Goal: Task Accomplishment & Management: Complete application form

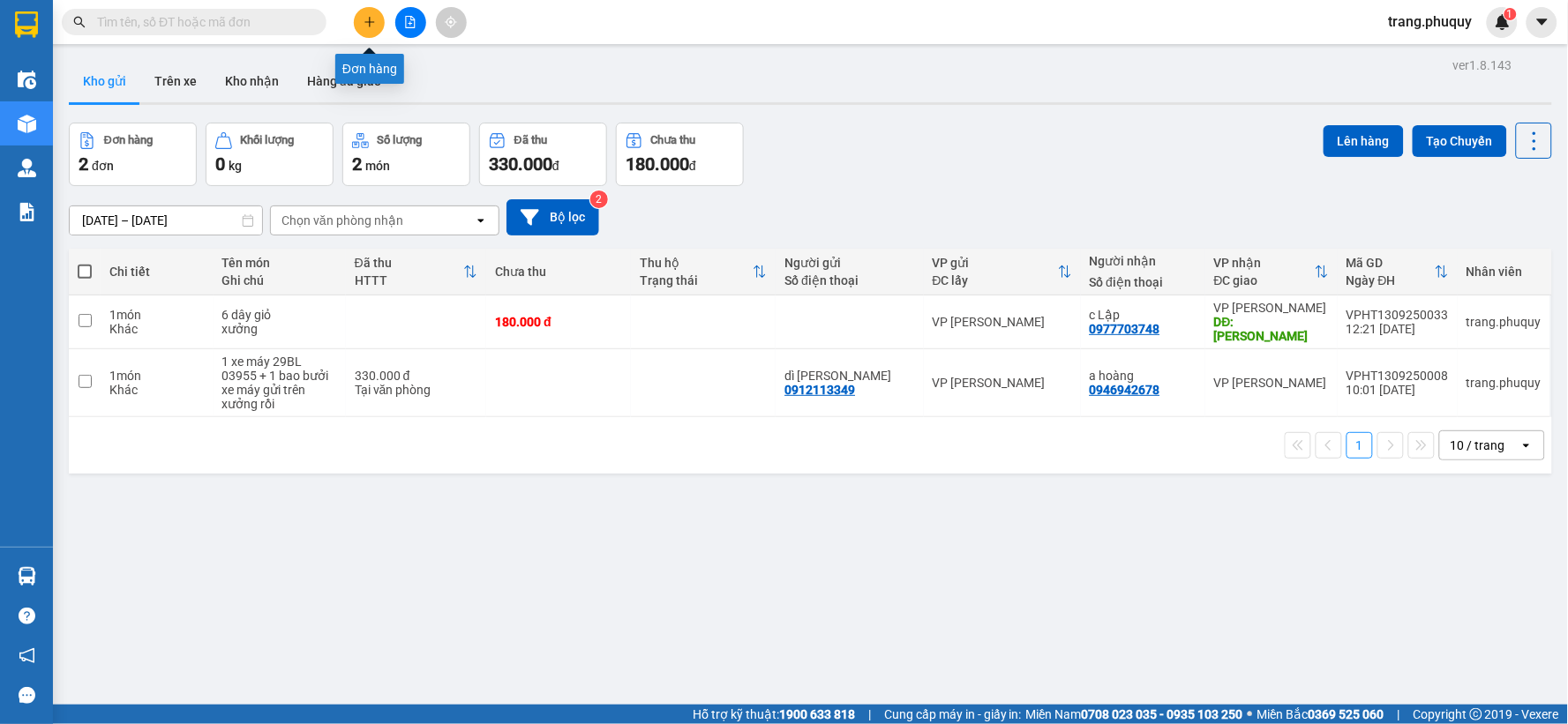
click at [366, 19] on icon "plus" at bounding box center [370, 22] width 12 height 12
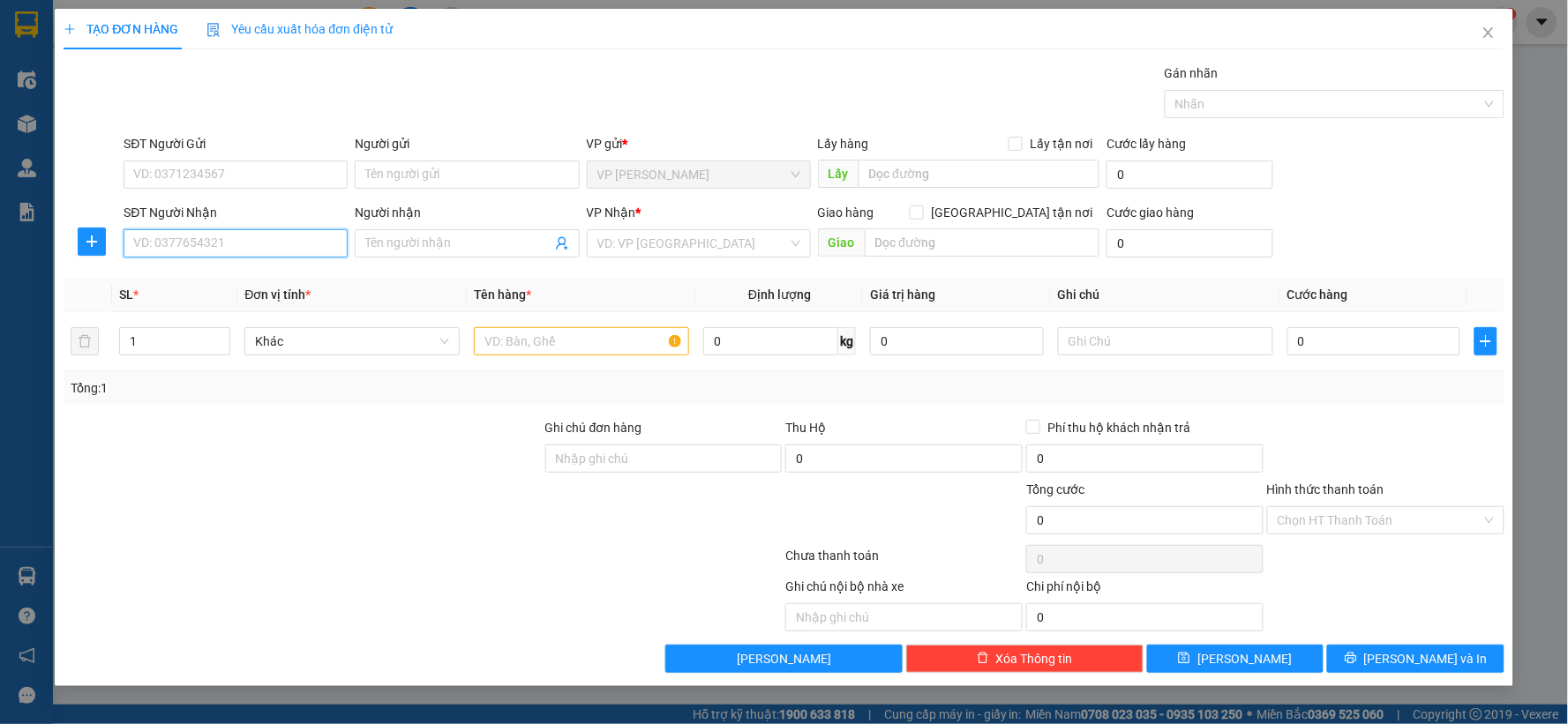
click at [207, 249] on input "SĐT Người Nhận" at bounding box center [235, 243] width 224 height 28
type input "0989599284"
click at [391, 247] on input "Người nhận" at bounding box center [458, 243] width 185 height 19
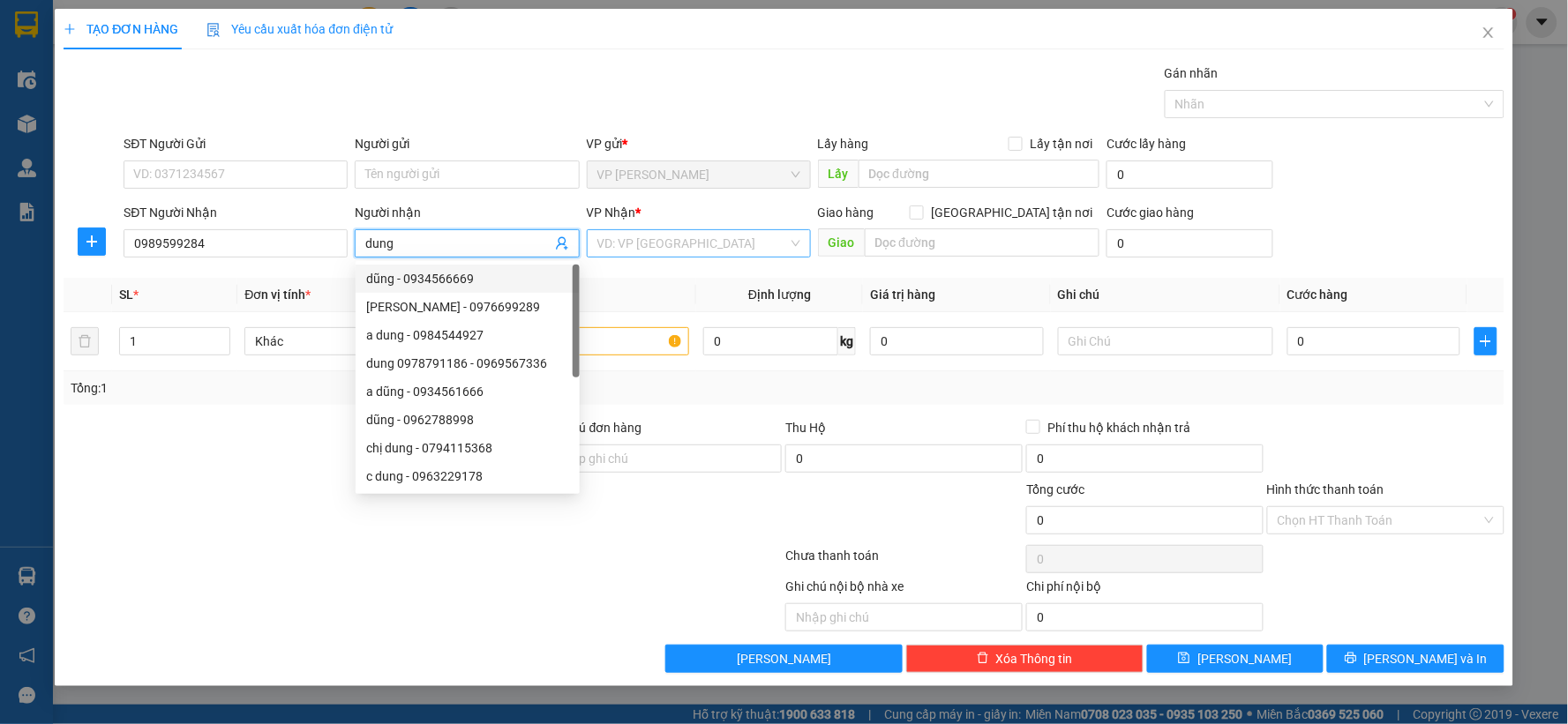
click at [792, 238] on div "VD: VP [GEOGRAPHIC_DATA]" at bounding box center [698, 243] width 224 height 28
type input "dung"
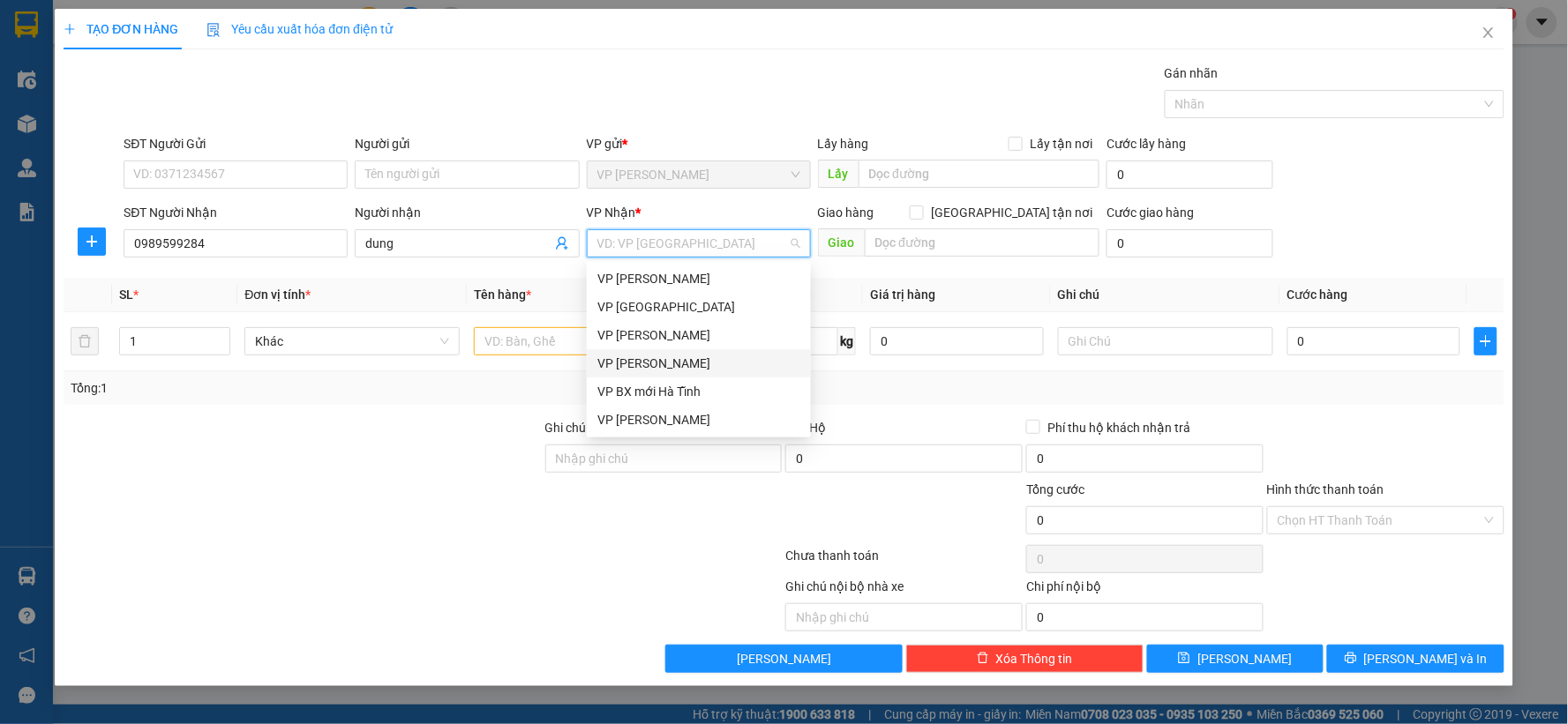
click at [649, 363] on div "VP [PERSON_NAME]" at bounding box center [699, 362] width 203 height 19
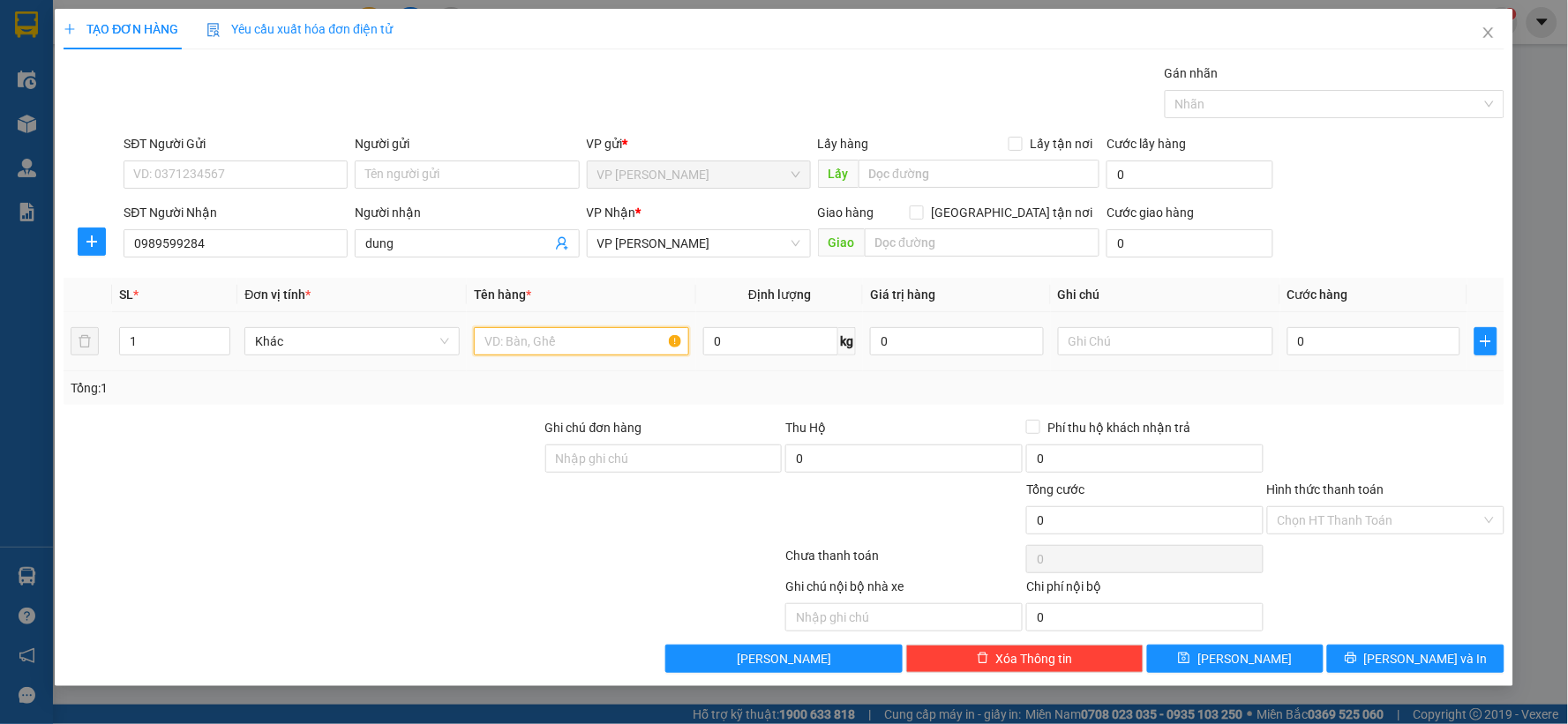
click at [542, 350] on input "text" at bounding box center [582, 342] width 215 height 28
type input "1 thanh"
click at [1325, 347] on input "0" at bounding box center [1374, 342] width 173 height 28
type input "3"
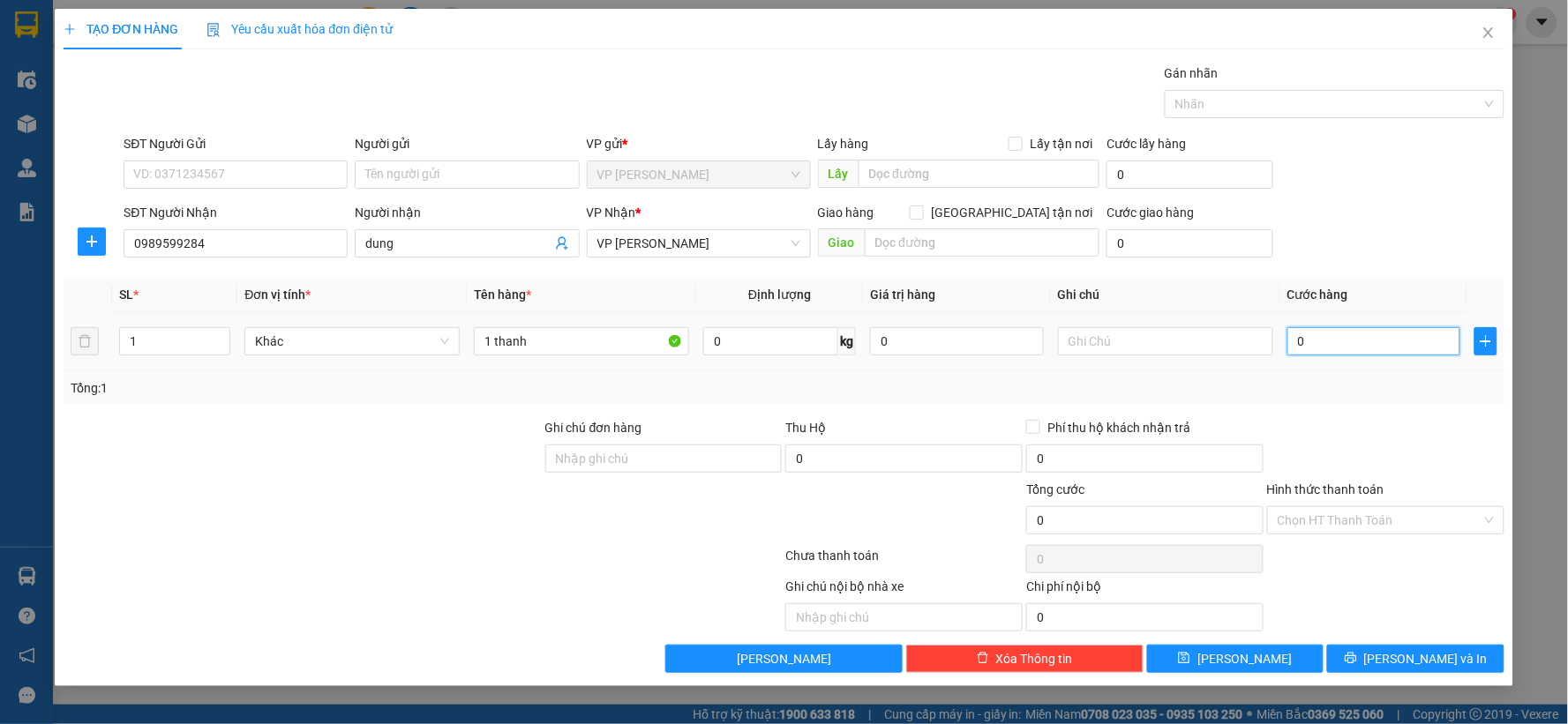
type input "3"
type input "30"
type input "300"
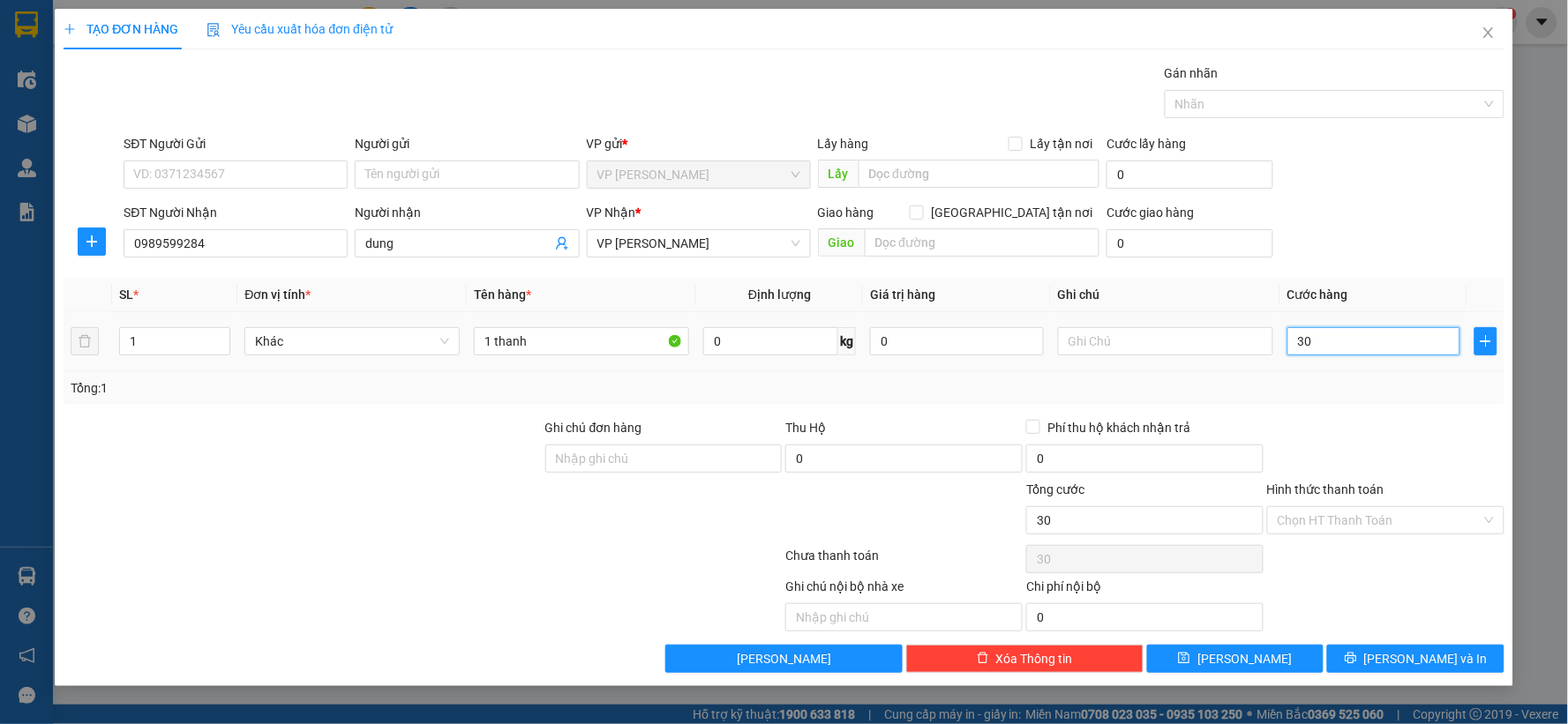
type input "300"
type input "3.000"
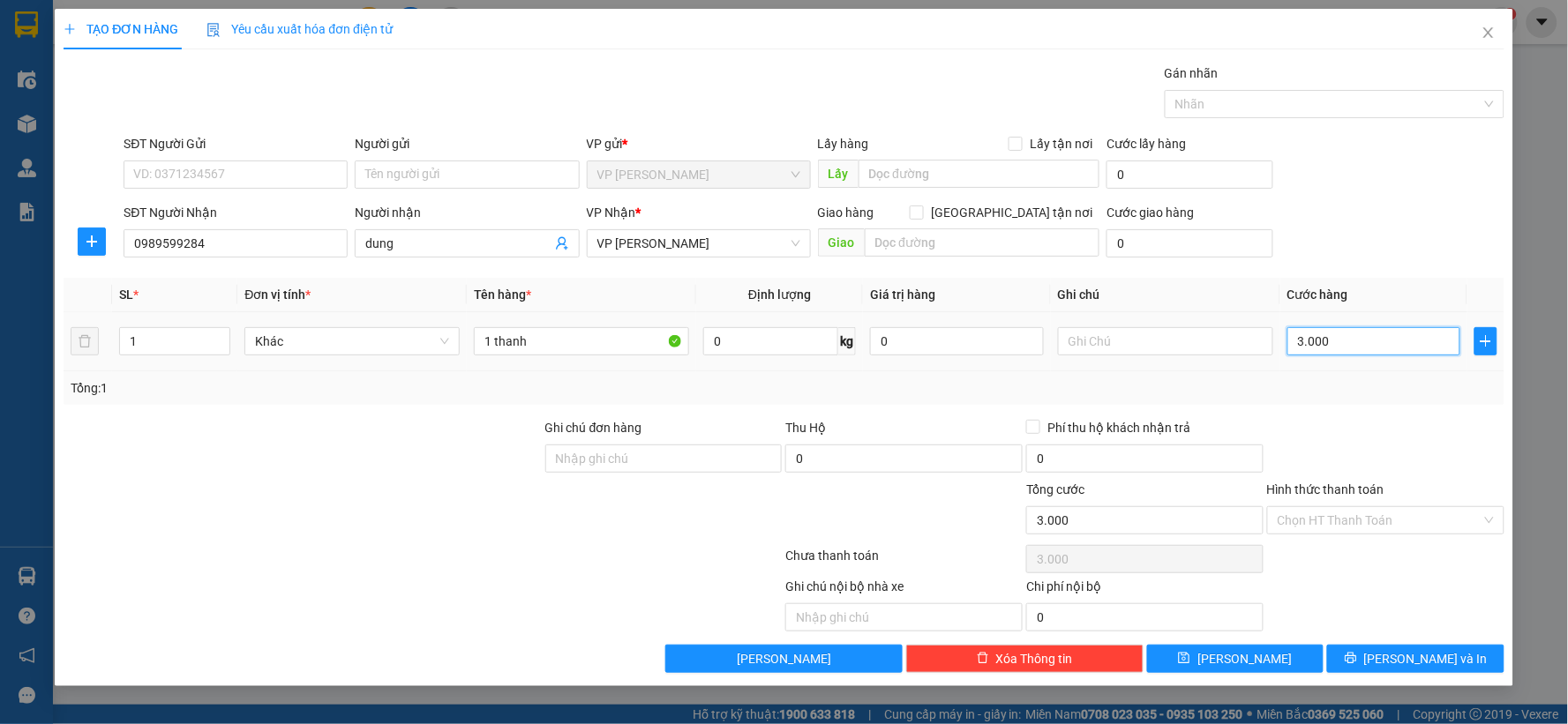
type input "30.000"
drag, startPoint x: 1483, startPoint y: 523, endPoint x: 1469, endPoint y: 530, distance: 15.7
click at [1477, 523] on div "Chọn HT Thanh Toán" at bounding box center [1386, 520] width 237 height 28
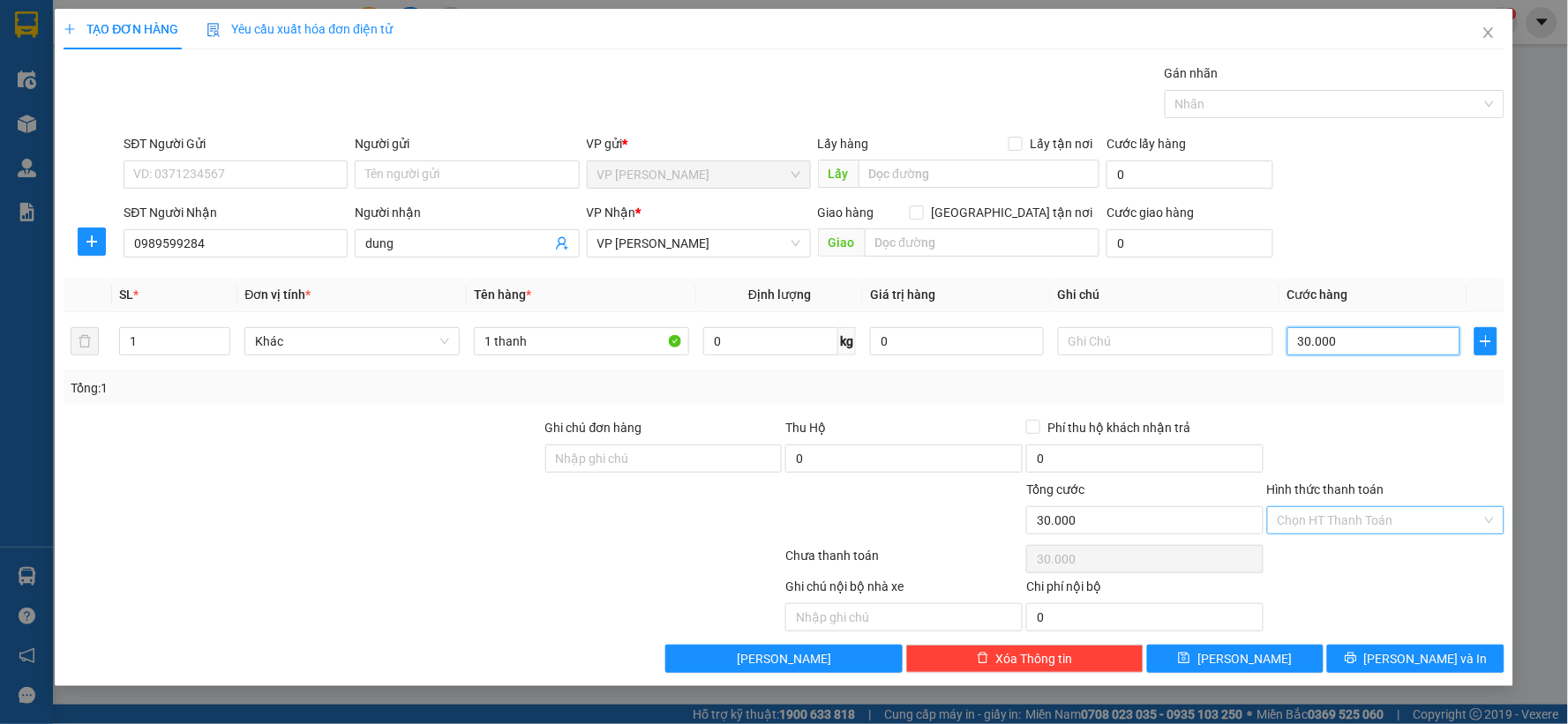
type input "30.000"
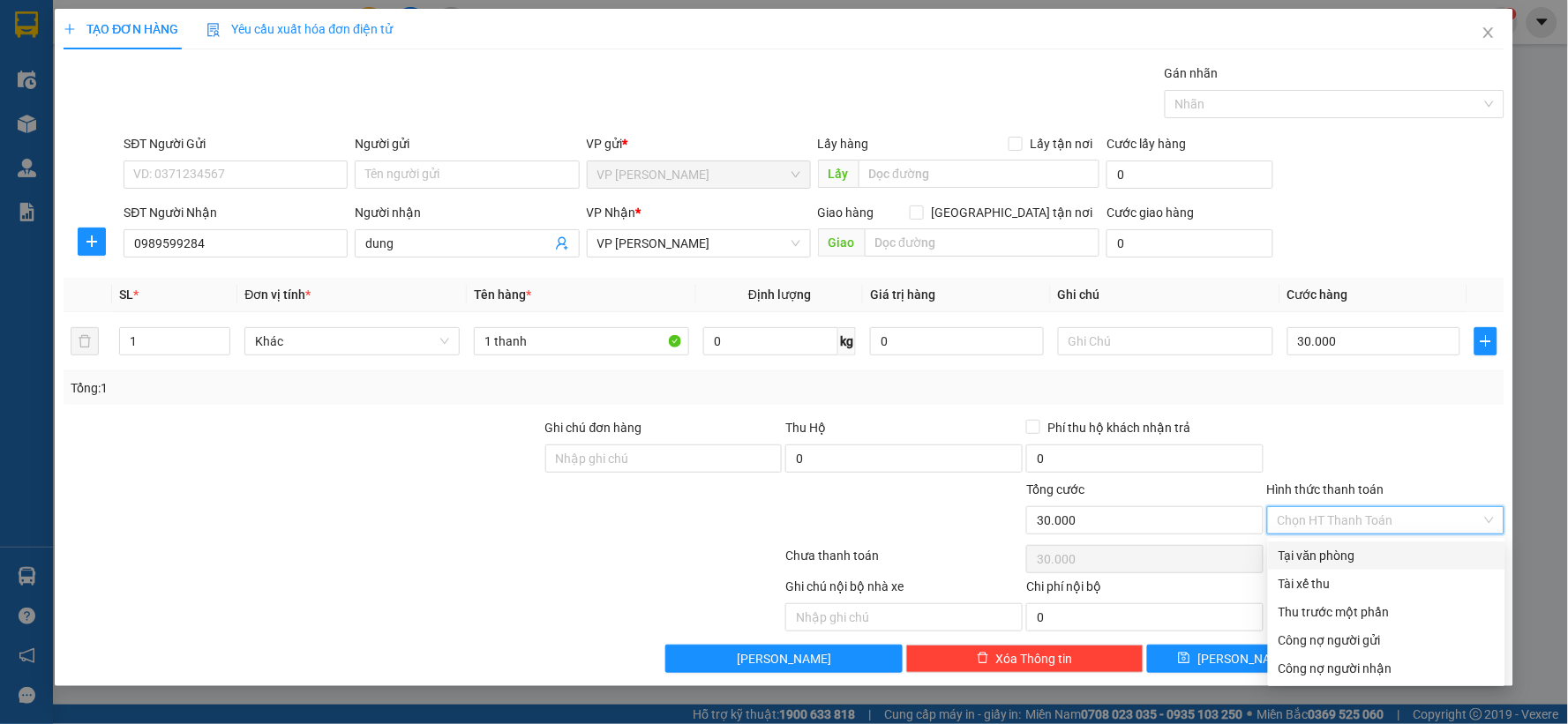
click at [1351, 559] on div "Tại văn phòng" at bounding box center [1386, 555] width 216 height 19
type input "0"
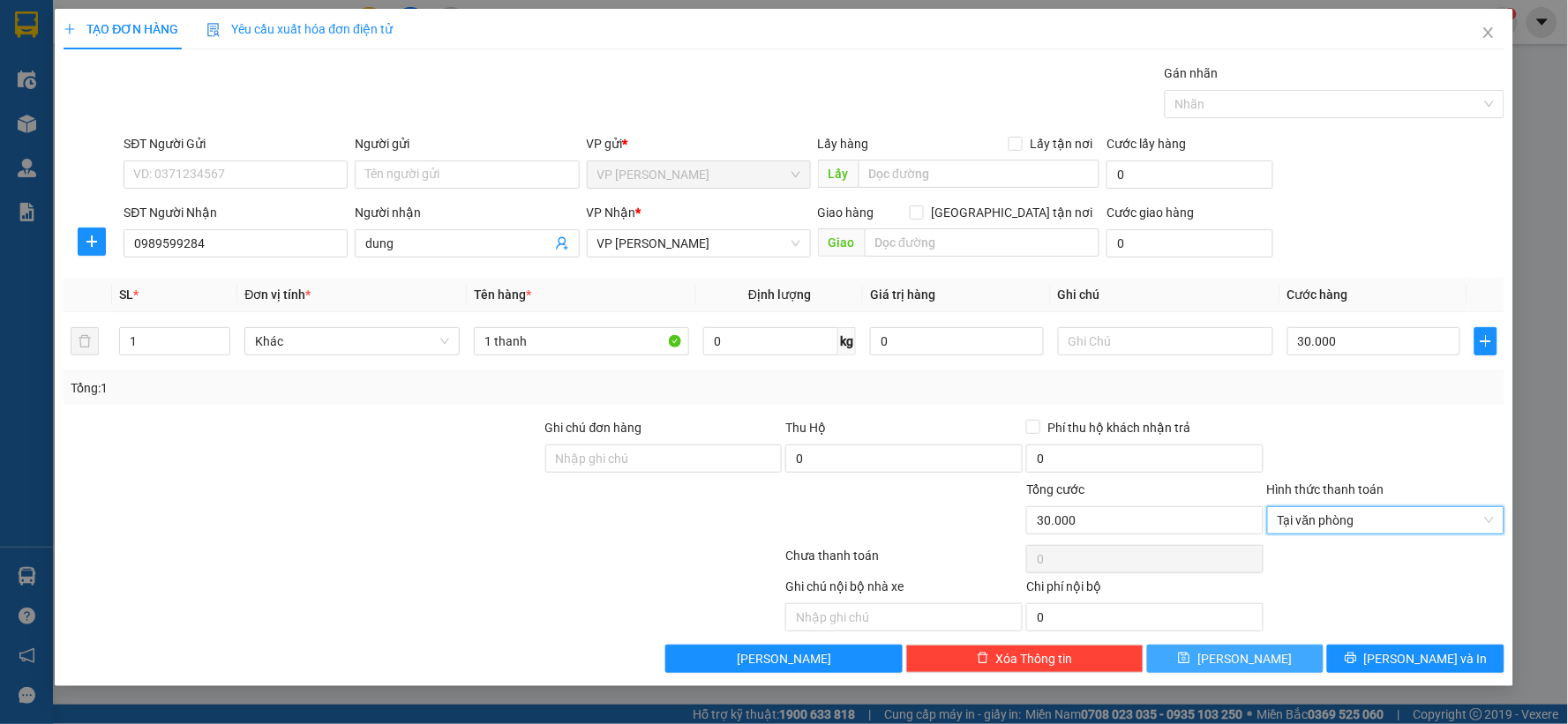
click at [1208, 665] on button "[PERSON_NAME]" at bounding box center [1235, 658] width 177 height 28
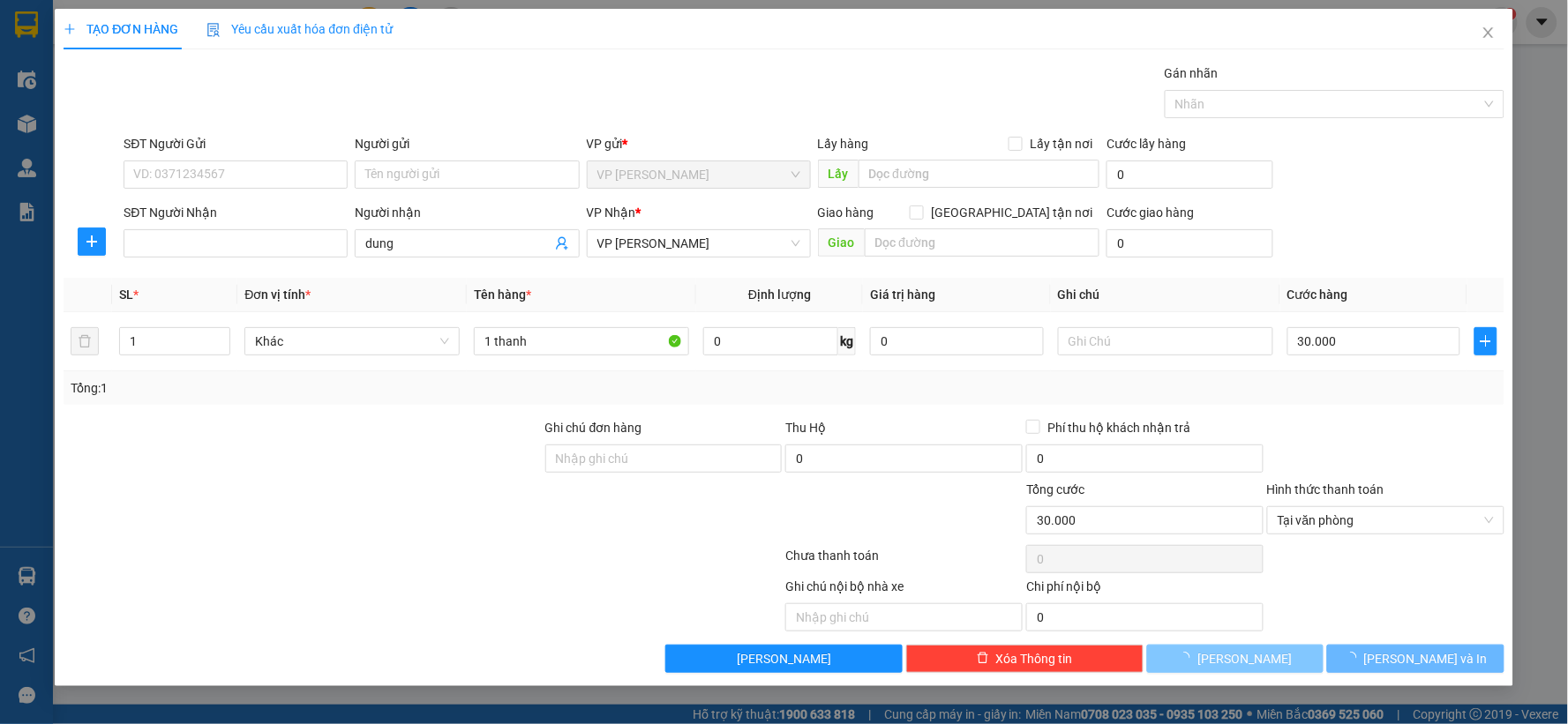
type input "0"
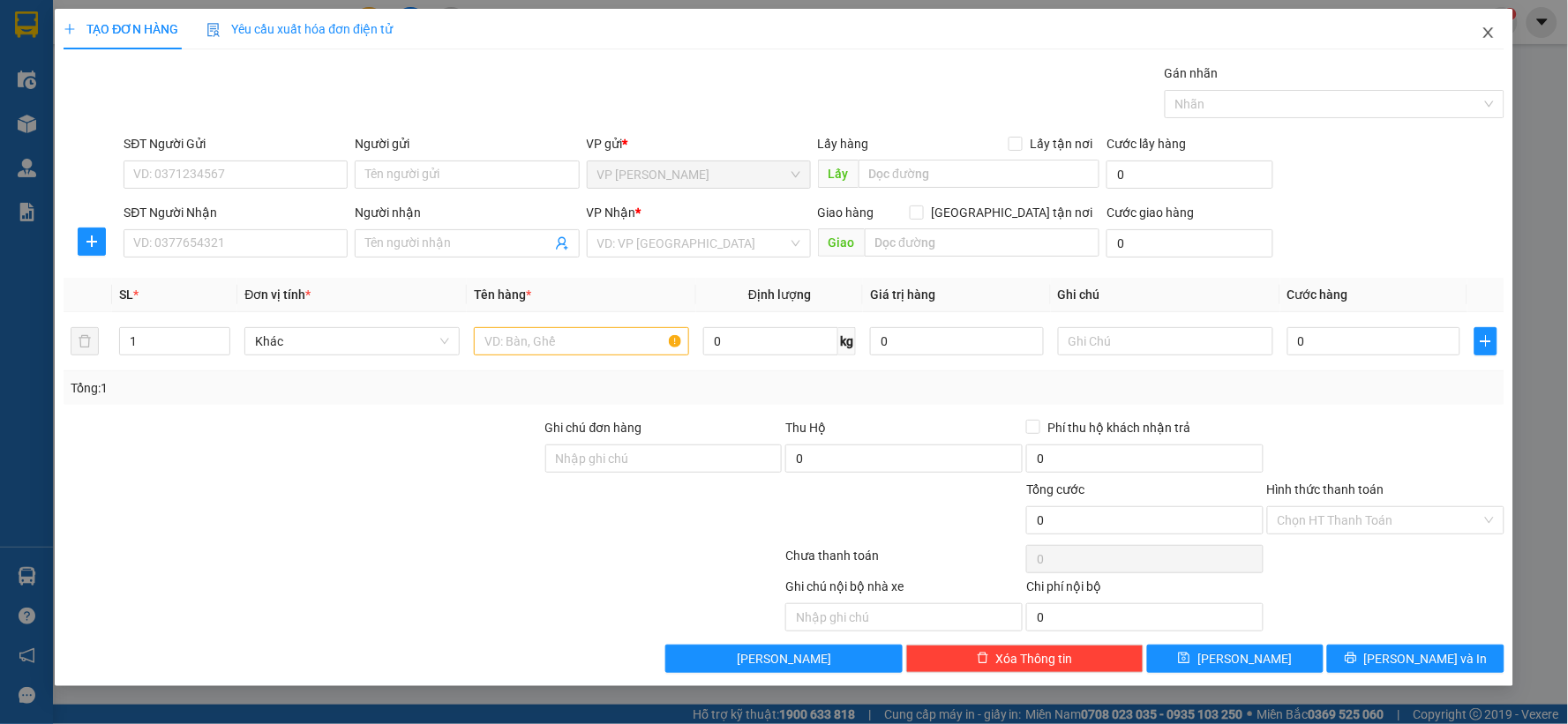
click at [1492, 42] on span "Close" at bounding box center [1488, 34] width 50 height 50
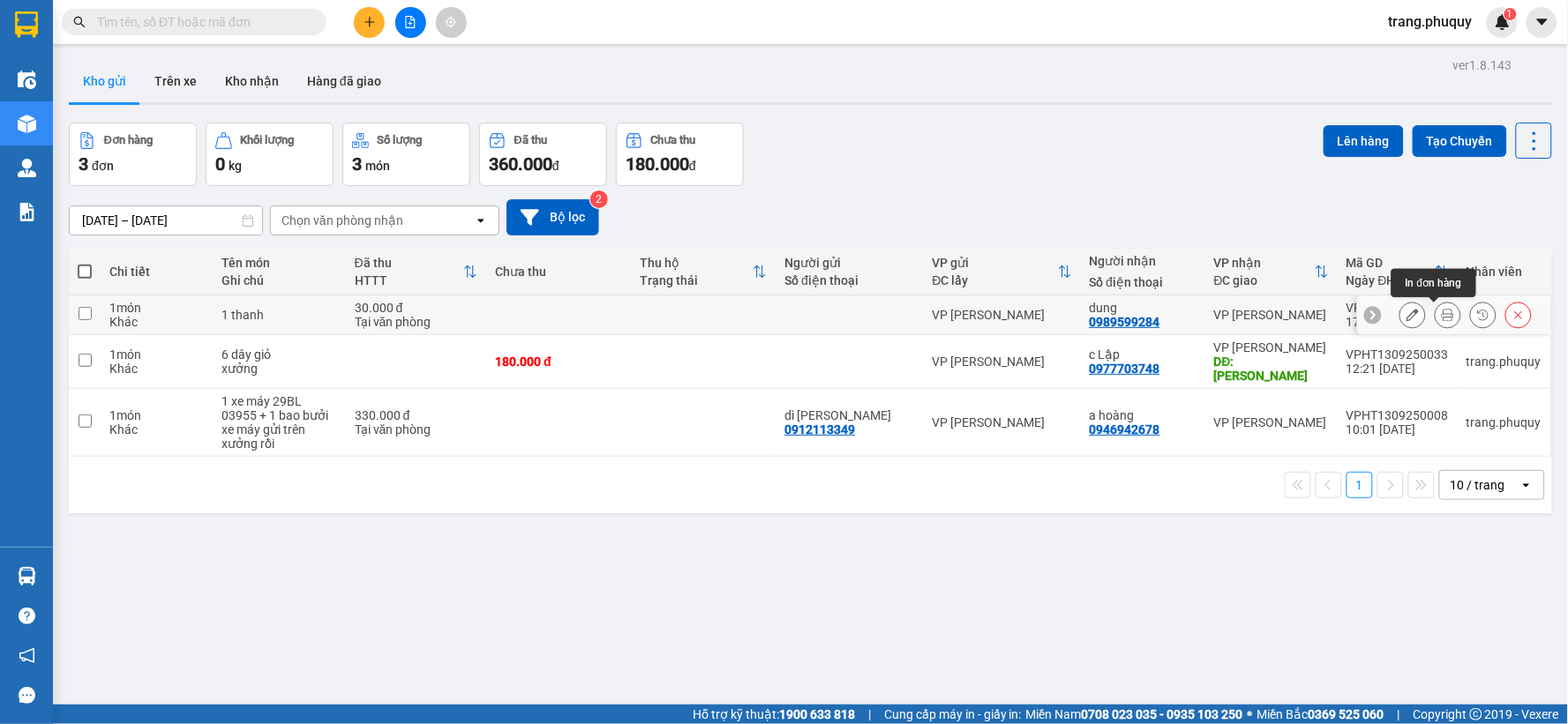
click at [1441, 320] on icon at bounding box center [1447, 315] width 12 height 12
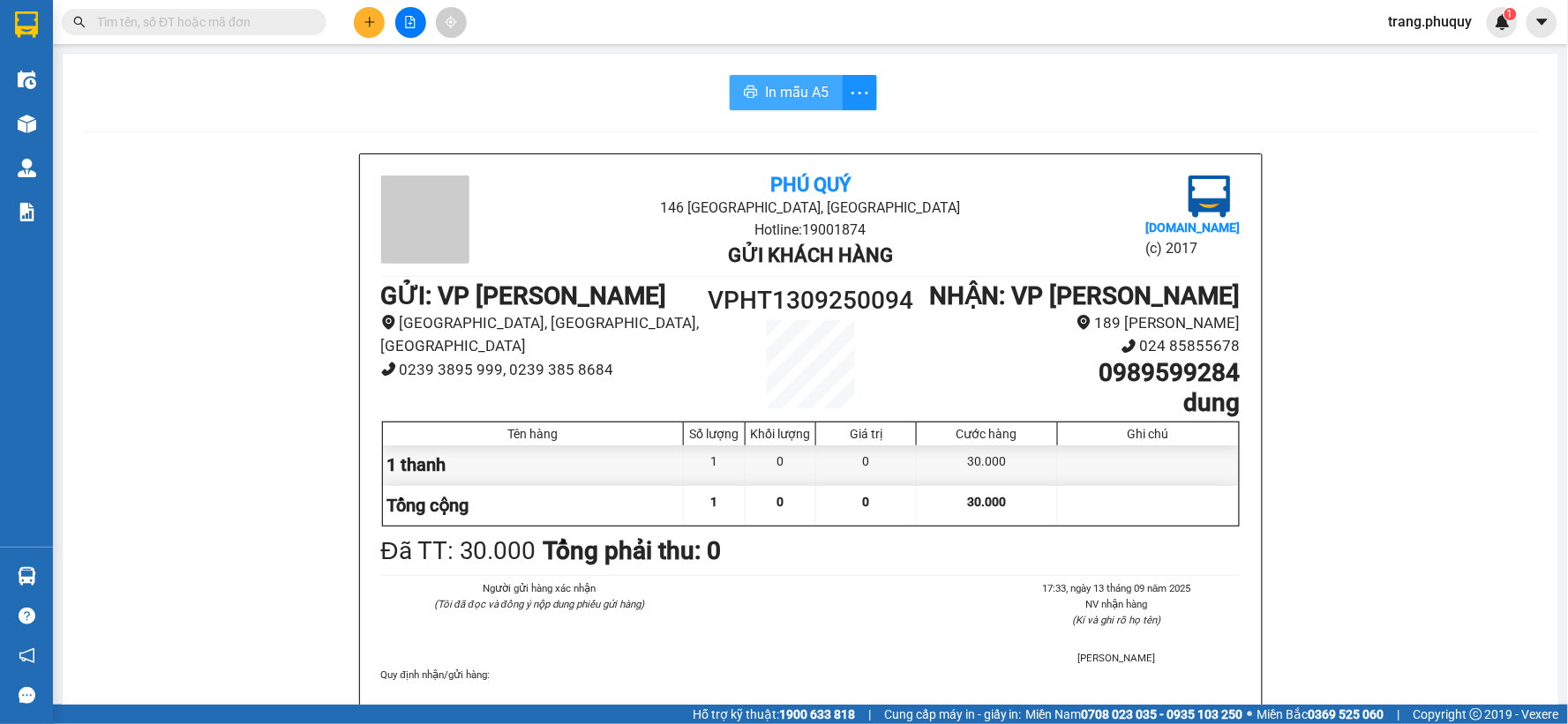
drag, startPoint x: 774, startPoint y: 97, endPoint x: 827, endPoint y: 121, distance: 58.2
click at [774, 98] on span "In mẫu A5" at bounding box center [797, 92] width 64 height 22
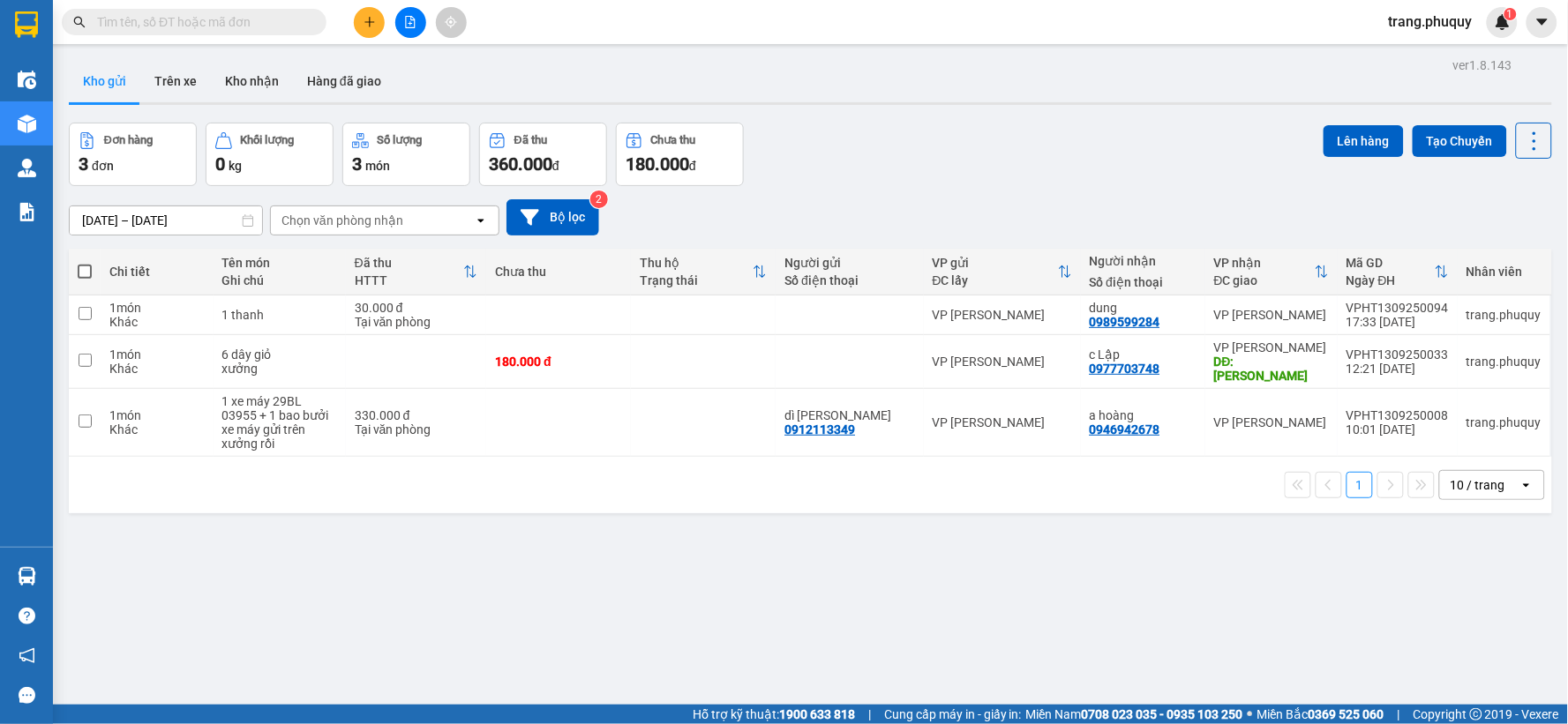
click at [374, 36] on button at bounding box center [369, 22] width 31 height 31
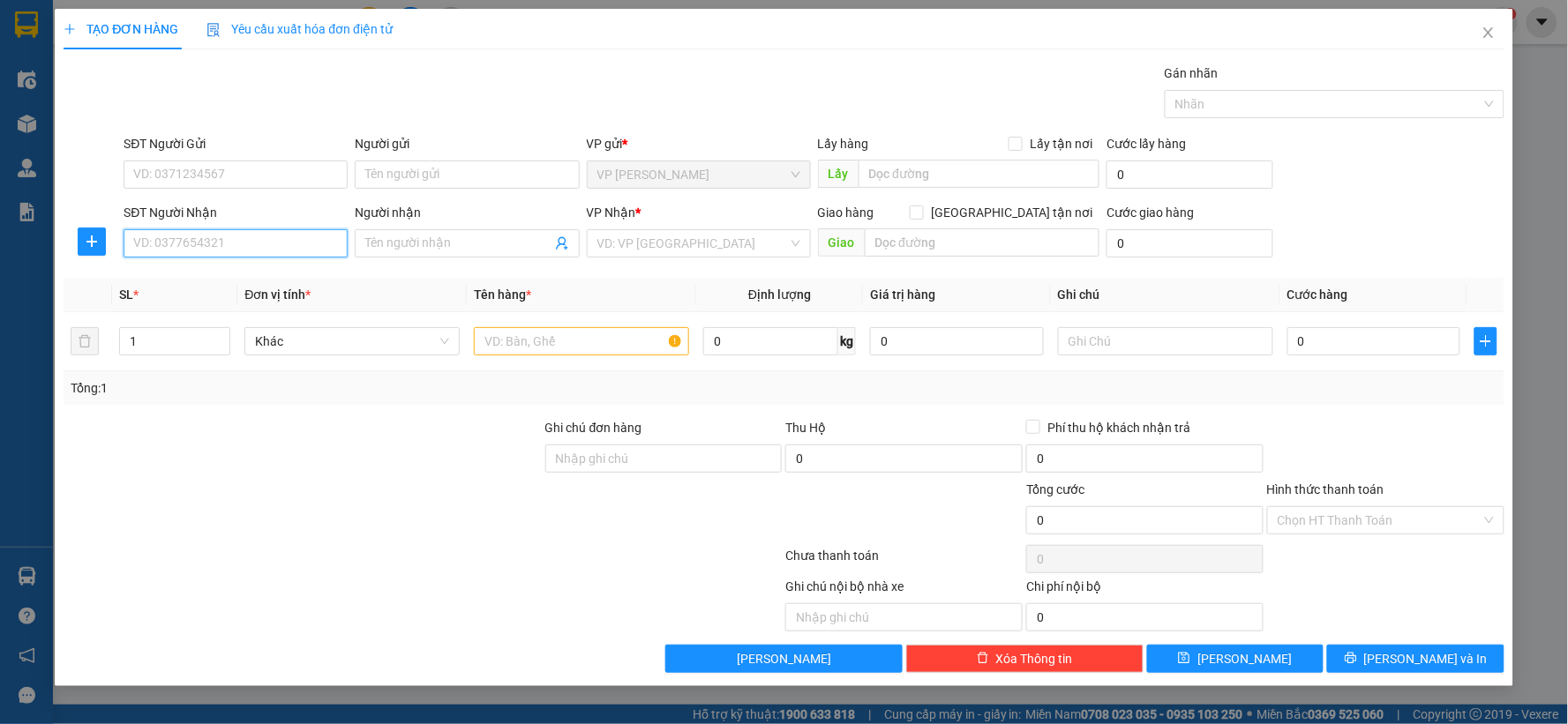
click at [245, 243] on input "SĐT Người Nhận" at bounding box center [235, 243] width 224 height 28
type input "0866959365"
click at [427, 261] on div "Người nhận Tên người nhận" at bounding box center [466, 234] width 224 height 62
click at [424, 242] on input "Người nhận" at bounding box center [458, 243] width 185 height 19
type input "d"
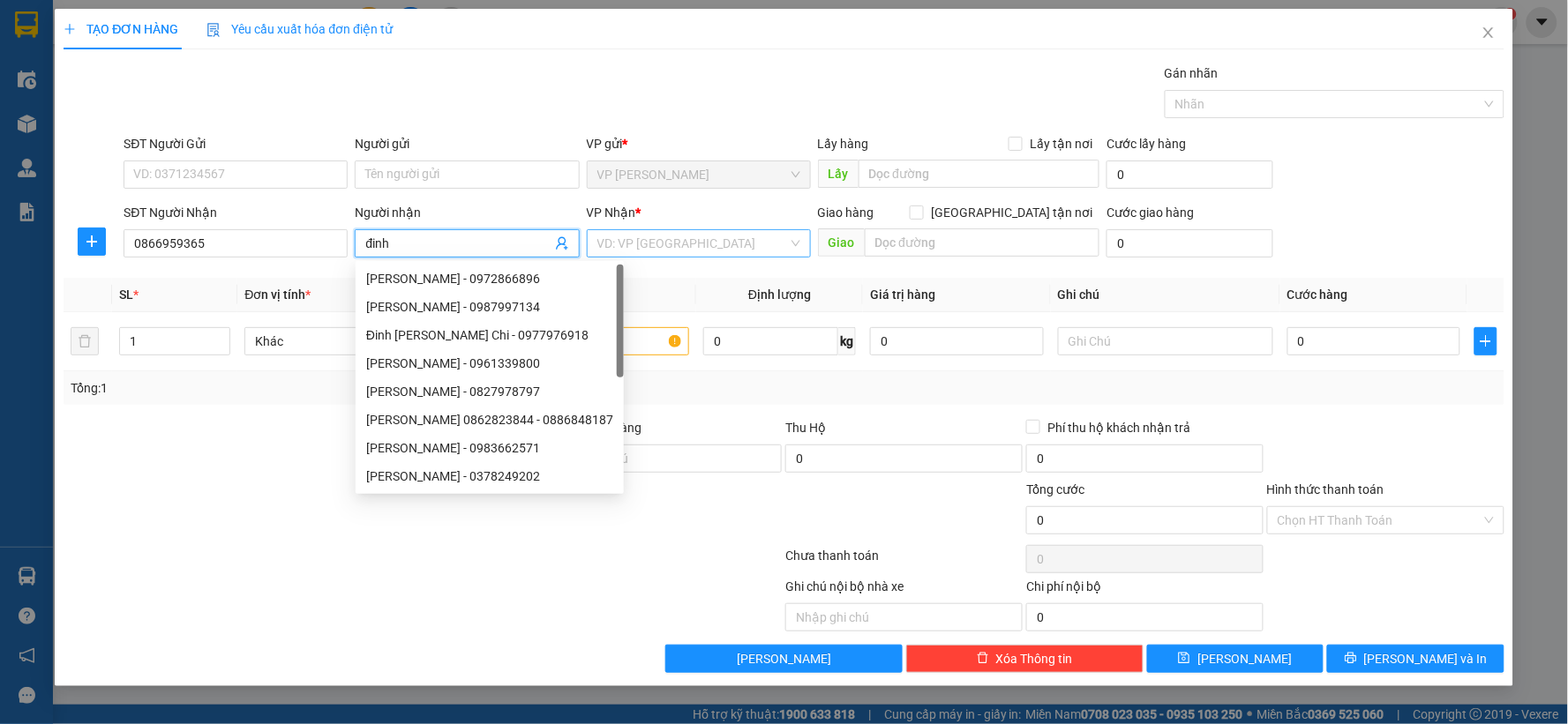
type input "đinh"
click at [780, 245] on input "search" at bounding box center [692, 243] width 190 height 27
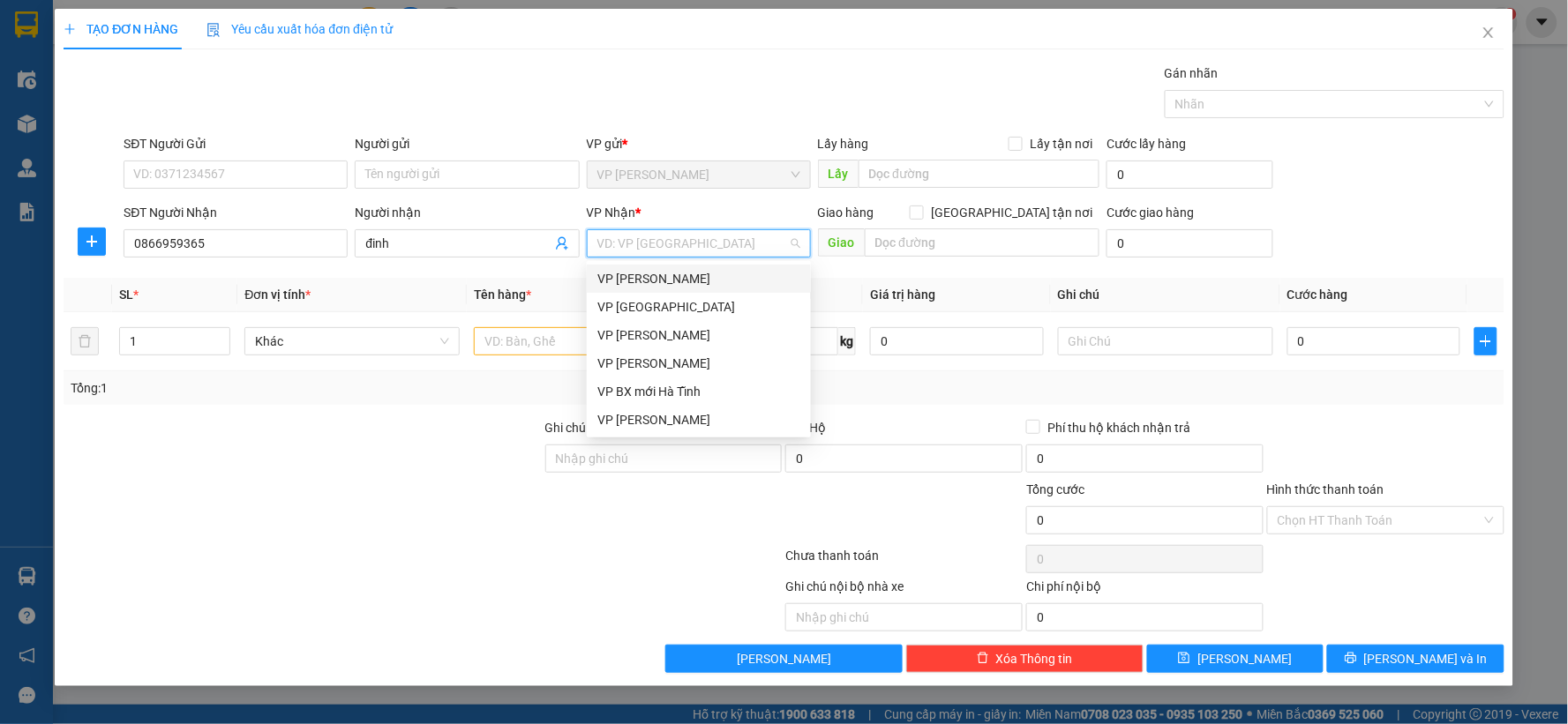
click at [652, 276] on div "VP [PERSON_NAME]" at bounding box center [699, 278] width 203 height 19
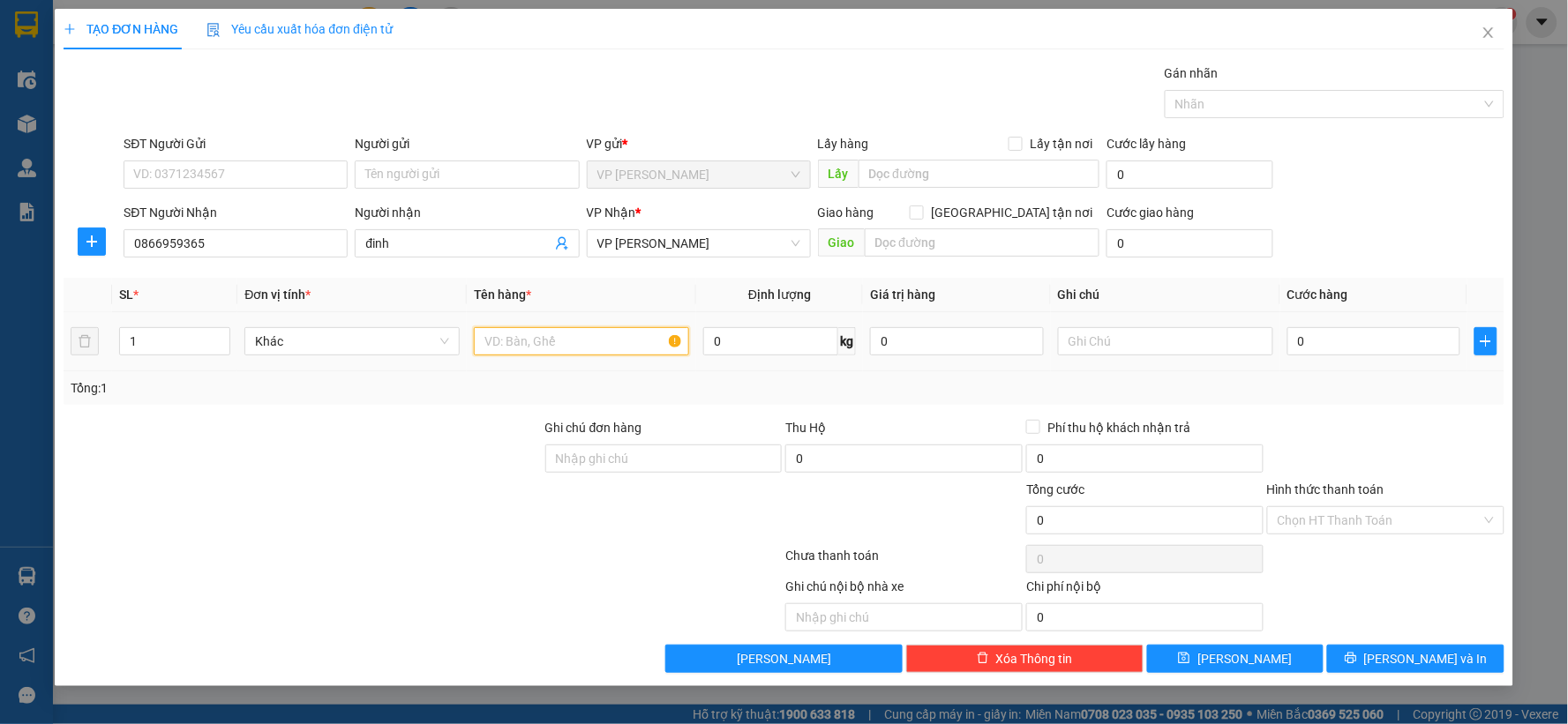
click at [515, 351] on input "text" at bounding box center [582, 342] width 215 height 28
type input "1 hop"
click at [1346, 334] on input "0" at bounding box center [1374, 342] width 173 height 28
type input "3"
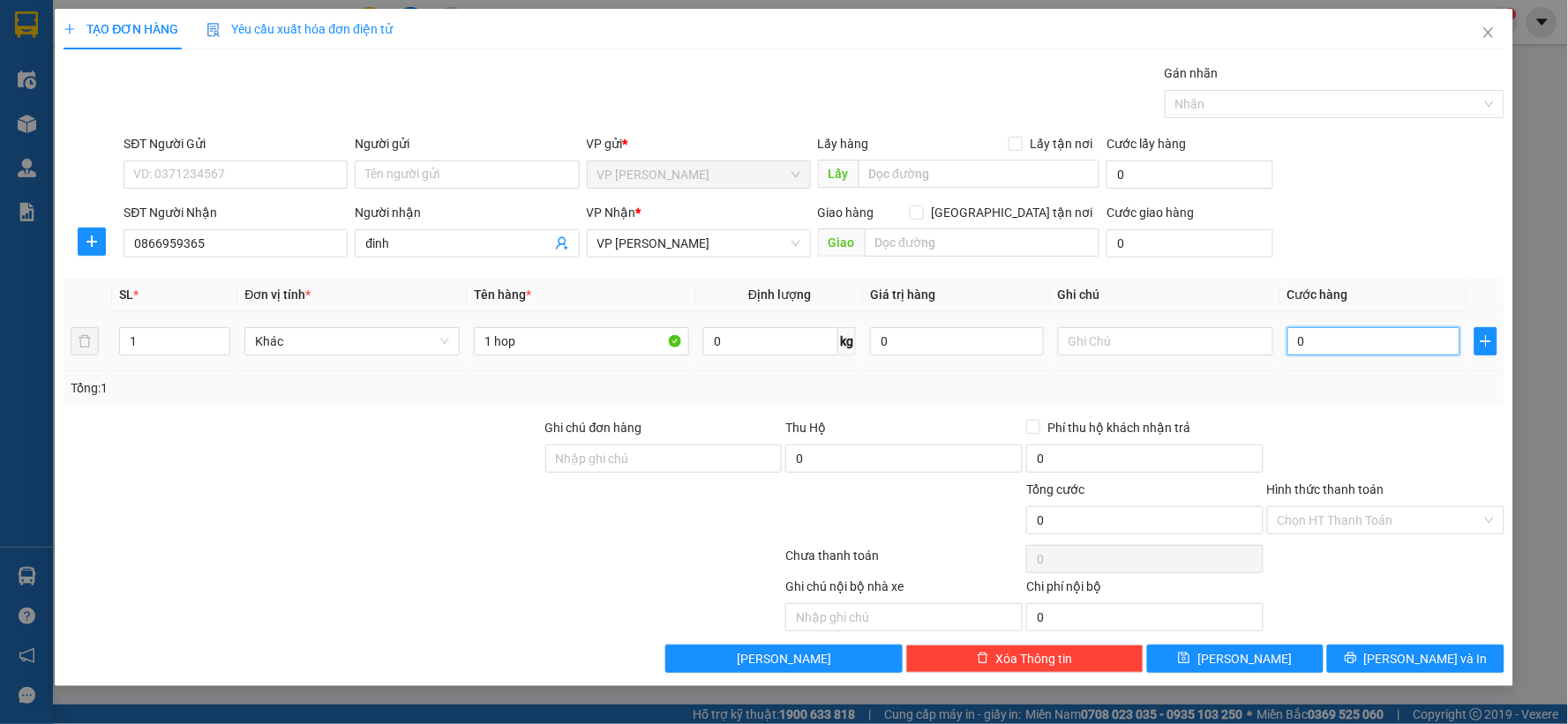
type input "3"
type input "30"
type input "300"
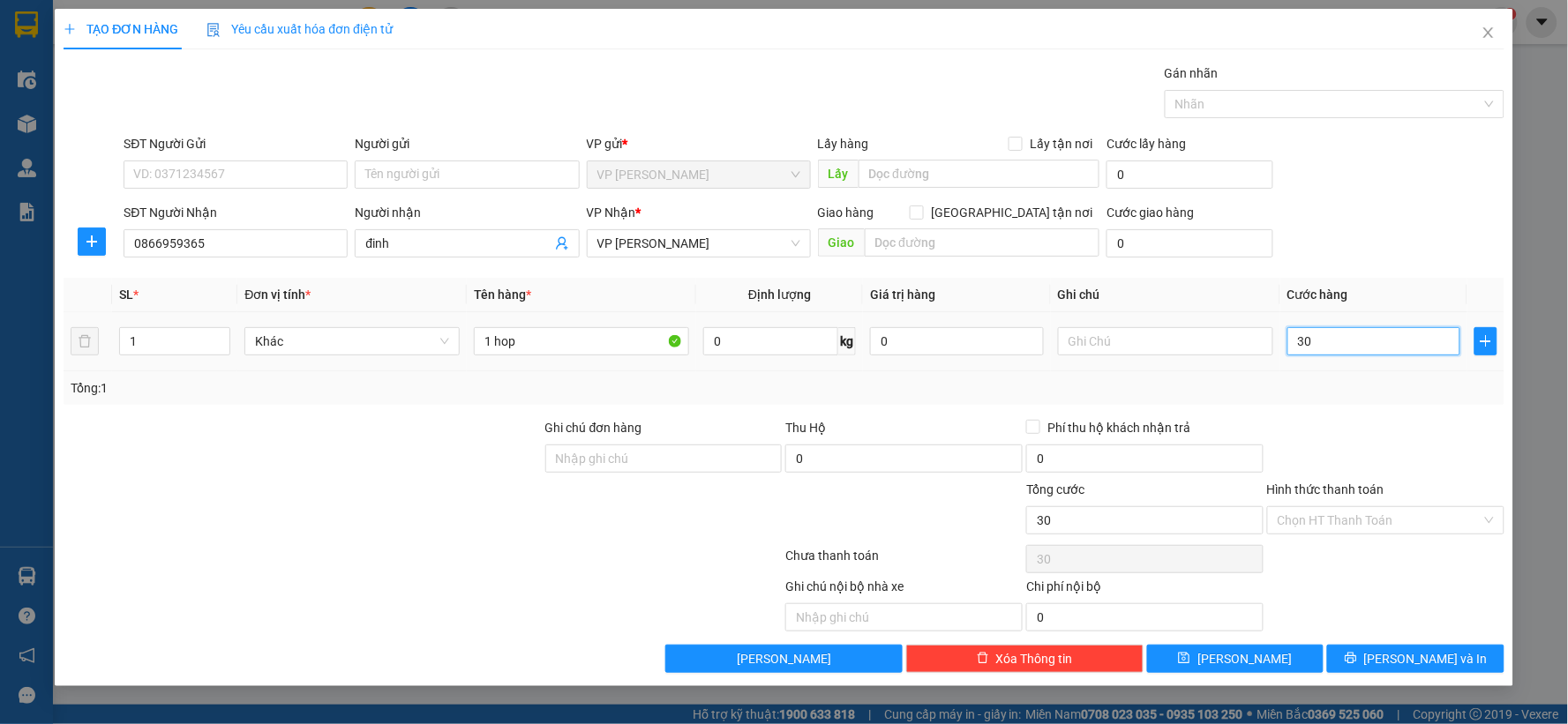
type input "300"
type input "3.000"
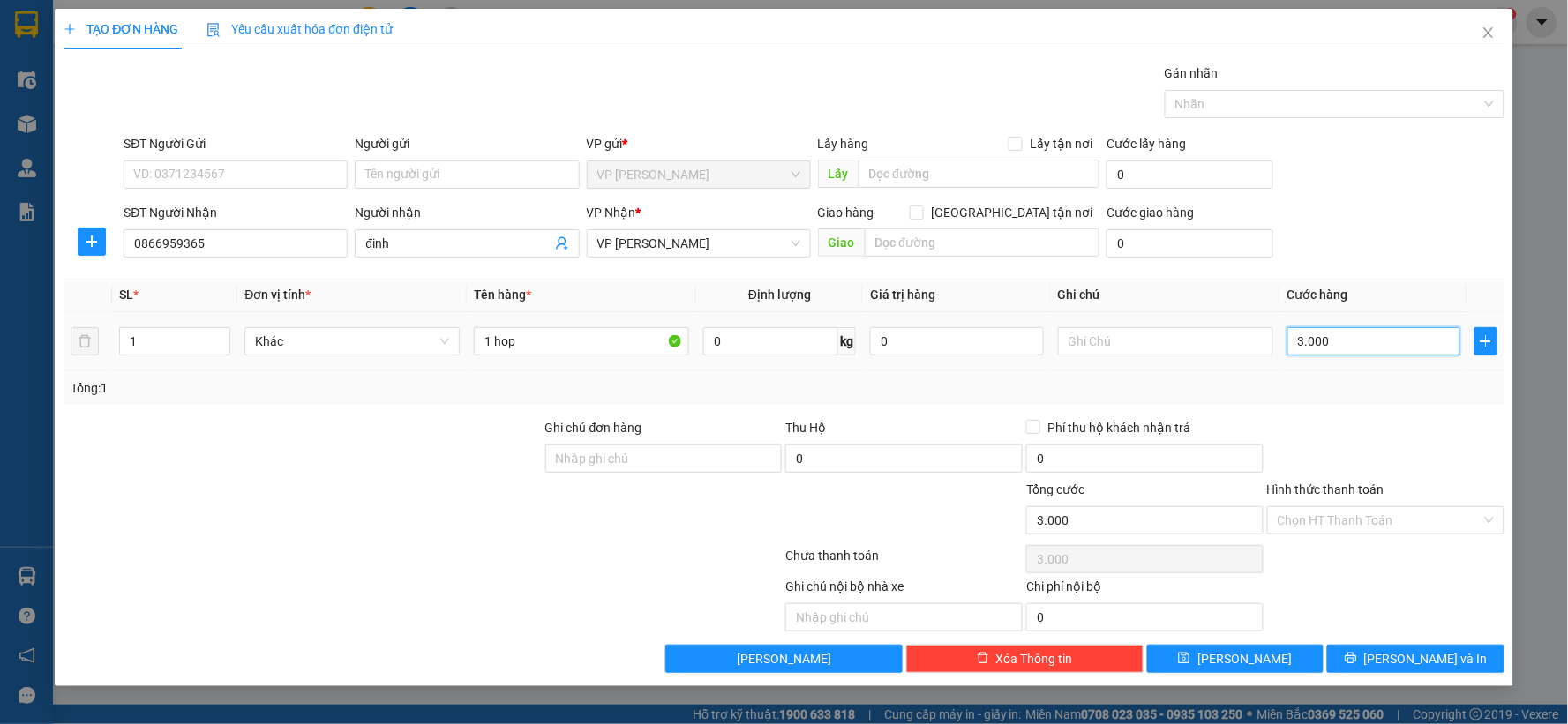
type input "30.000"
click at [1237, 658] on span "[PERSON_NAME]" at bounding box center [1244, 658] width 95 height 19
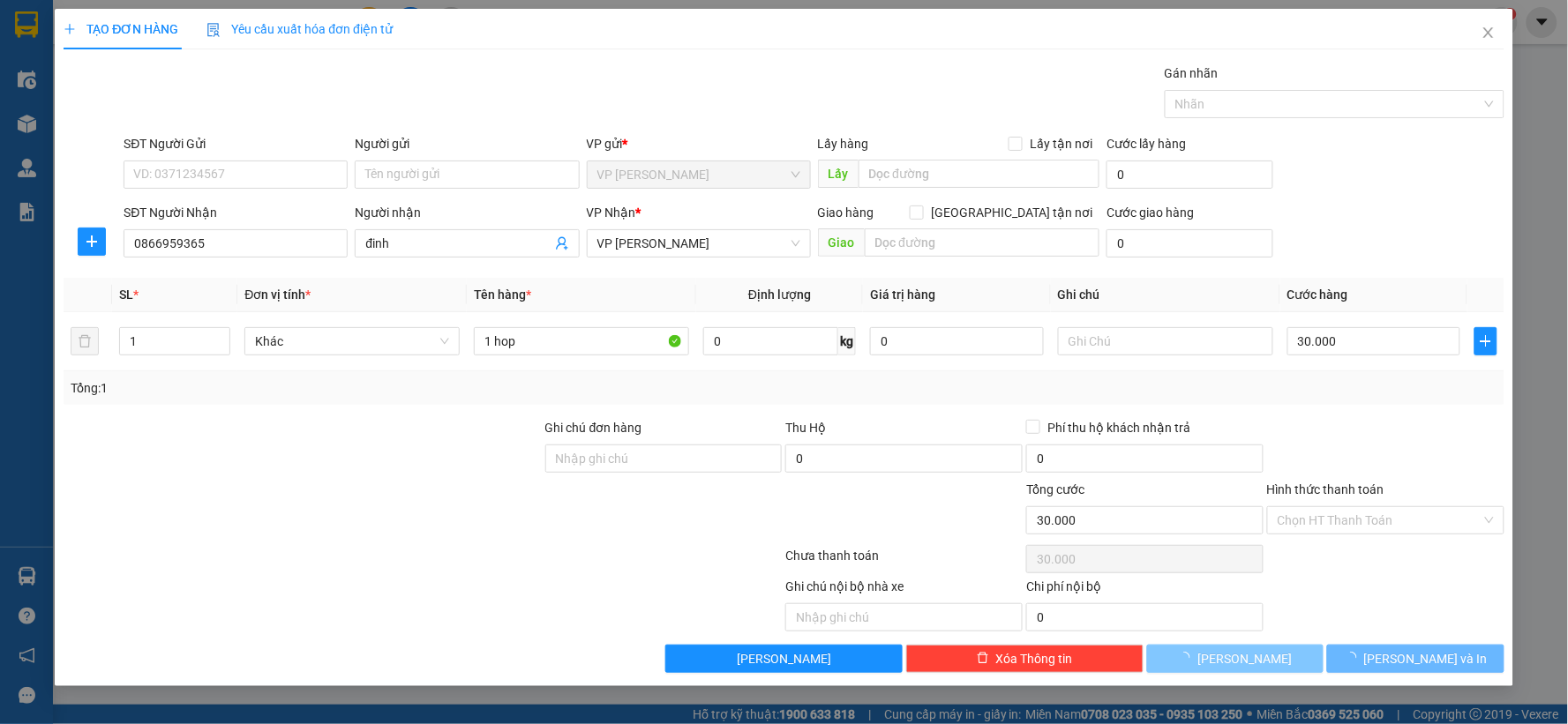
type input "0"
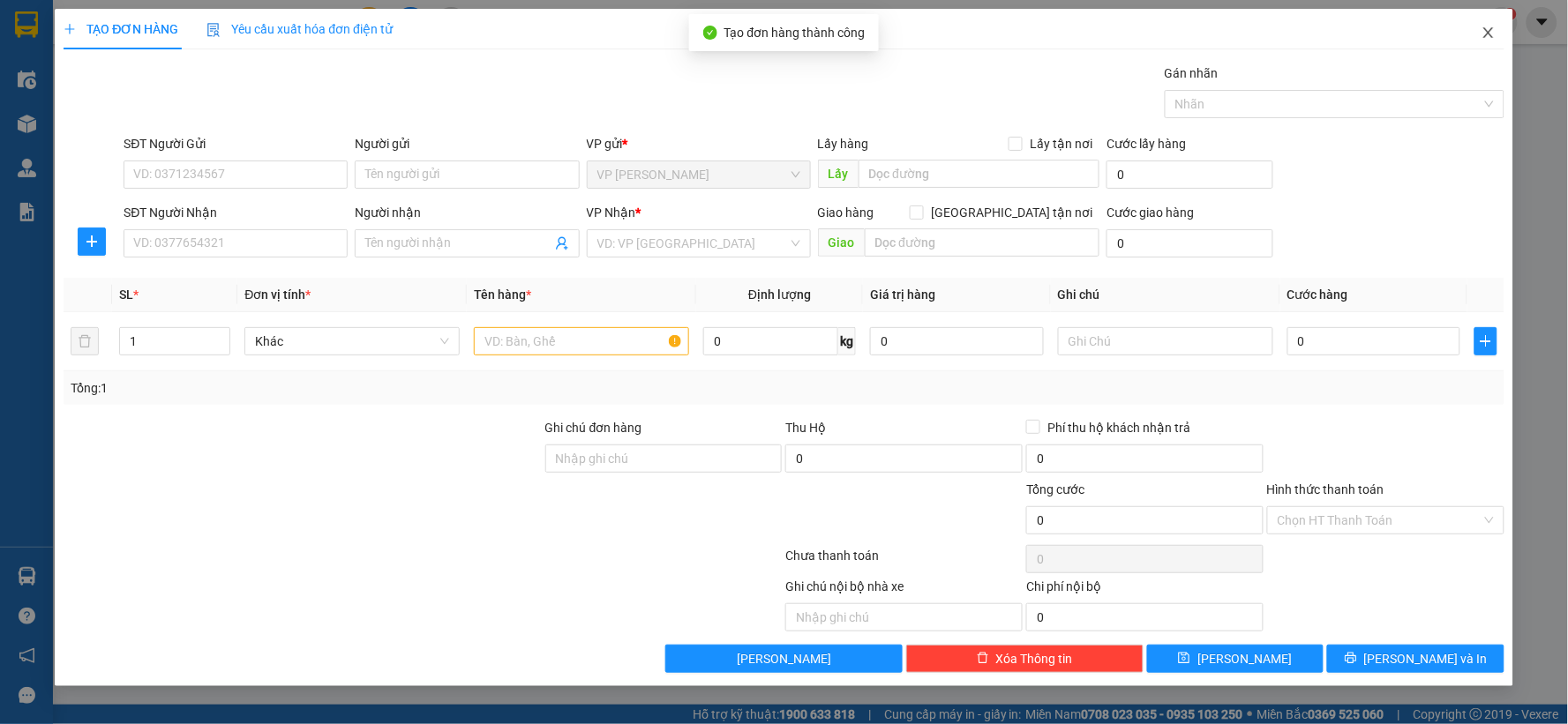
click at [1484, 36] on icon "close" at bounding box center [1488, 33] width 14 height 14
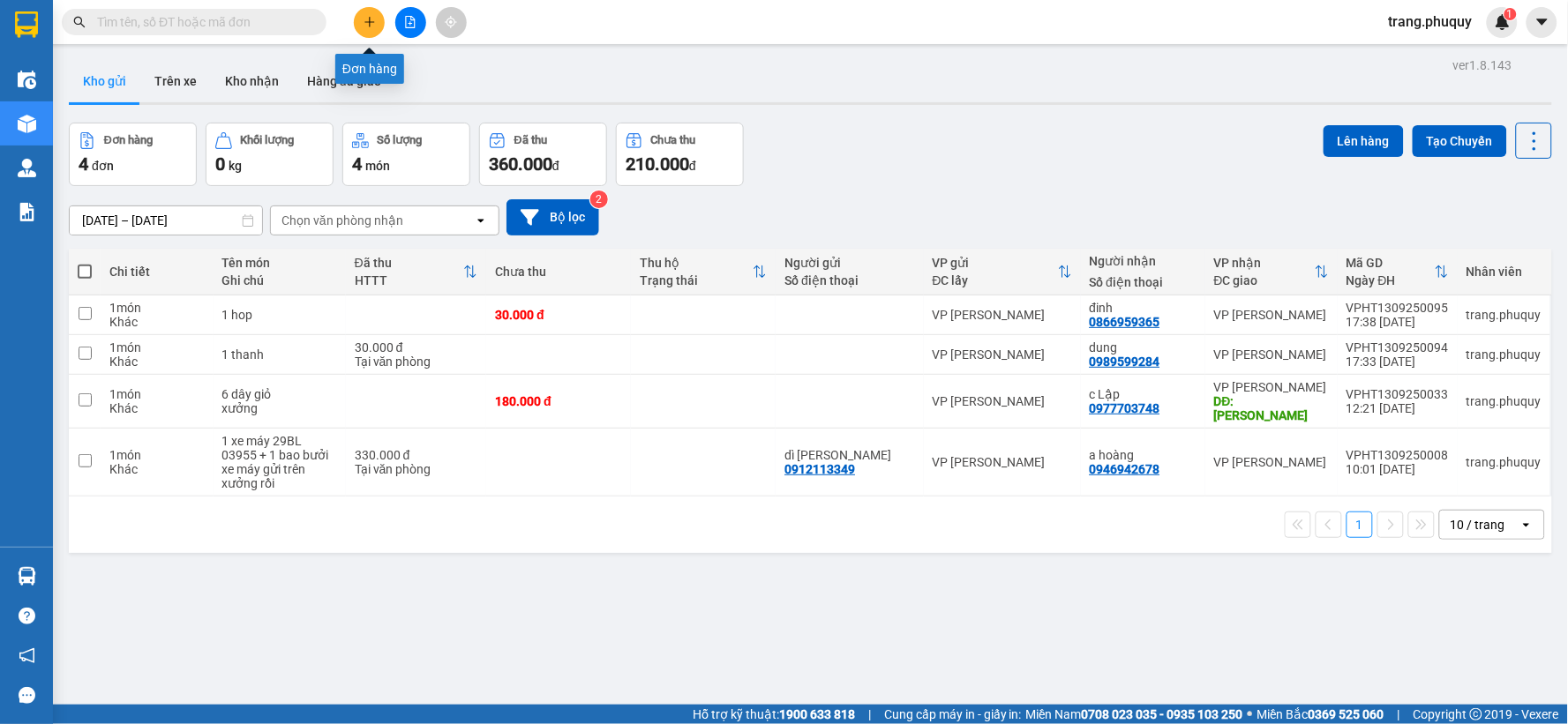
click at [362, 16] on button at bounding box center [369, 22] width 31 height 31
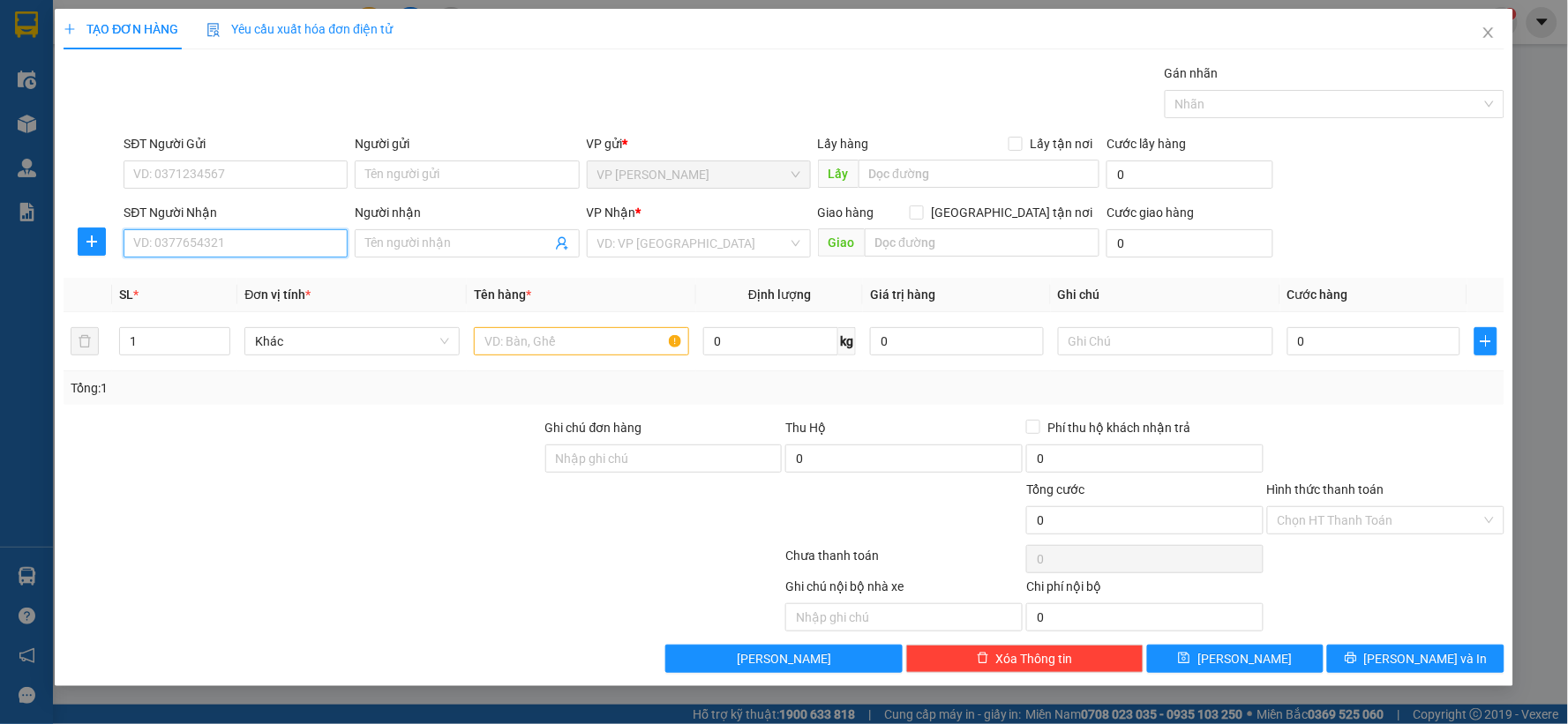
click at [206, 241] on input "SĐT Người Nhận" at bounding box center [235, 243] width 224 height 28
type input "0352211646"
click at [253, 283] on div "0352211646 - ô tô phúc an" at bounding box center [236, 278] width 203 height 19
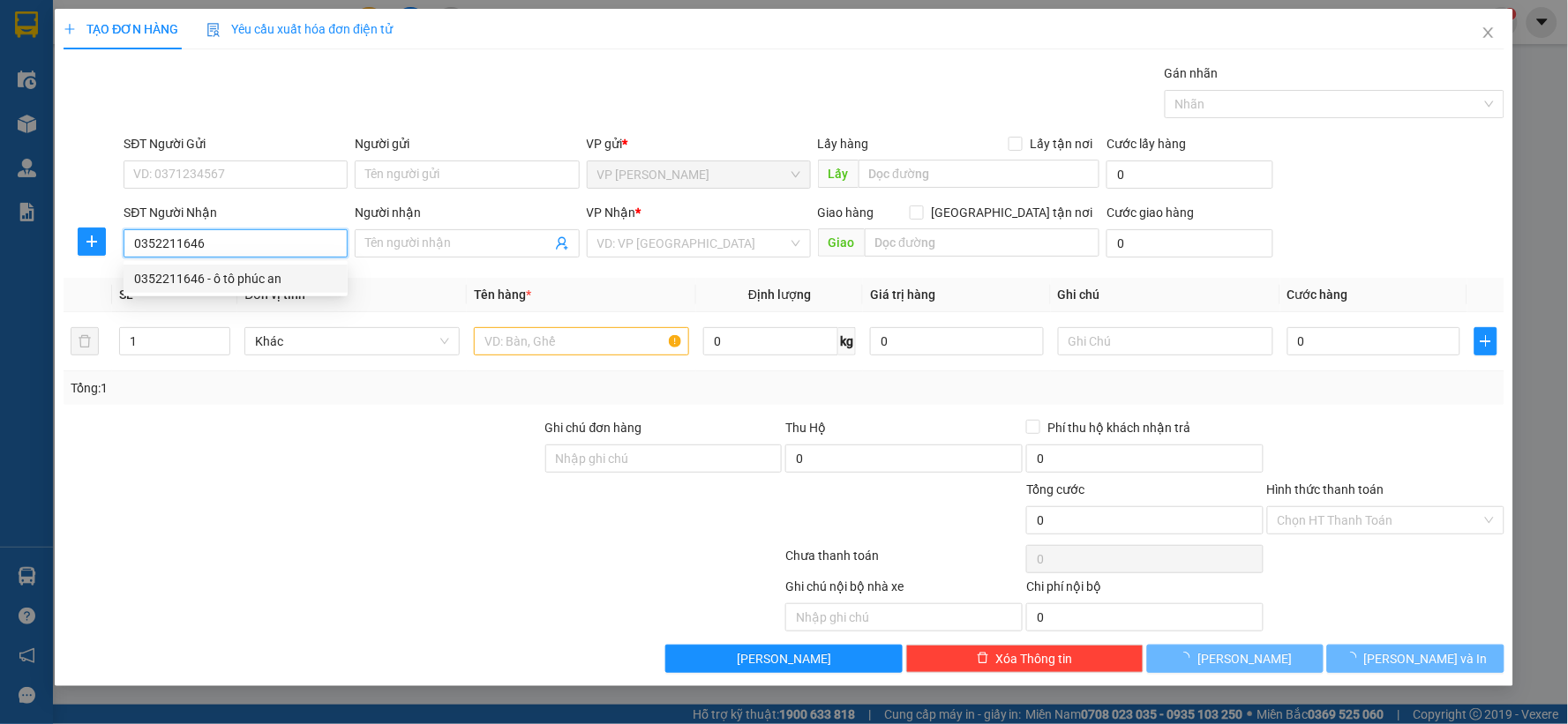
type input "ô tô phúc an"
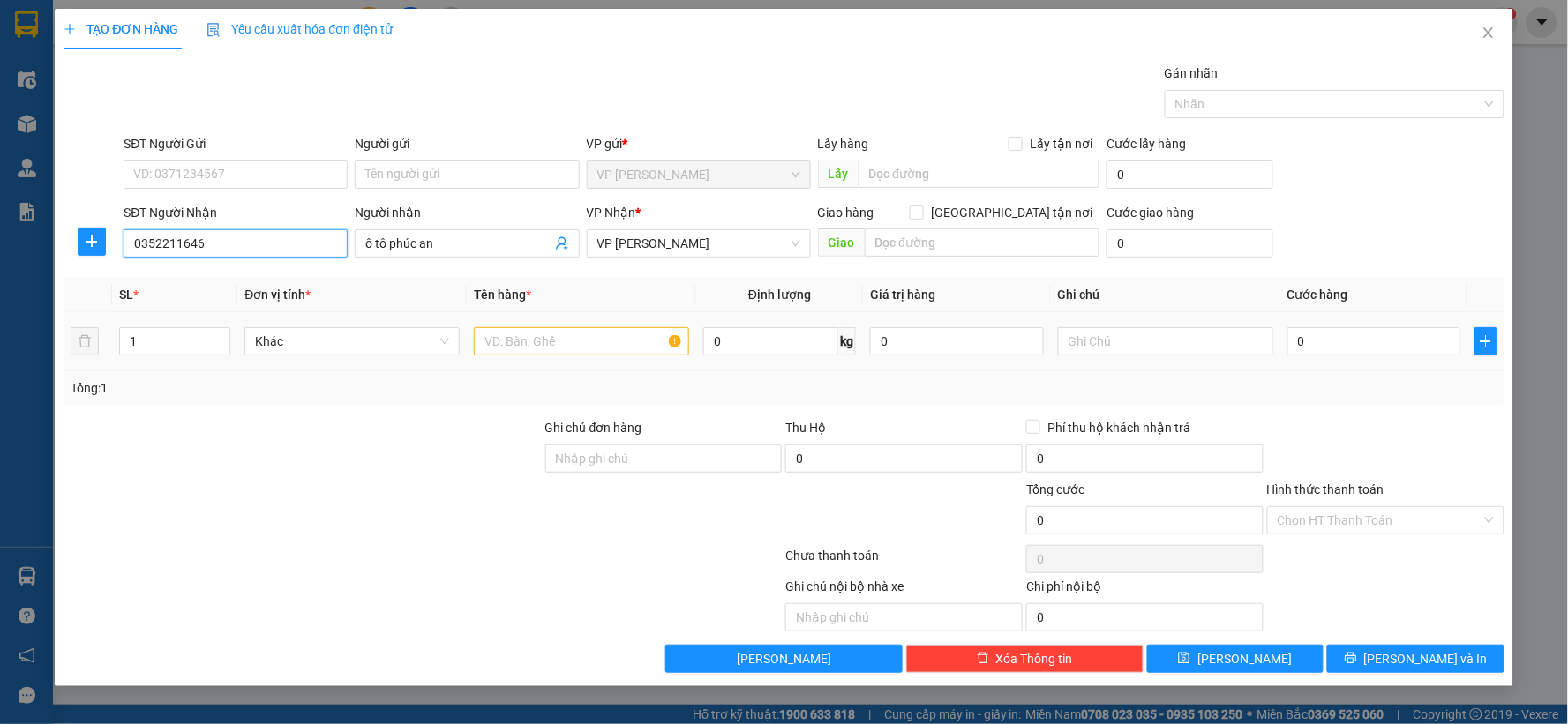
type input "0352211646"
click at [527, 342] on input "text" at bounding box center [582, 342] width 215 height 28
type input "1"
drag, startPoint x: 129, startPoint y: 251, endPoint x: 201, endPoint y: 254, distance: 72.1
click at [201, 254] on input "0352211646" at bounding box center [235, 243] width 224 height 28
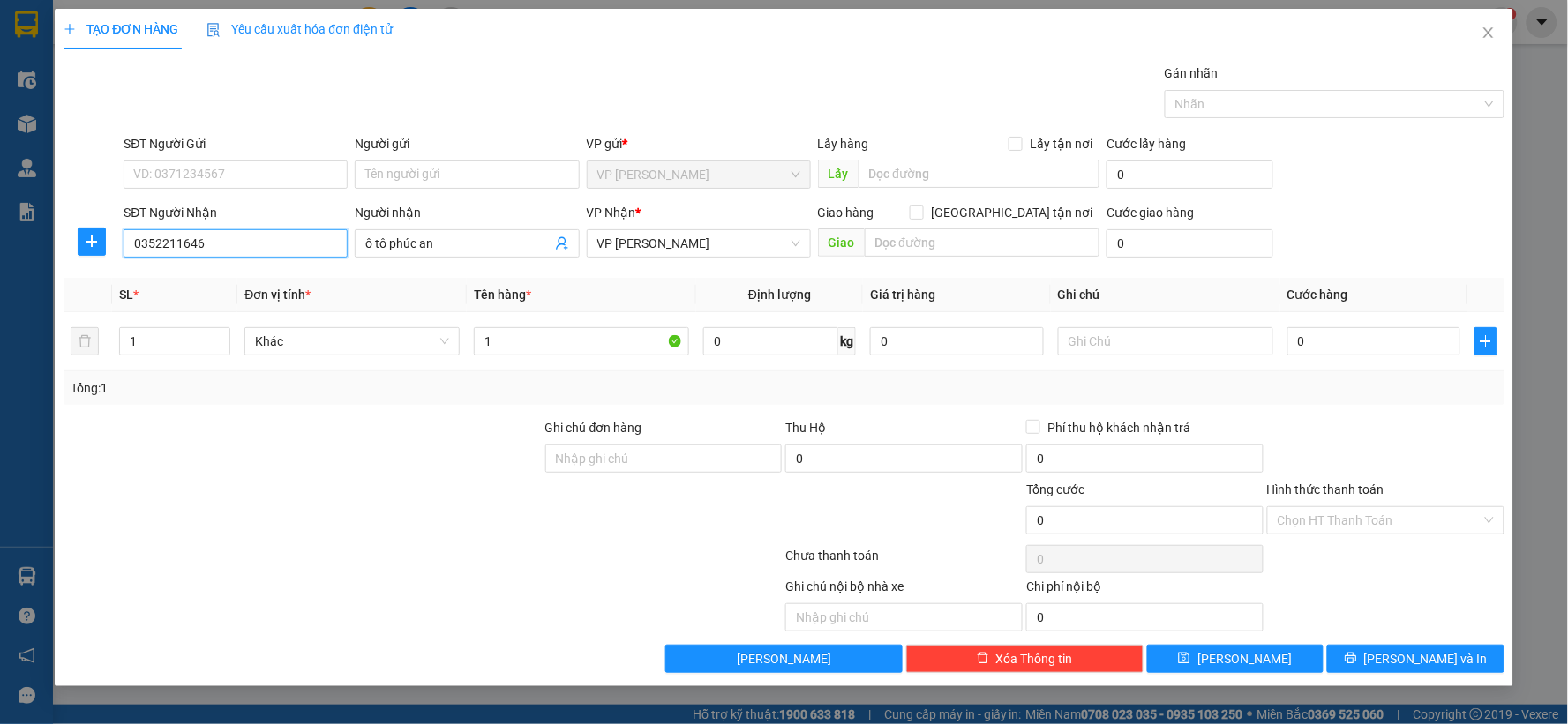
drag, startPoint x: 195, startPoint y: 261, endPoint x: 162, endPoint y: 248, distance: 35.5
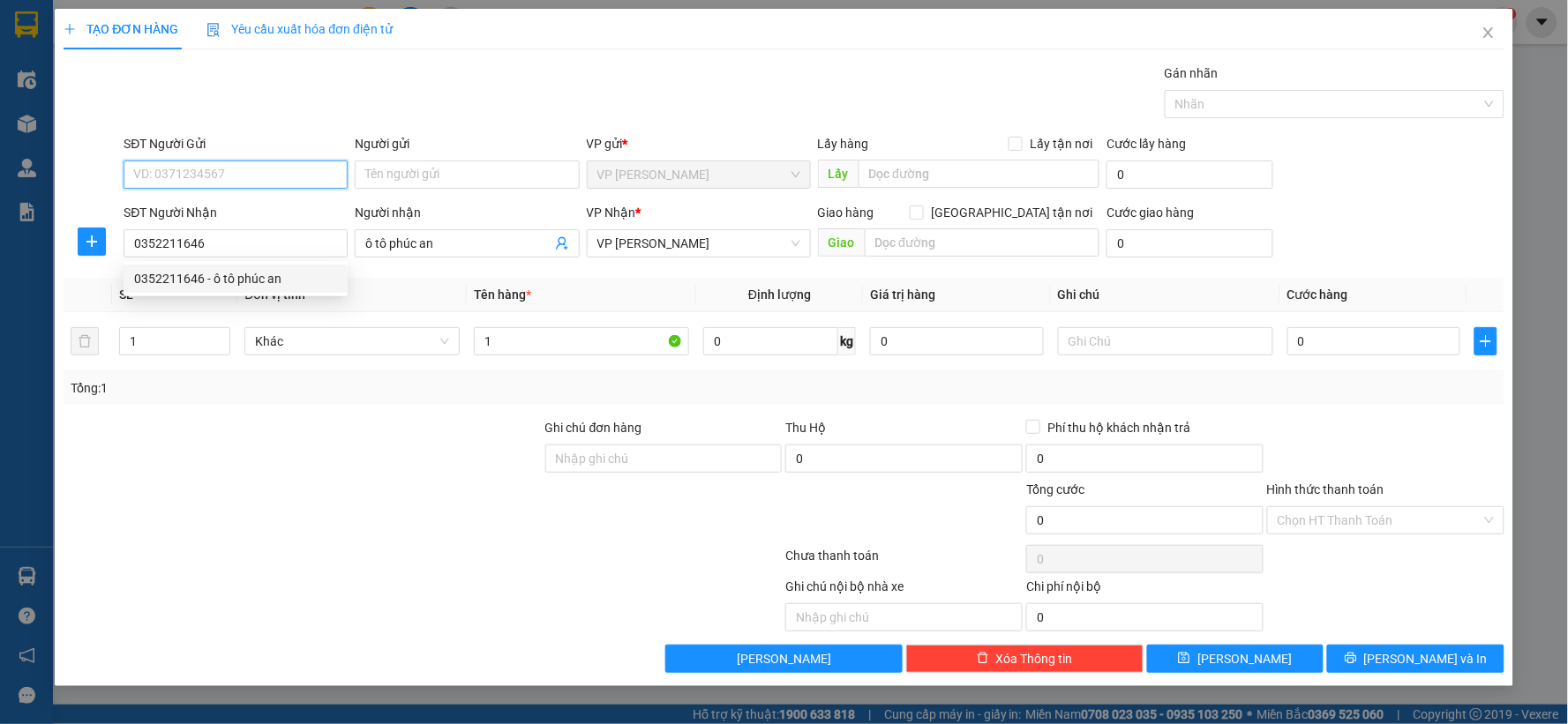
drag, startPoint x: 162, startPoint y: 248, endPoint x: 167, endPoint y: 168, distance: 80.2
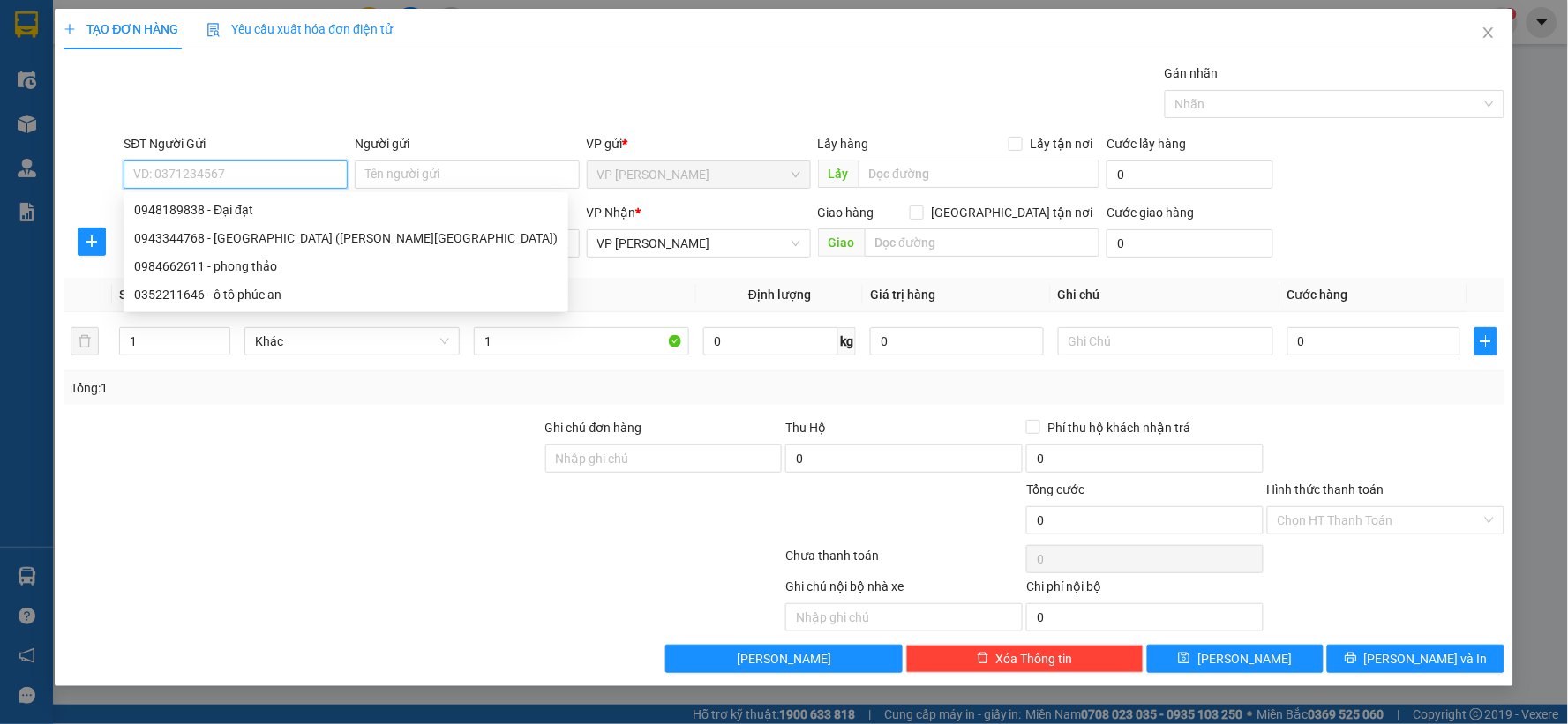
paste input "0912751071"
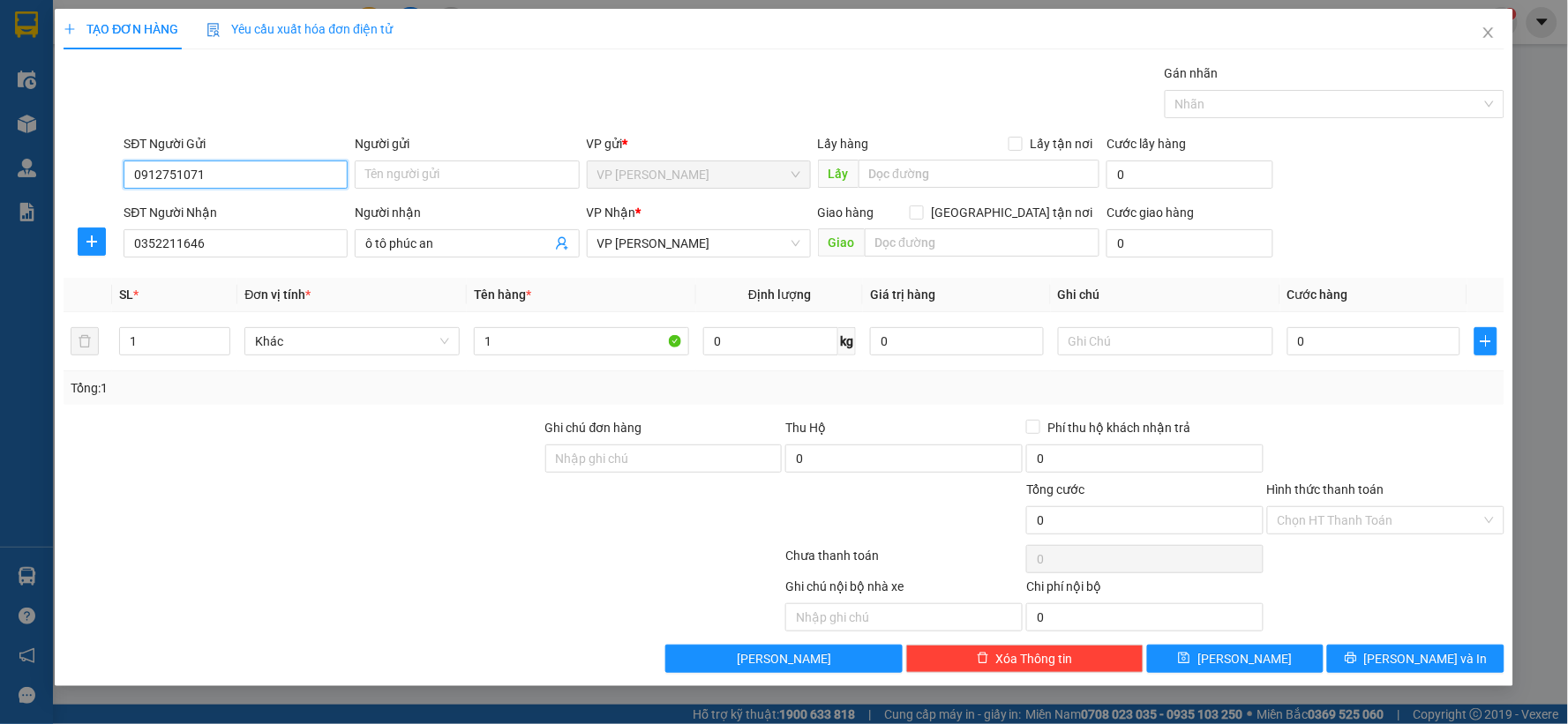
click at [221, 176] on input "0912751071" at bounding box center [235, 174] width 224 height 28
type input "0"
drag, startPoint x: 133, startPoint y: 252, endPoint x: 198, endPoint y: 257, distance: 65.2
click at [198, 257] on input "0352211646" at bounding box center [235, 243] width 224 height 28
drag, startPoint x: 232, startPoint y: 158, endPoint x: 170, endPoint y: 172, distance: 63.6
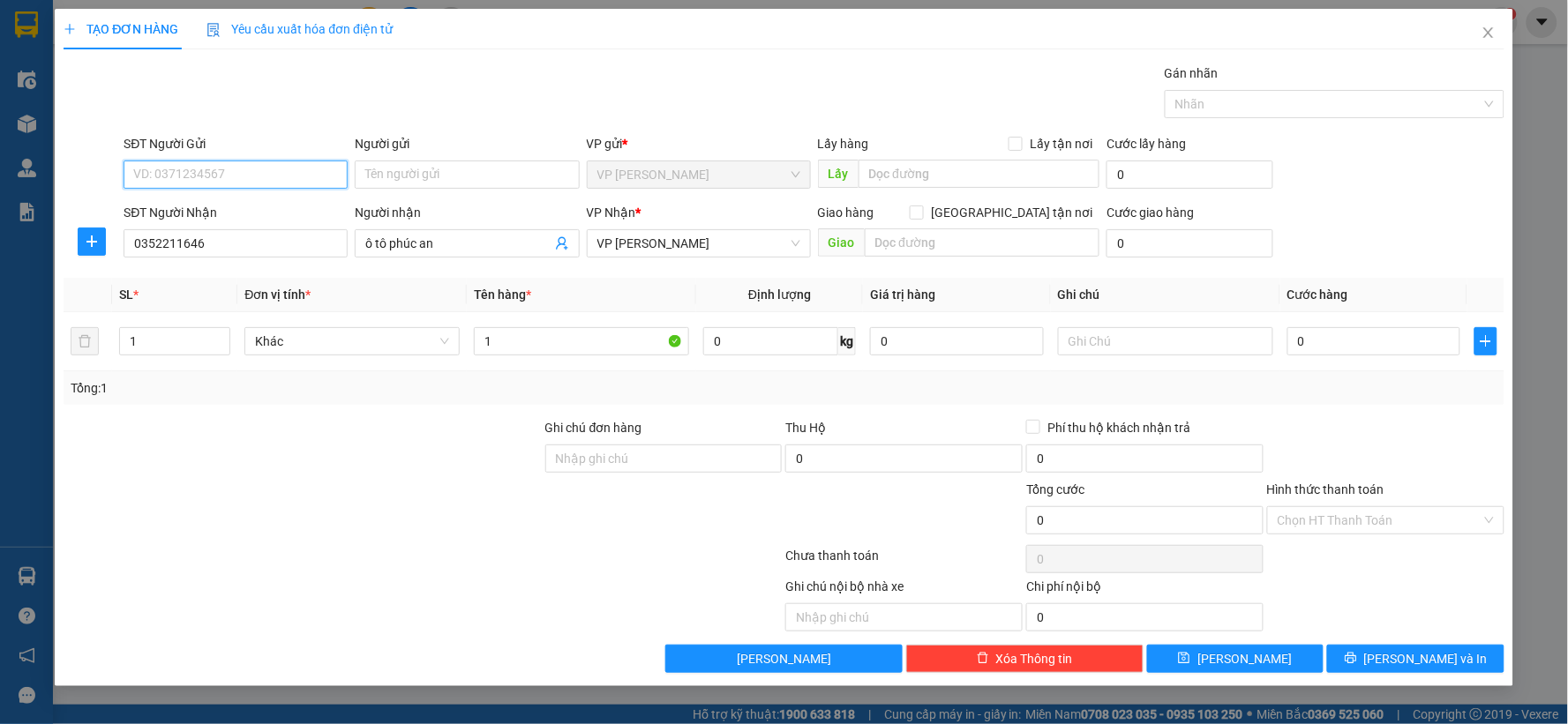
paste input "0352211646"
type input "0352211646"
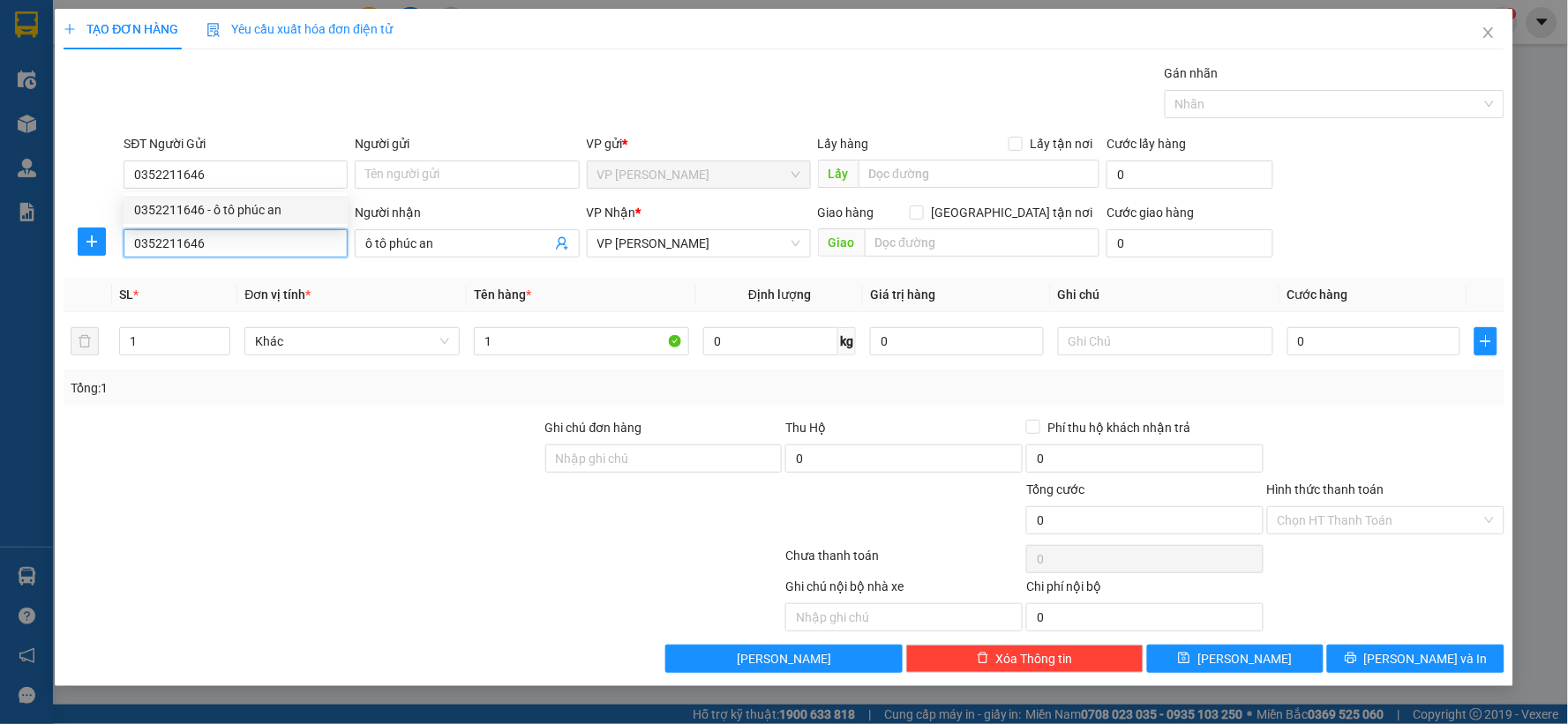
click at [219, 245] on input "0352211646" at bounding box center [235, 243] width 224 height 28
type input "0"
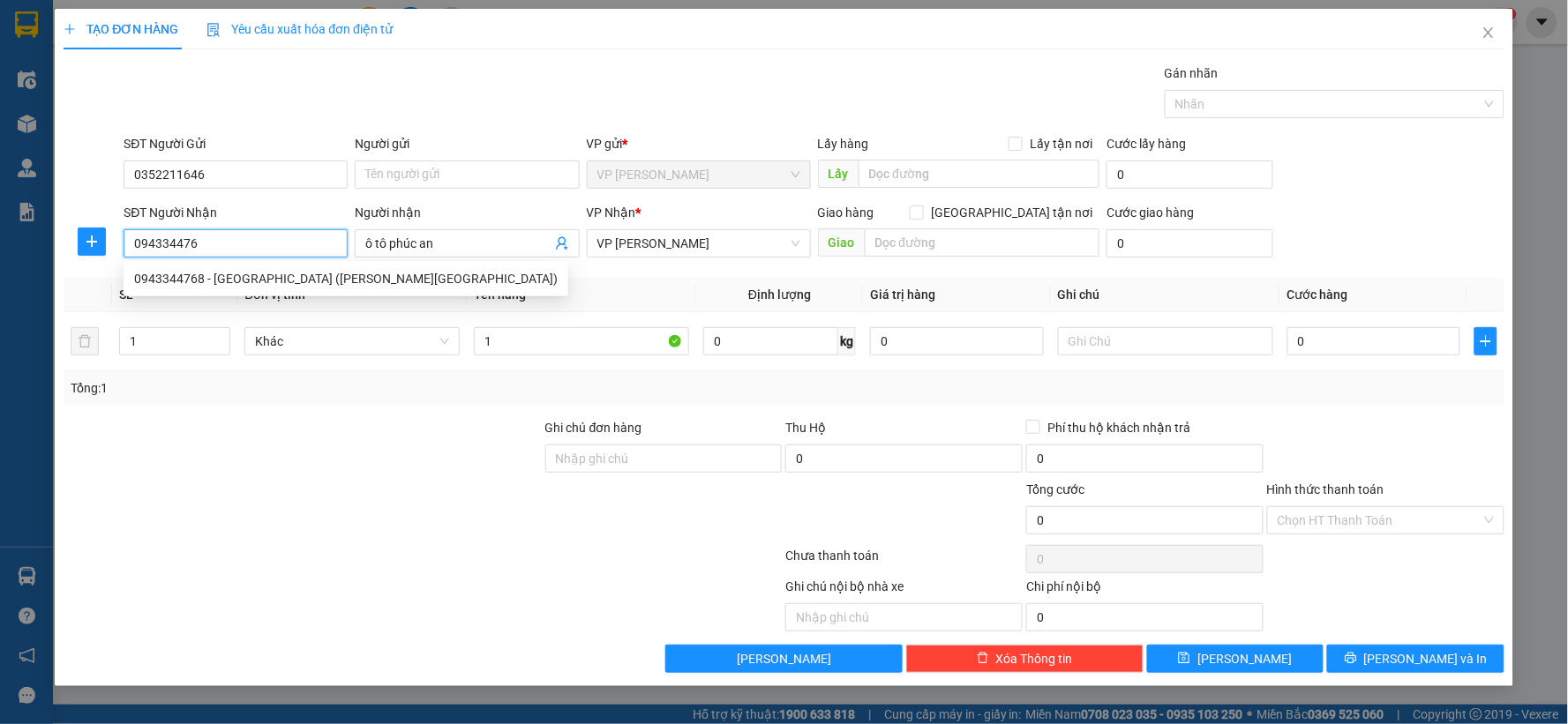
type input "0943344768"
click at [233, 285] on div "0943344768 - ngọc hải (ô tô phúc hải)" at bounding box center [346, 278] width 423 height 19
type input "[PERSON_NAME] (ô [PERSON_NAME])"
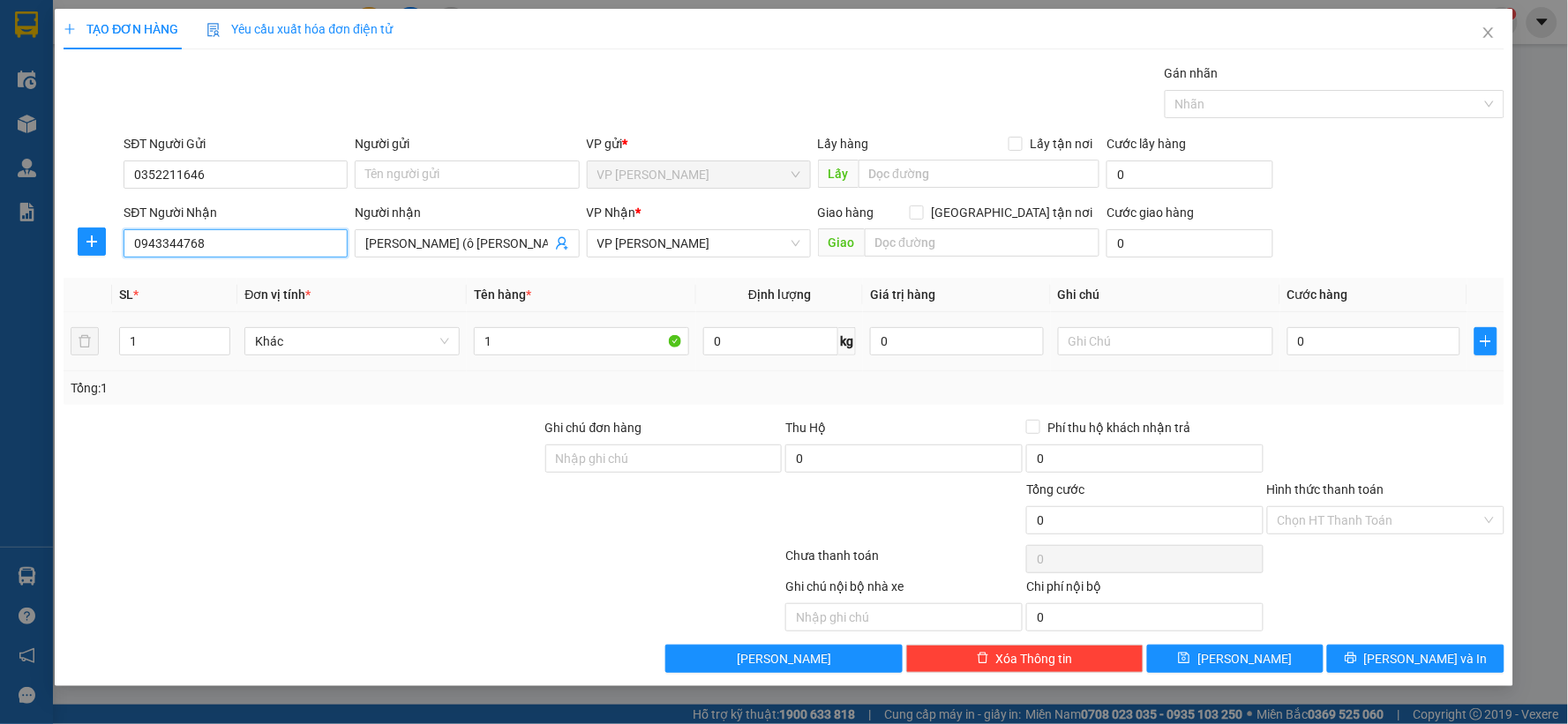
type input "0943344768"
click at [522, 327] on div "1" at bounding box center [582, 341] width 215 height 35
click at [1334, 346] on input "0" at bounding box center [1374, 342] width 173 height 28
type input "3"
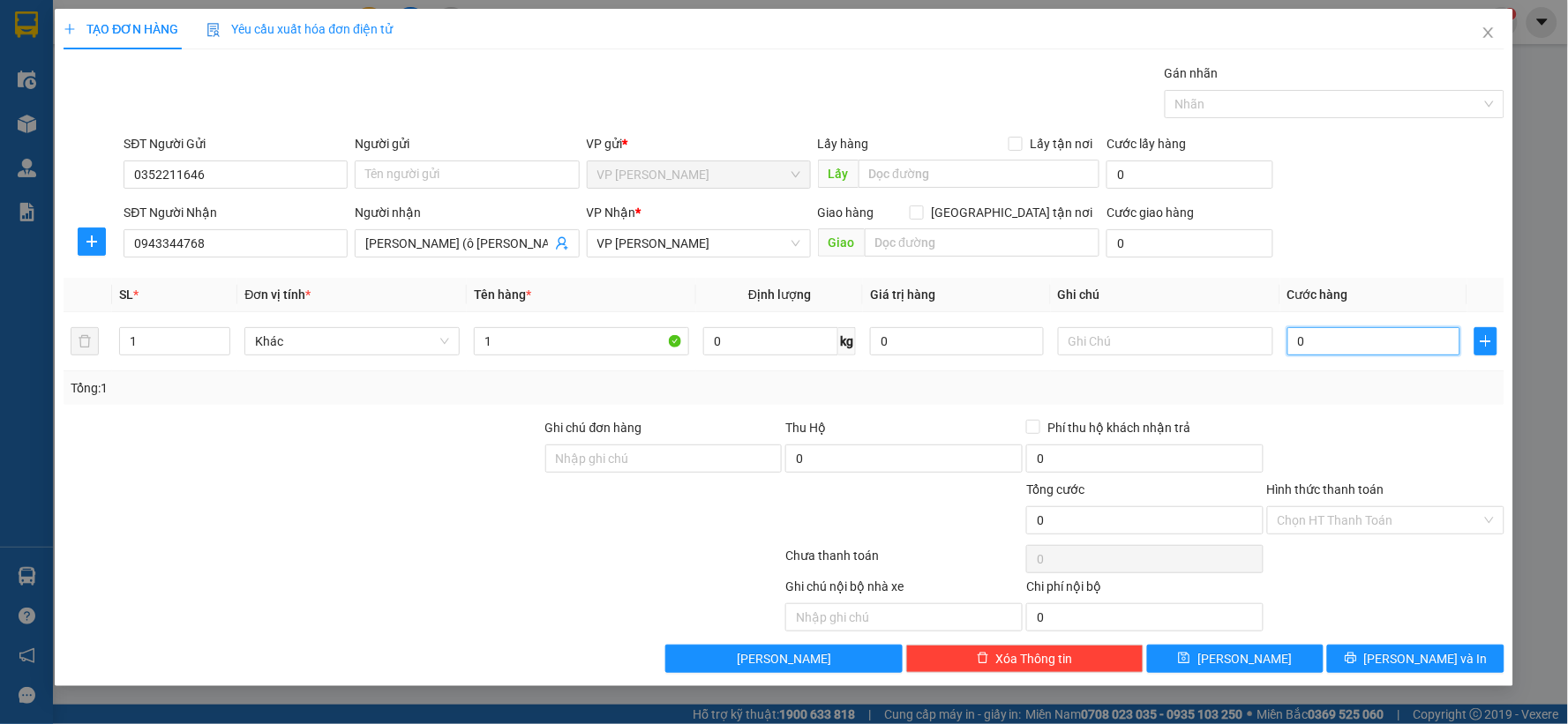
type input "3"
type input "30"
type input "300"
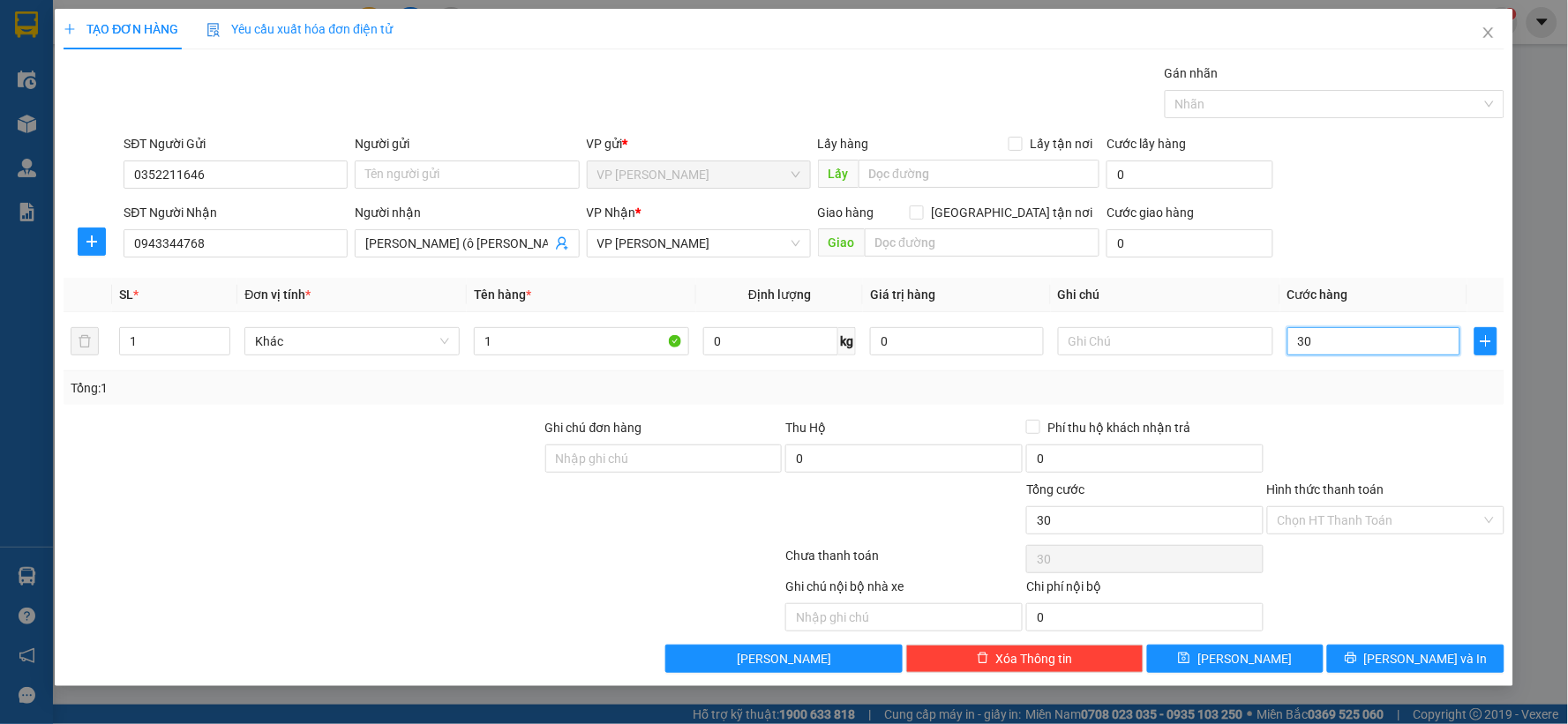
type input "300"
type input "3.000"
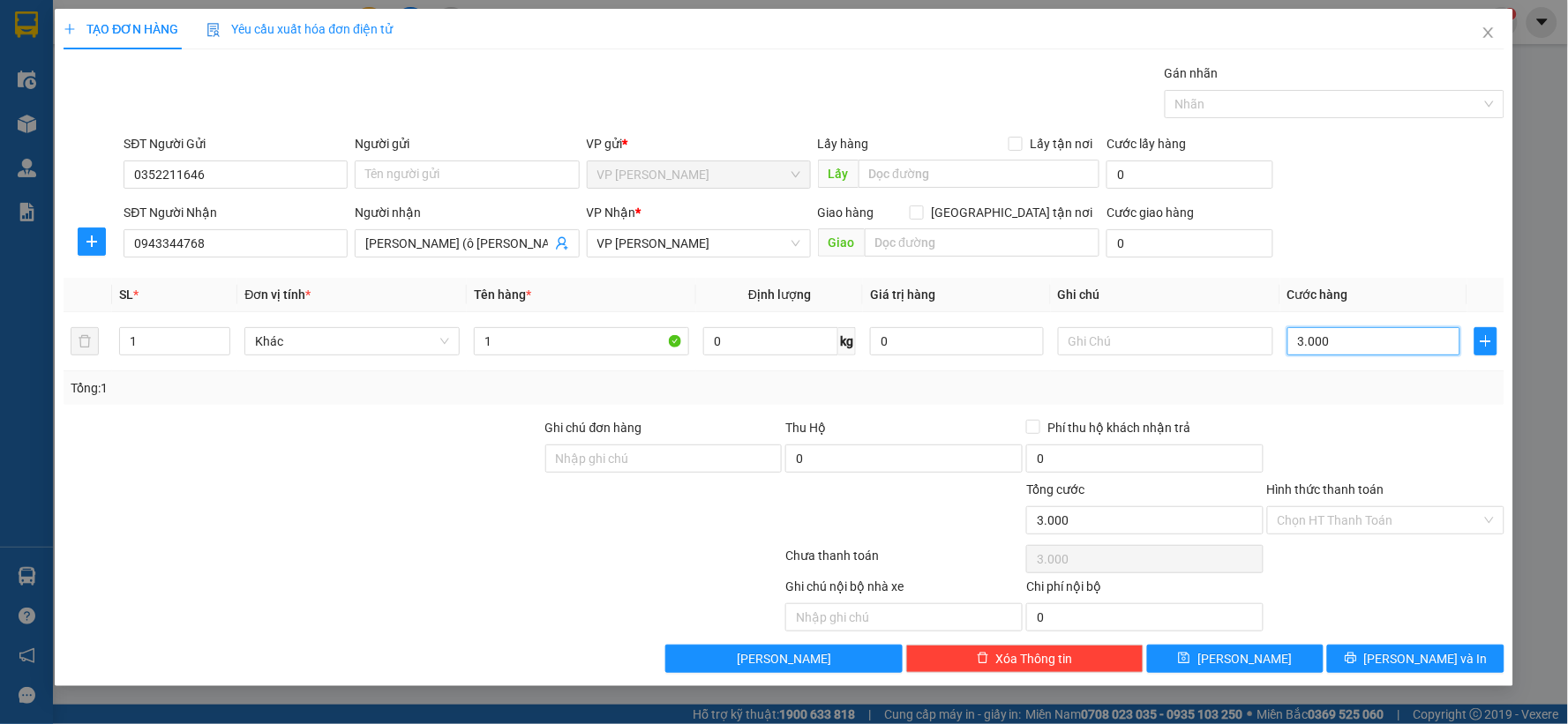
type input "30.000"
click at [1190, 652] on icon "save" at bounding box center [1183, 657] width 12 height 12
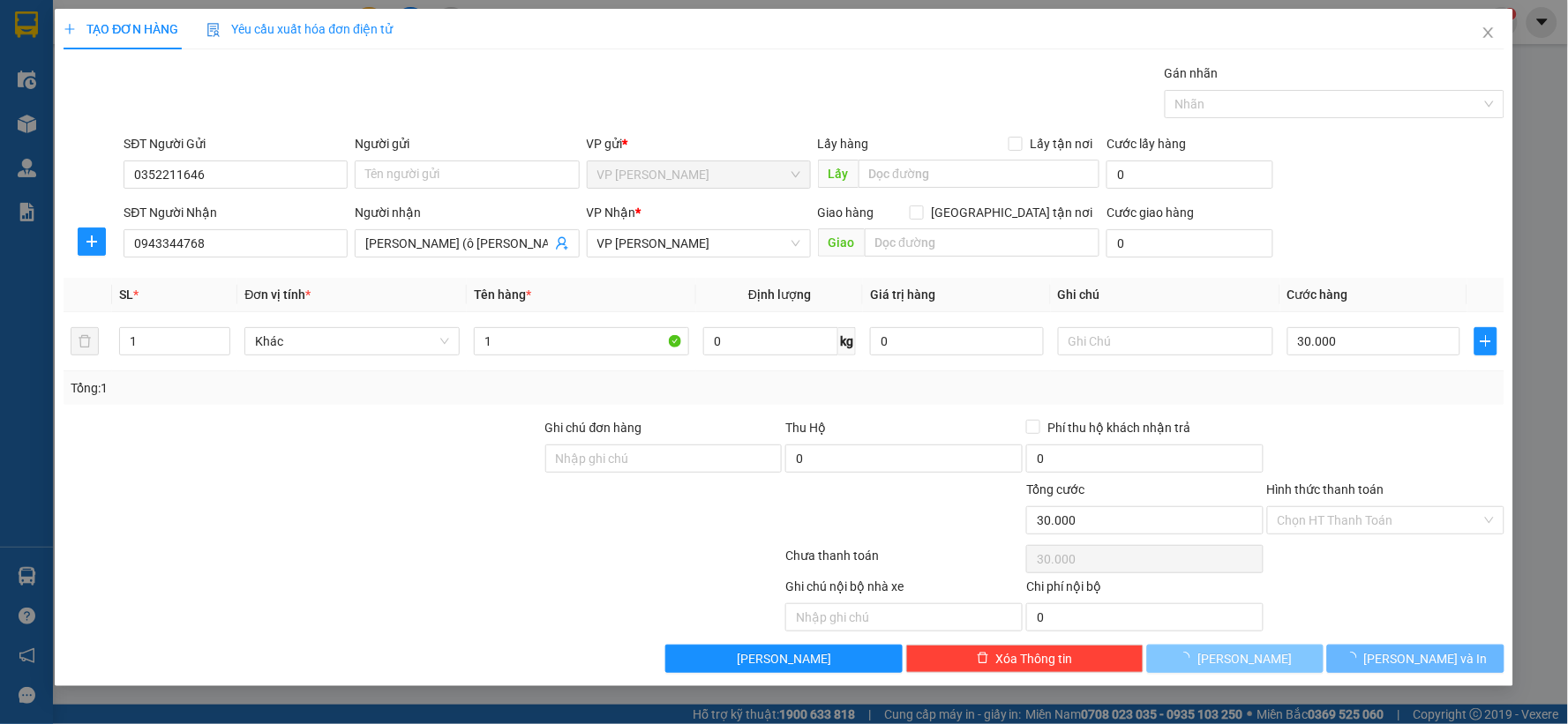
type input "0"
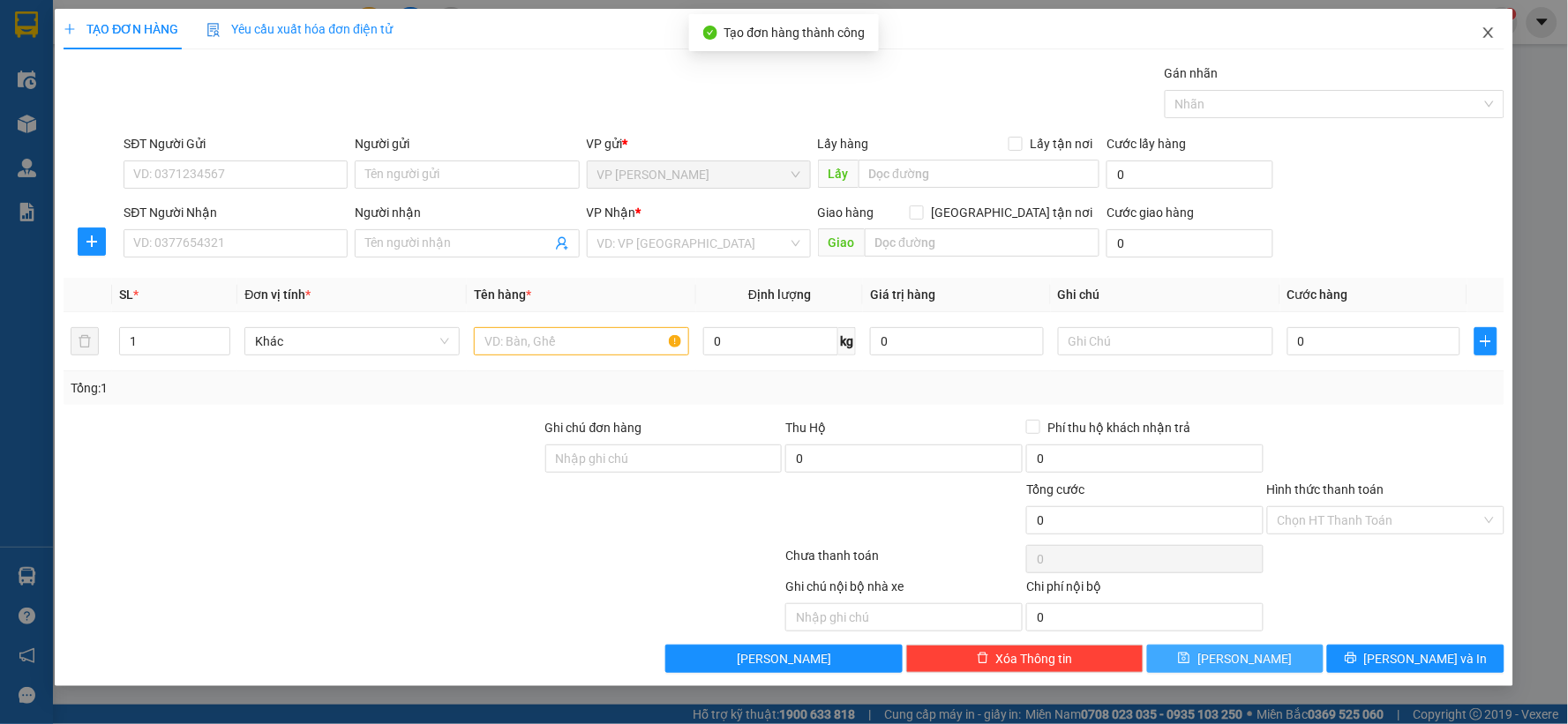
click at [1493, 42] on span "Close" at bounding box center [1488, 34] width 50 height 50
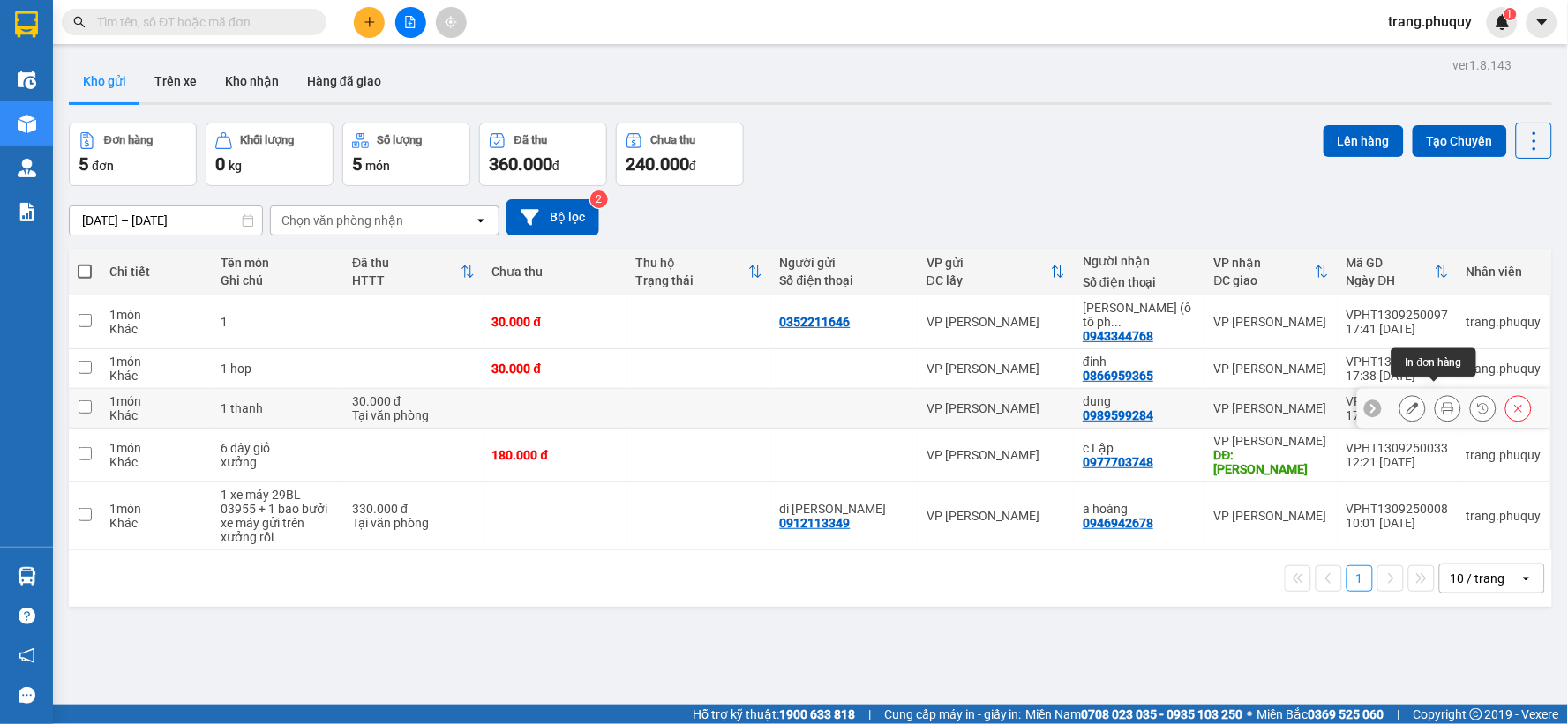
click at [1441, 402] on icon at bounding box center [1447, 408] width 12 height 12
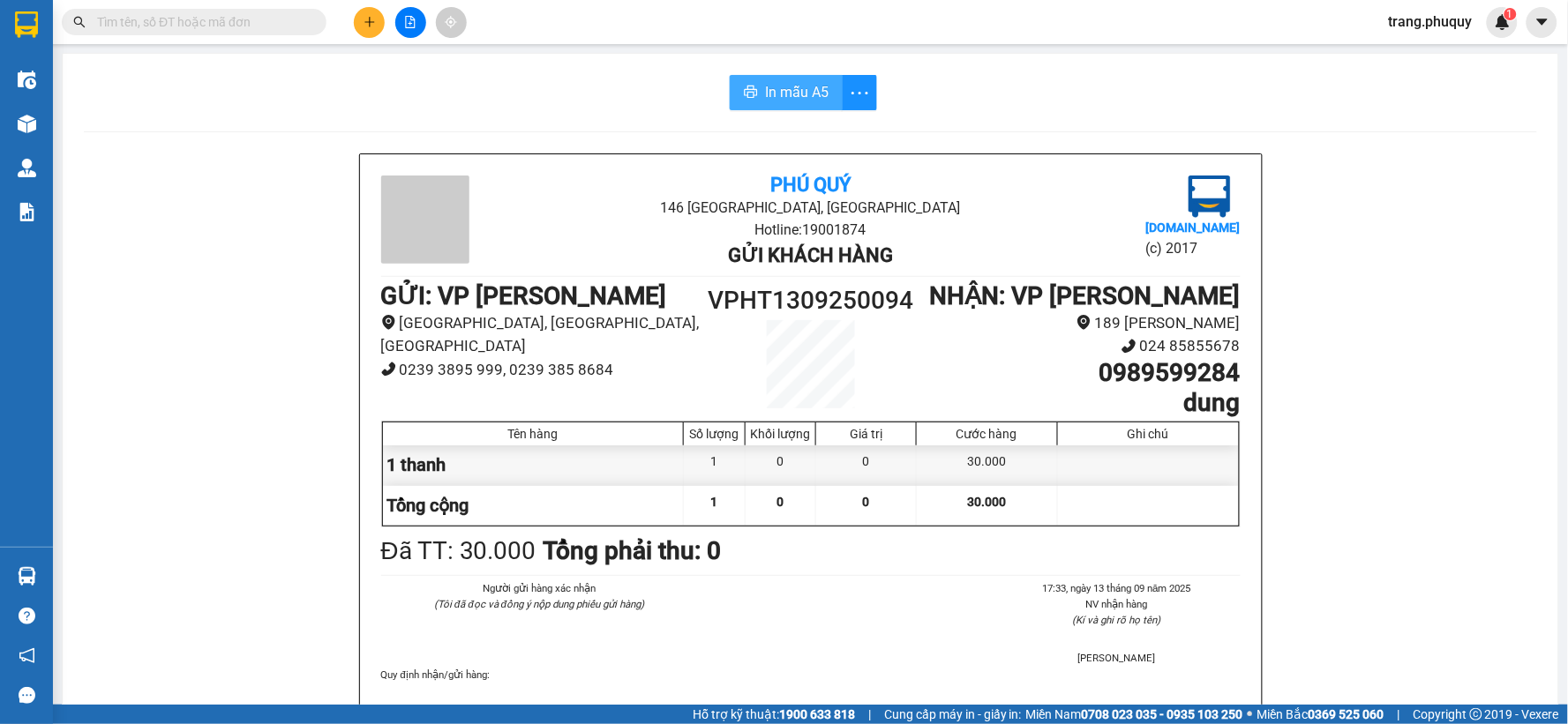
click at [783, 89] on span "In mẫu A5" at bounding box center [797, 92] width 64 height 22
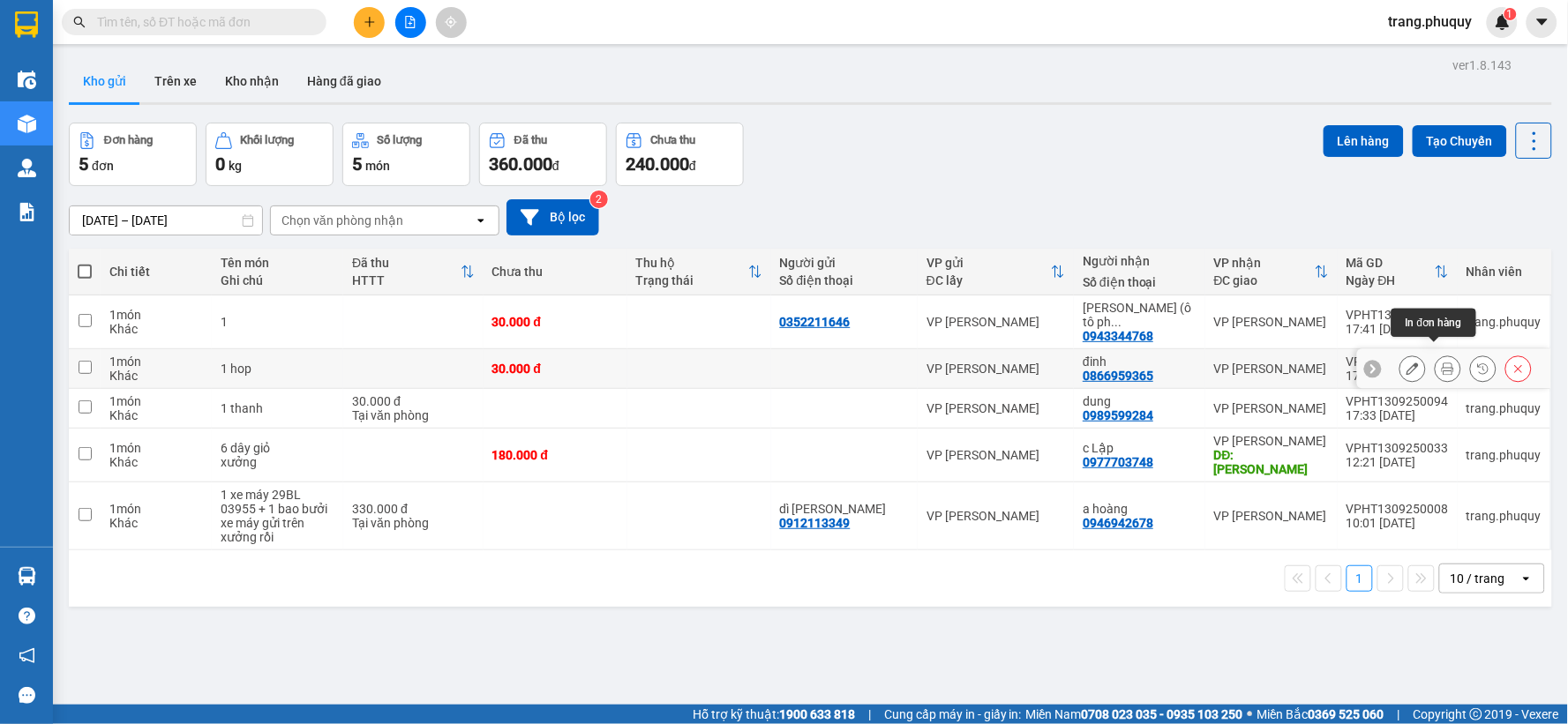
click at [1441, 362] on icon at bounding box center [1447, 368] width 12 height 12
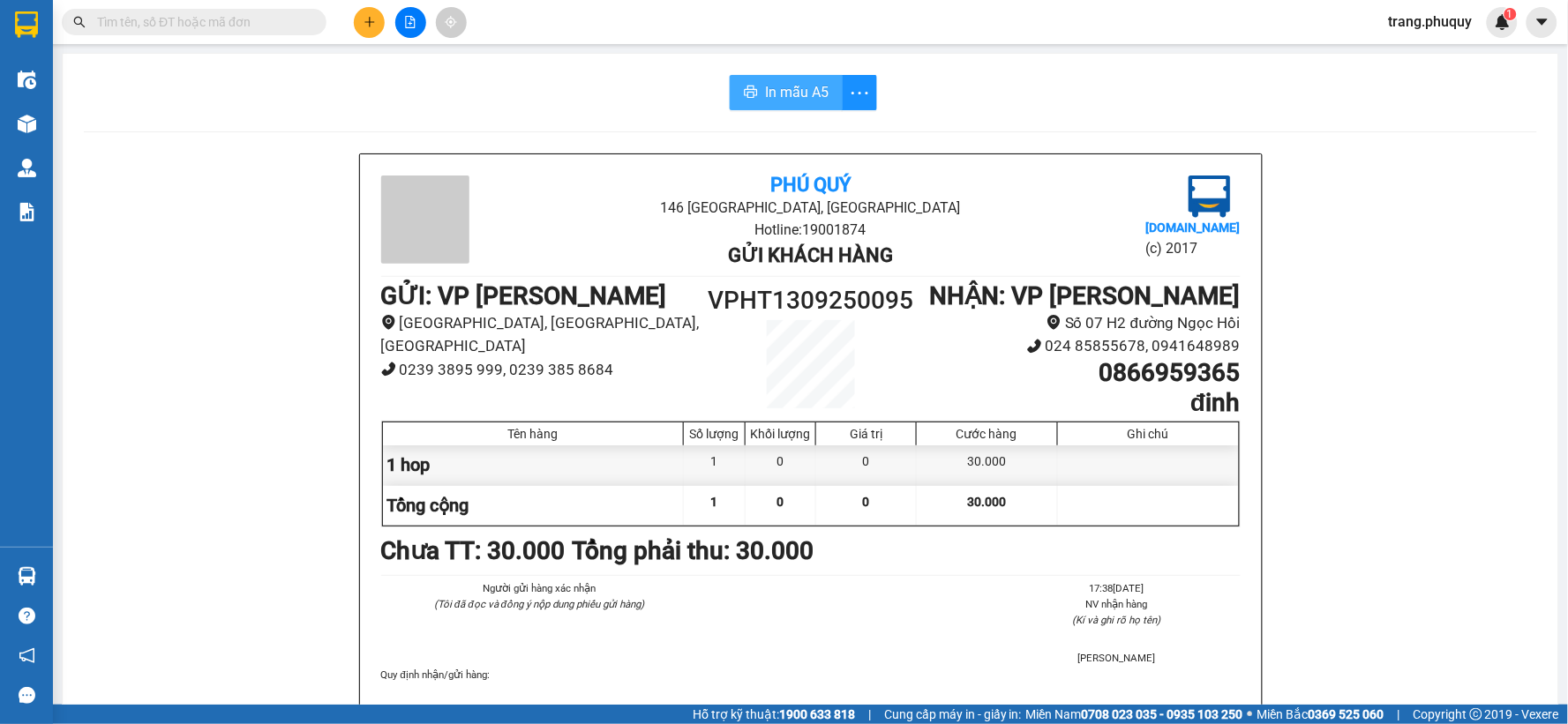
click at [770, 89] on span "In mẫu A5" at bounding box center [797, 92] width 64 height 22
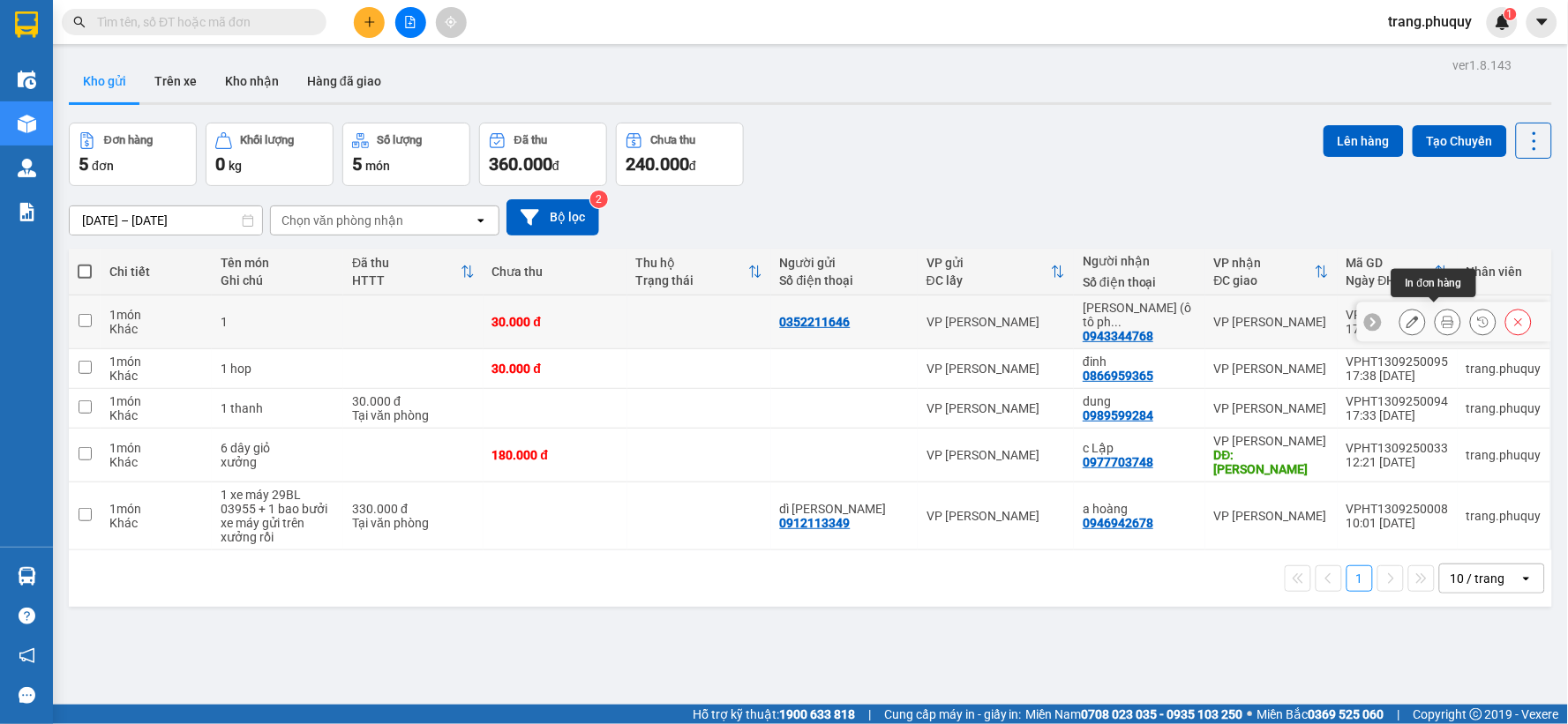
click at [1441, 320] on icon at bounding box center [1447, 322] width 12 height 12
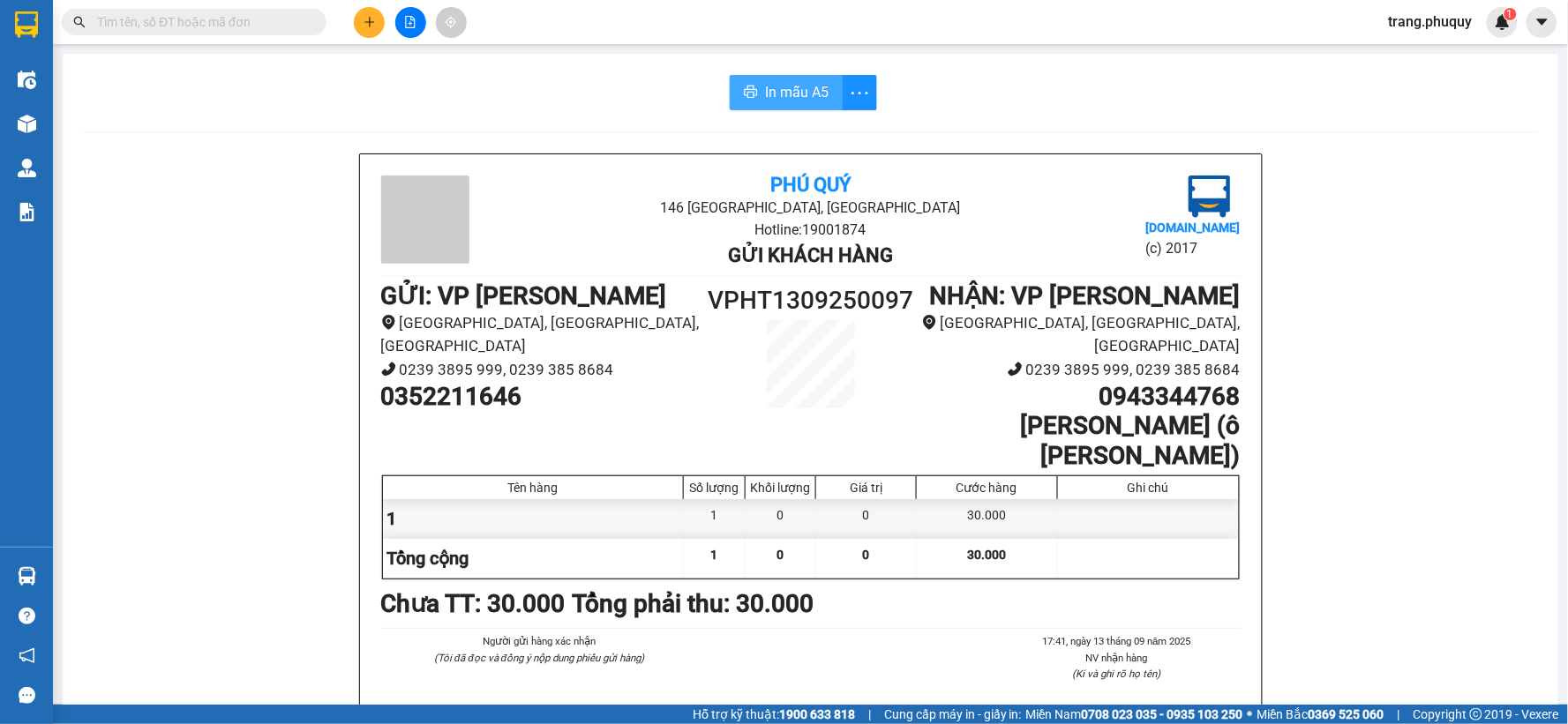
click at [812, 96] on span "In mẫu A5" at bounding box center [797, 92] width 64 height 22
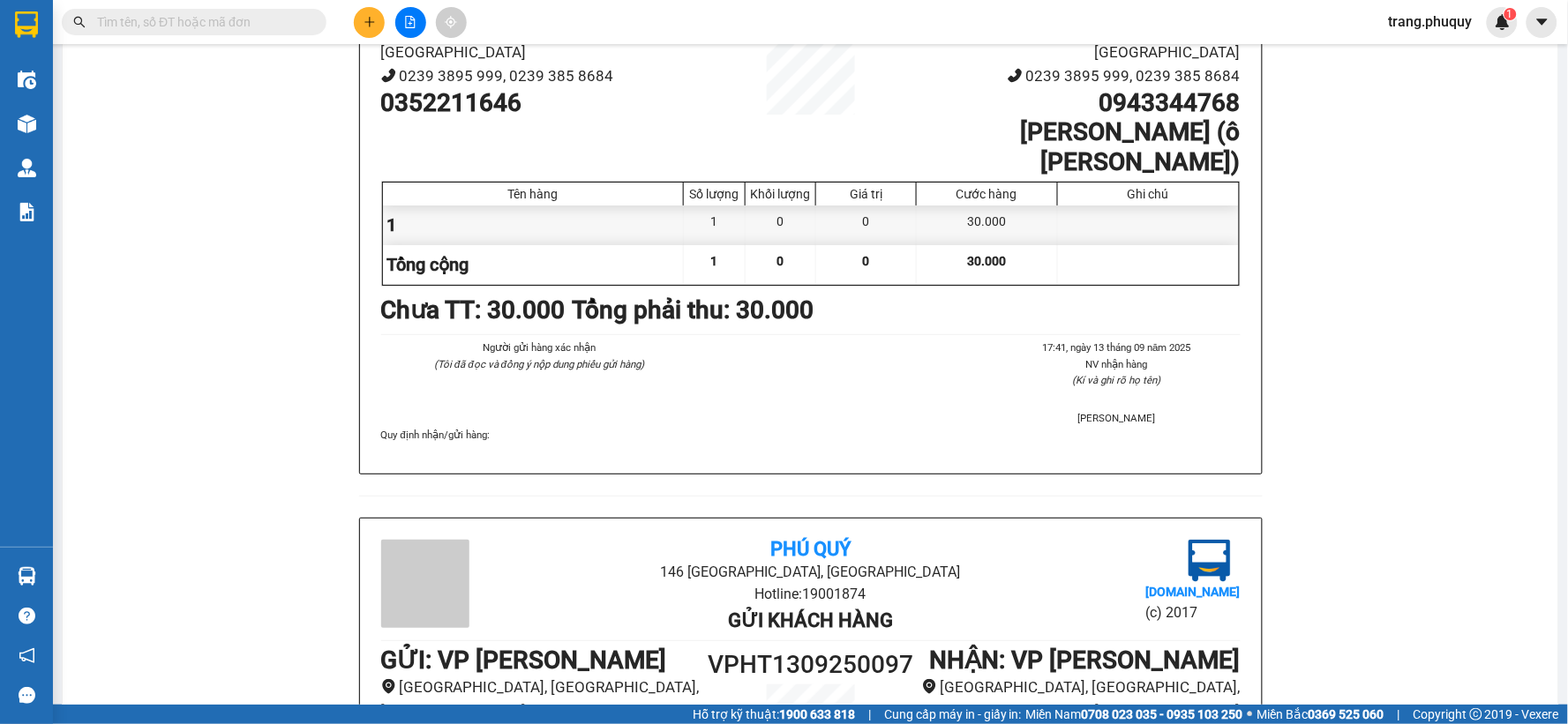
scroll to position [391, 0]
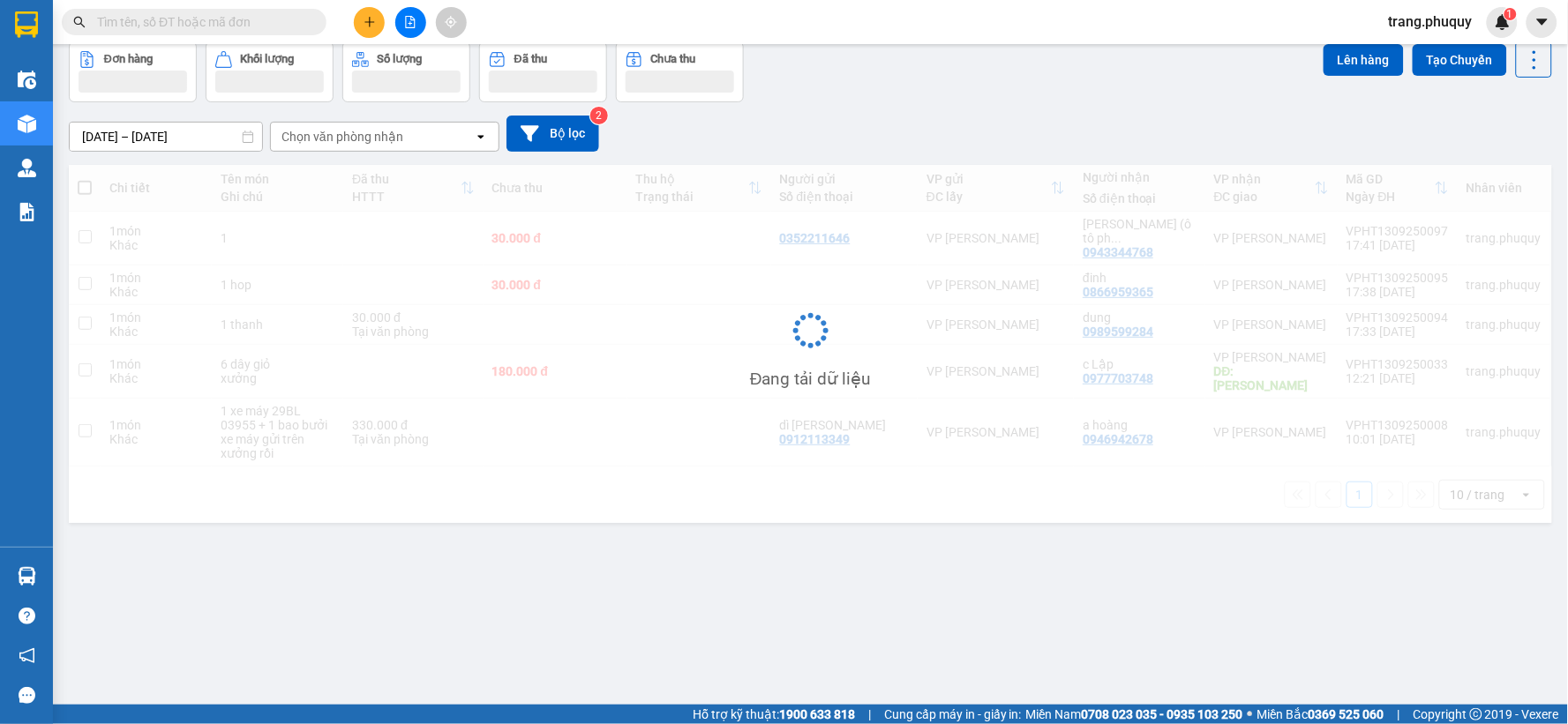
scroll to position [81, 0]
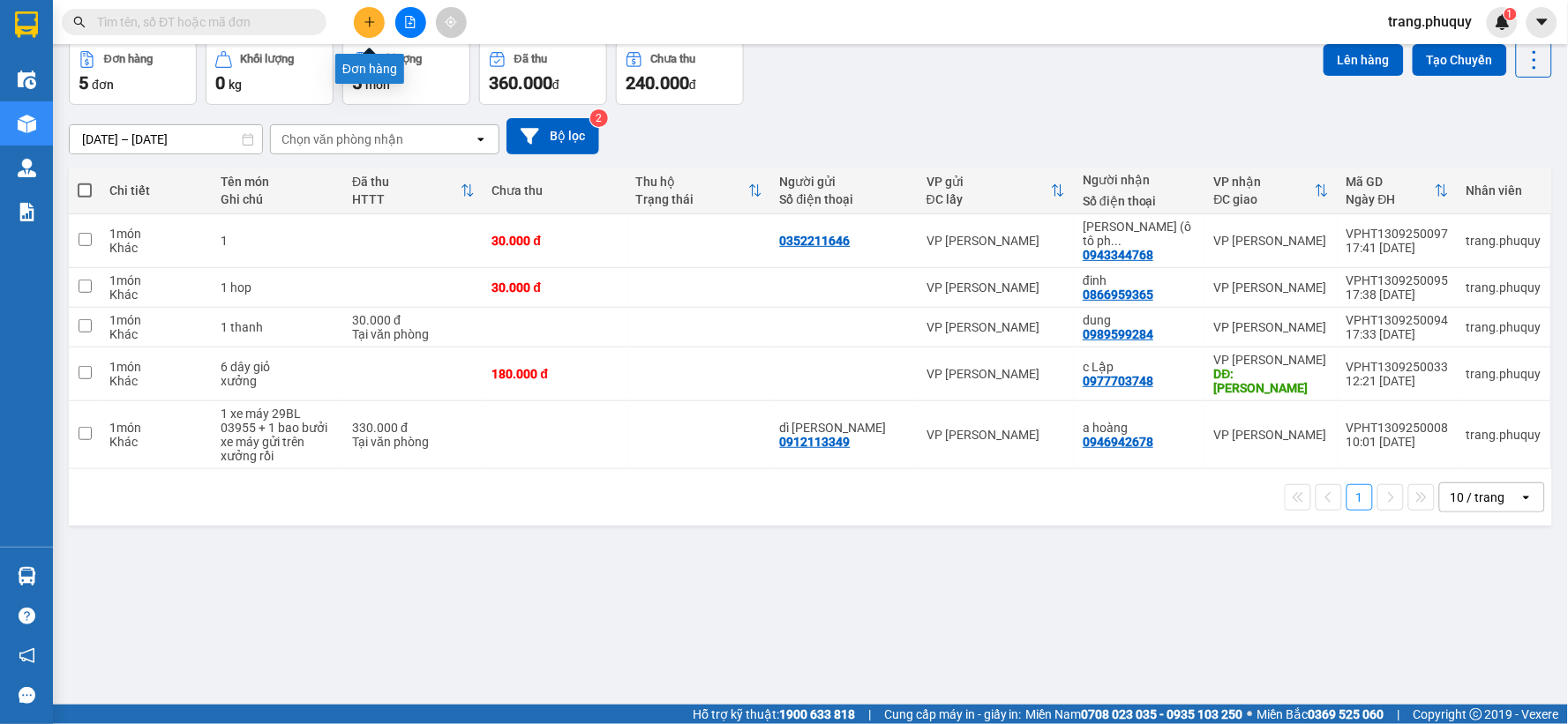
click at [367, 30] on button at bounding box center [369, 22] width 31 height 31
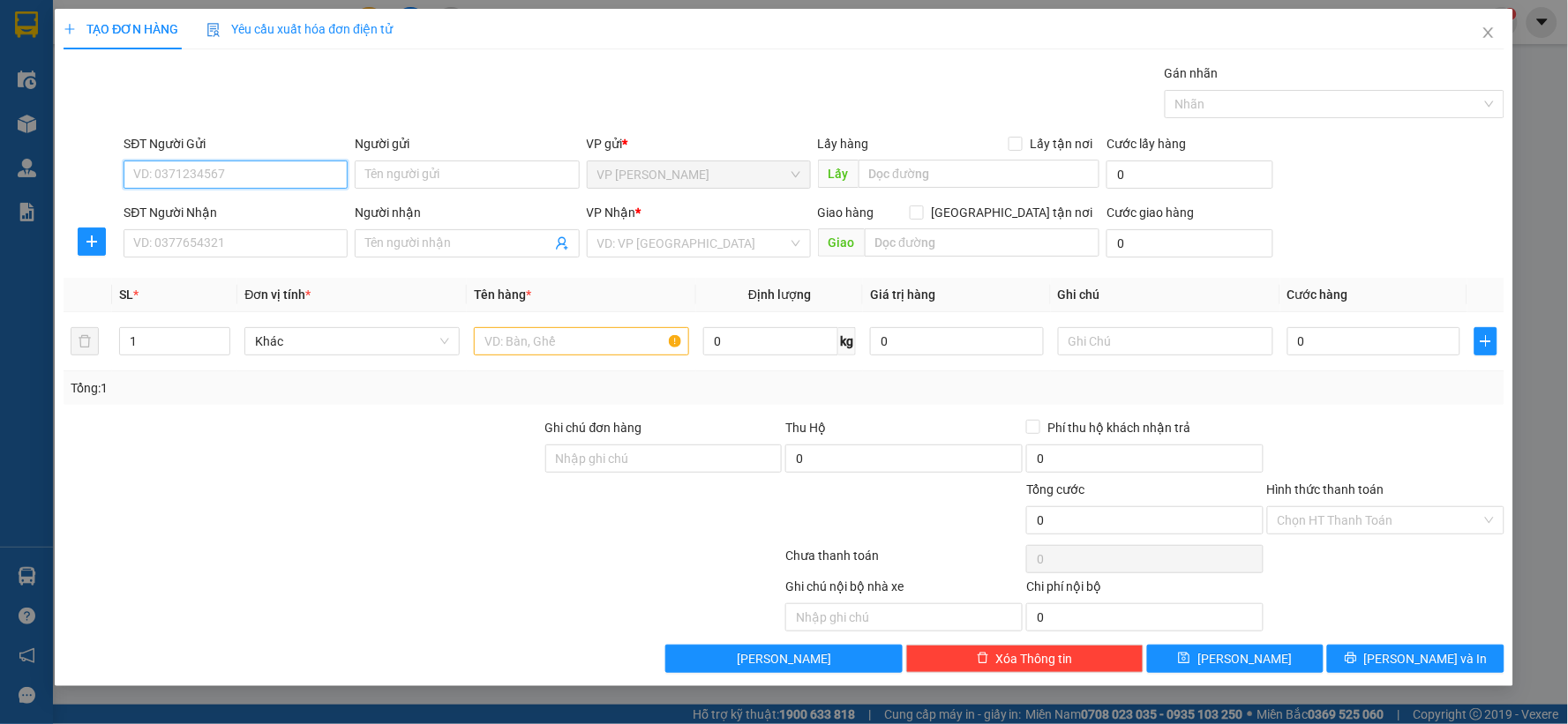
click at [229, 168] on input "SĐT Người Gửi" at bounding box center [235, 174] width 224 height 28
type input "0362081942"
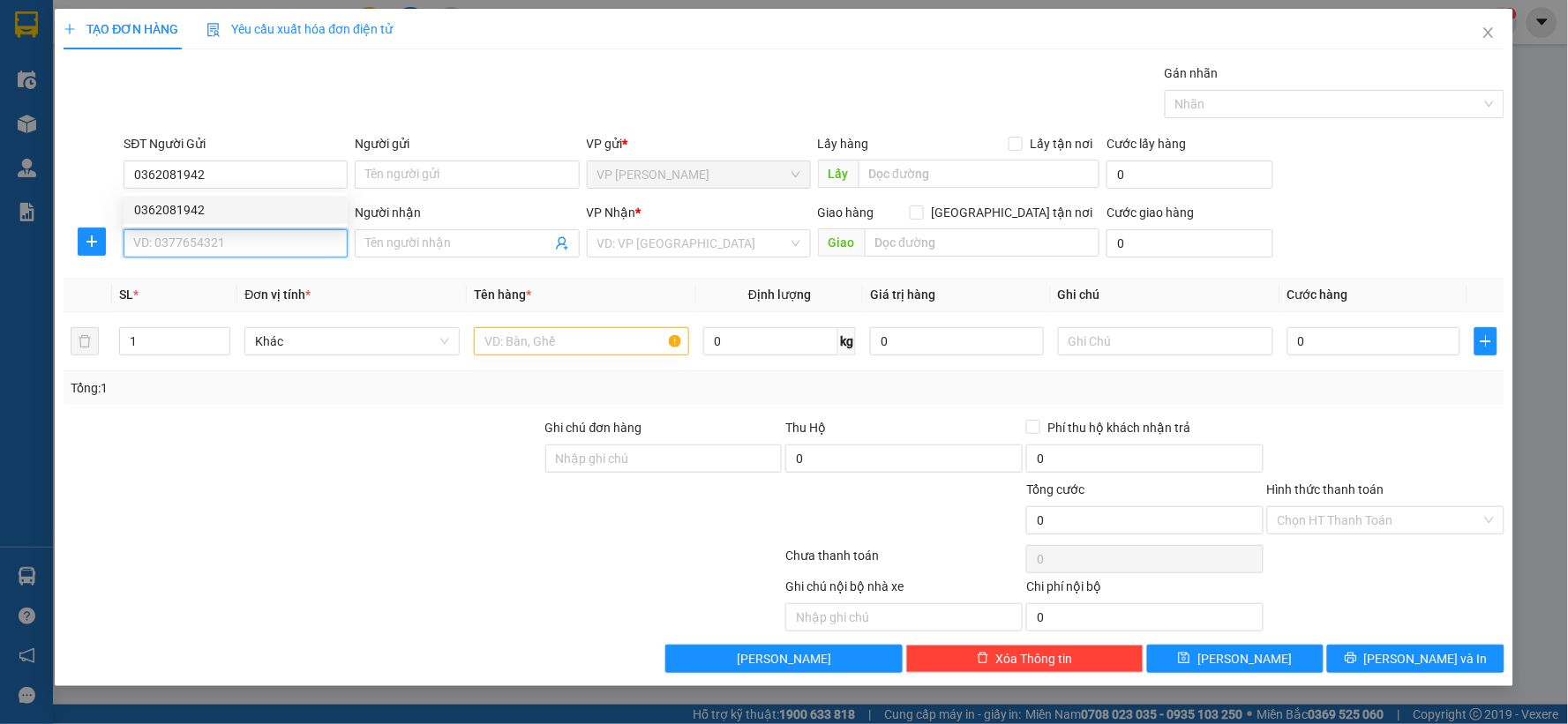
click at [235, 235] on input "SĐT Người Nhận" at bounding box center [235, 243] width 224 height 28
click at [244, 287] on div "0868994499 - tinh tâm" at bounding box center [236, 278] width 203 height 19
type input "0868994499"
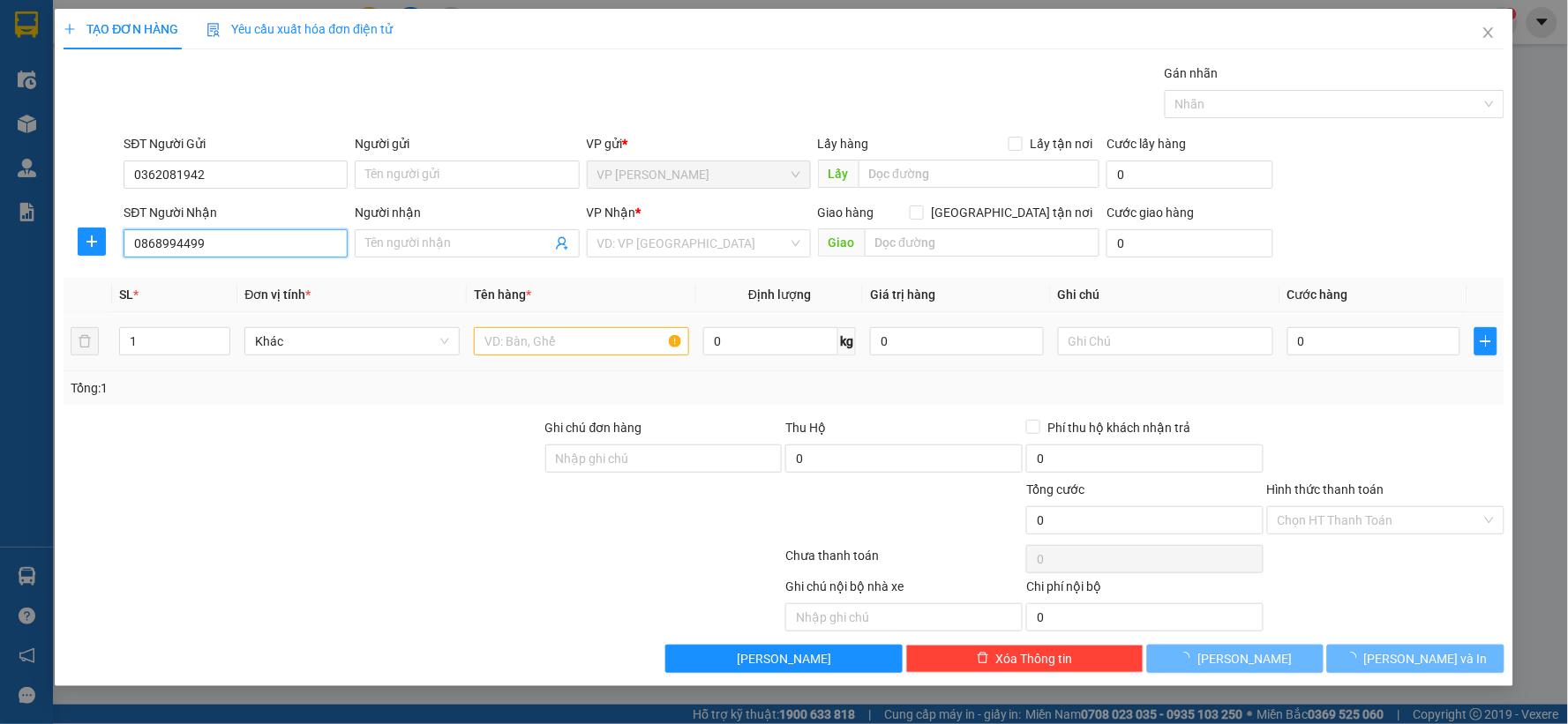
type input "tinh tâm"
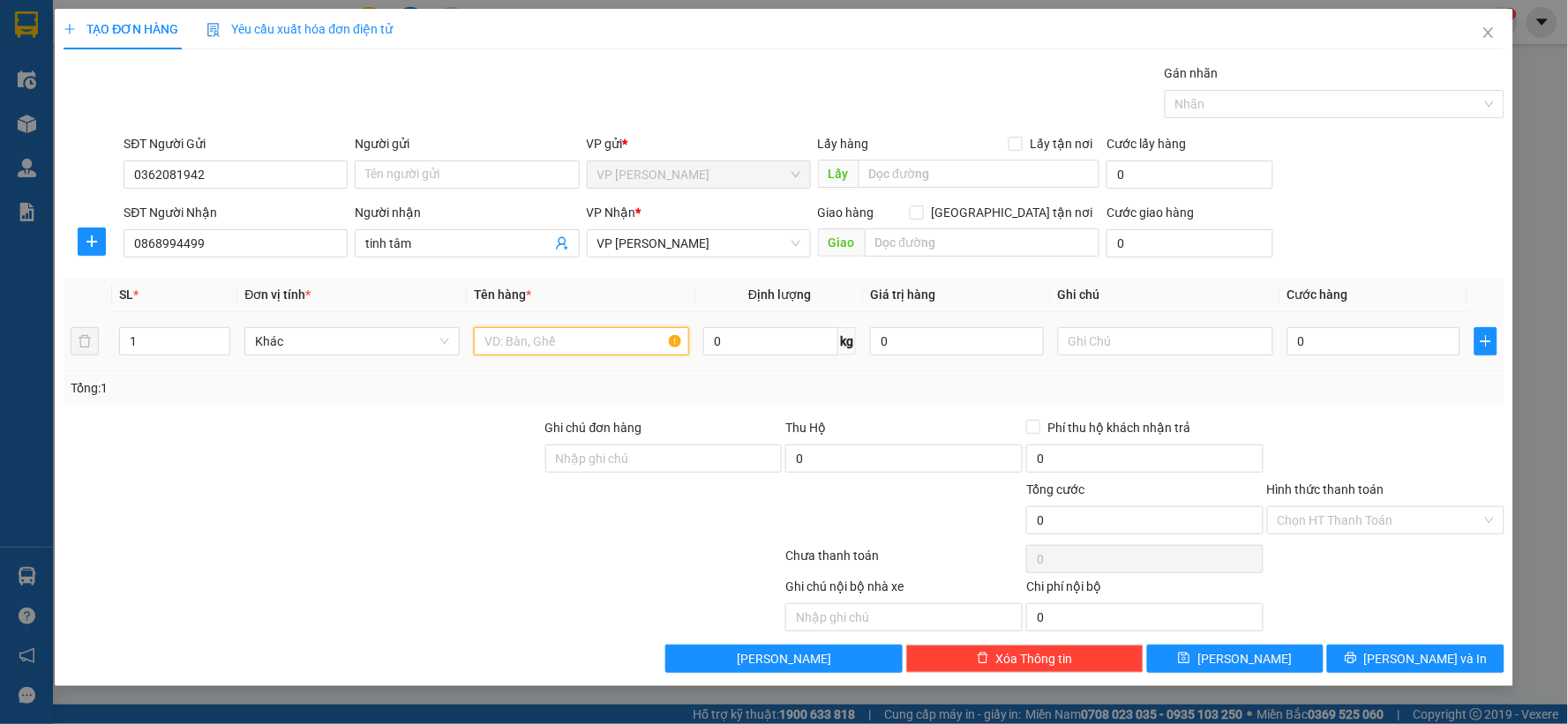
click at [527, 347] on input "text" at bounding box center [582, 342] width 215 height 28
type input "1"
type input "3 thứ"
click at [1311, 332] on input "0" at bounding box center [1374, 342] width 173 height 28
type input "1"
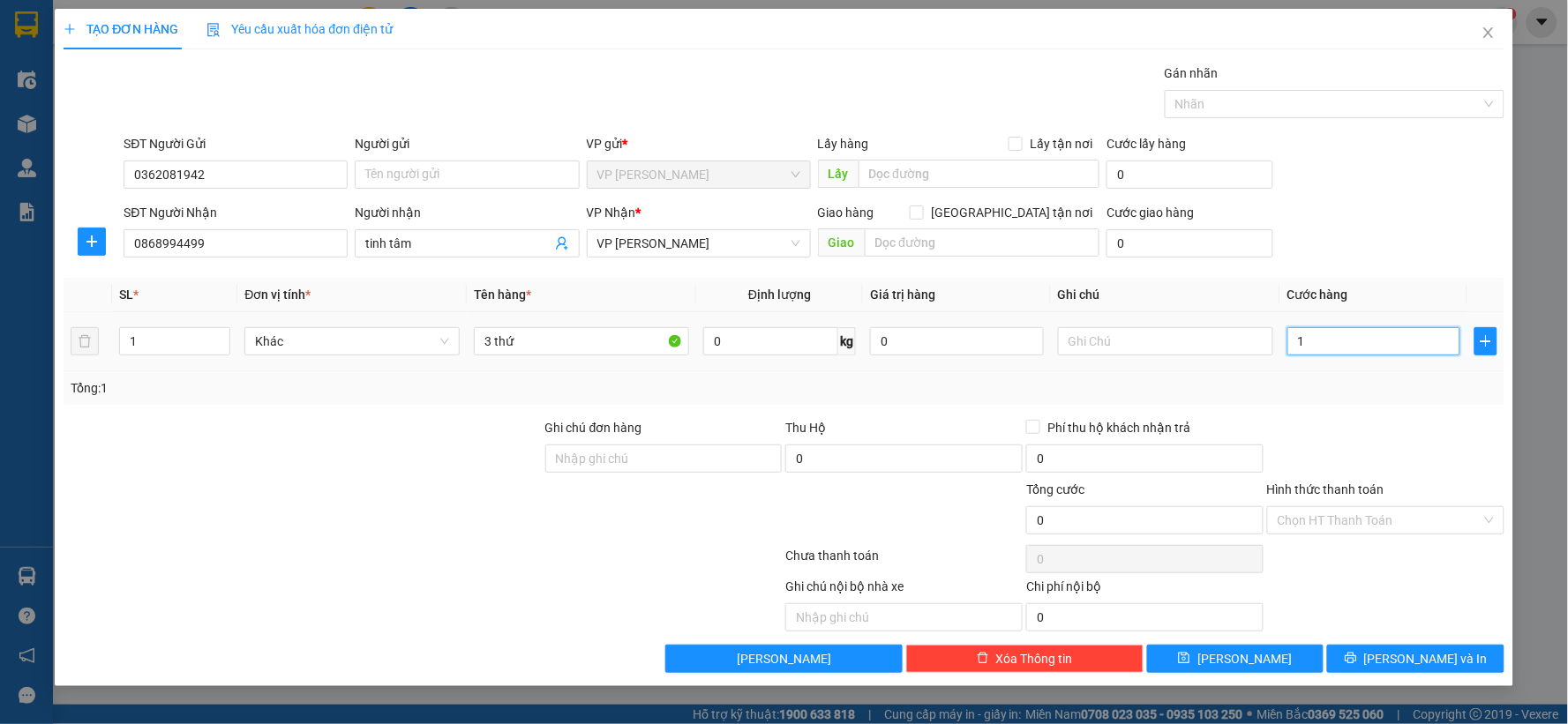
type input "1"
type input "12"
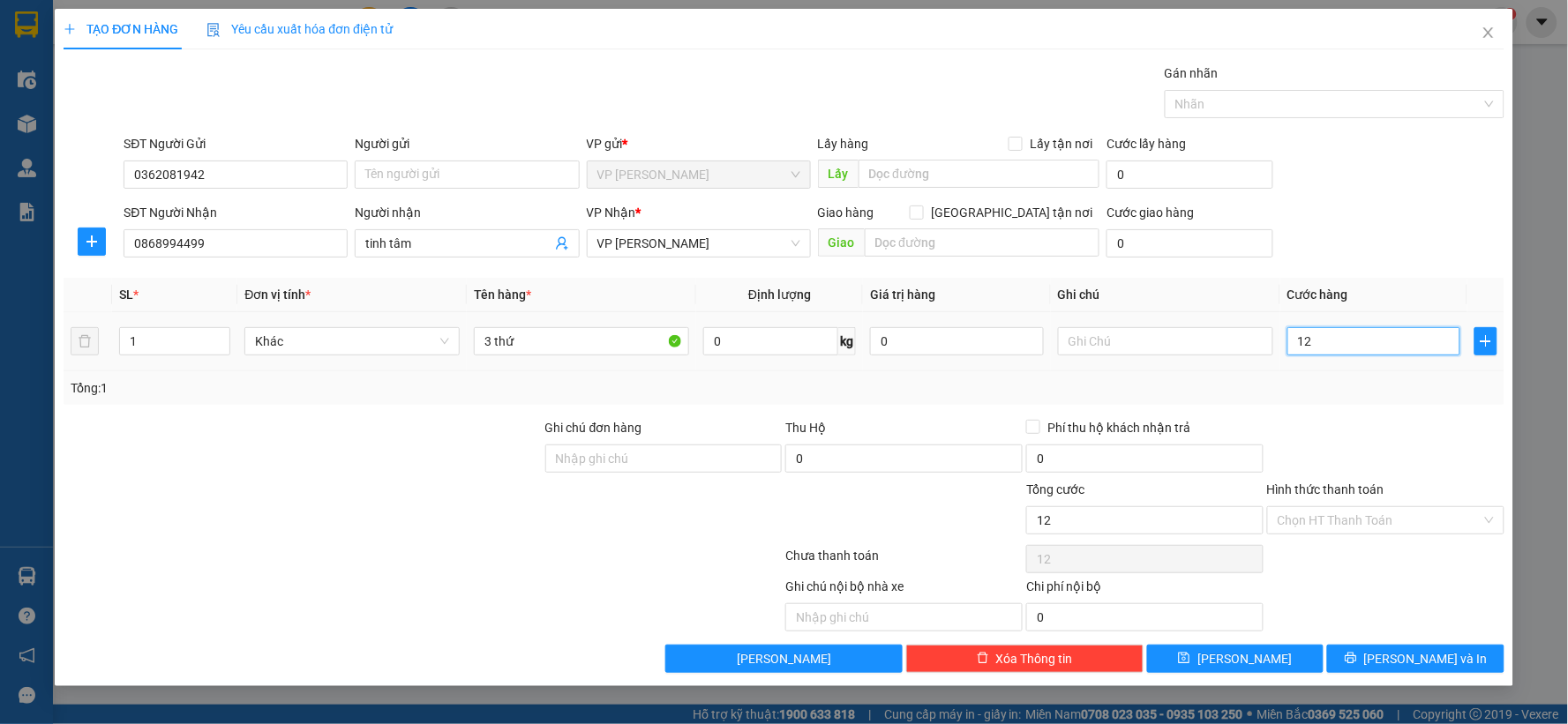
type input "120"
type input "1.200"
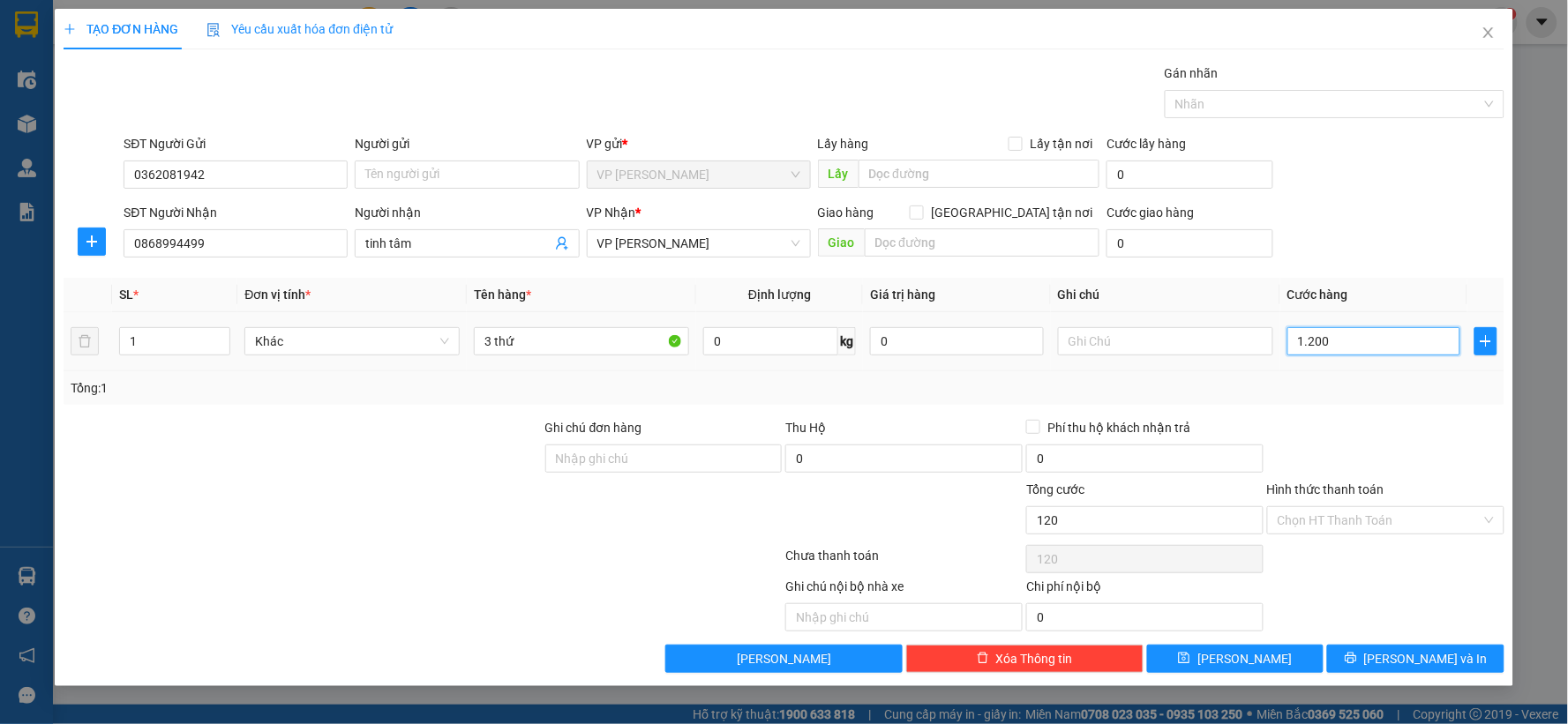
type input "1.200"
type input "12.000"
type input "120.000"
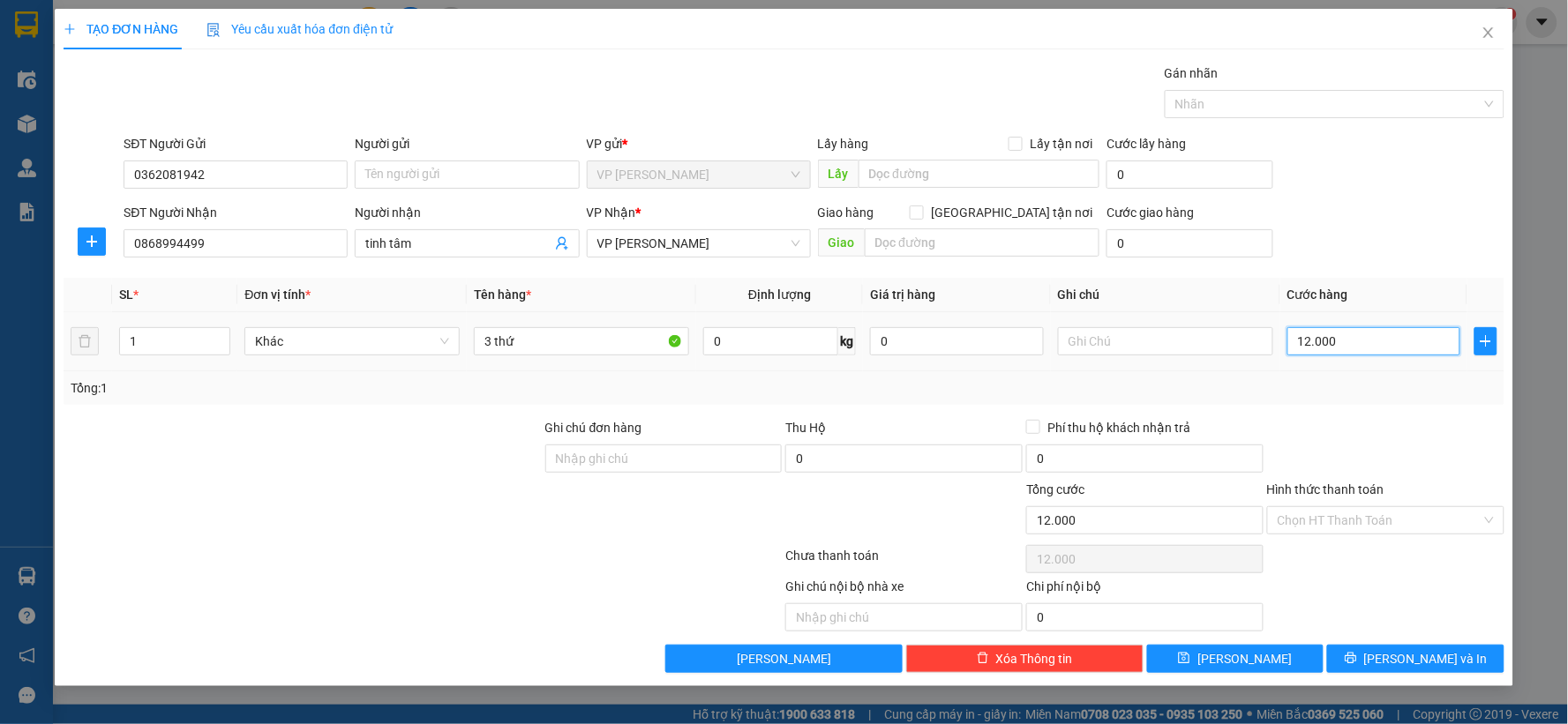
type input "120.000"
click at [1231, 664] on button "[PERSON_NAME]" at bounding box center [1235, 658] width 177 height 28
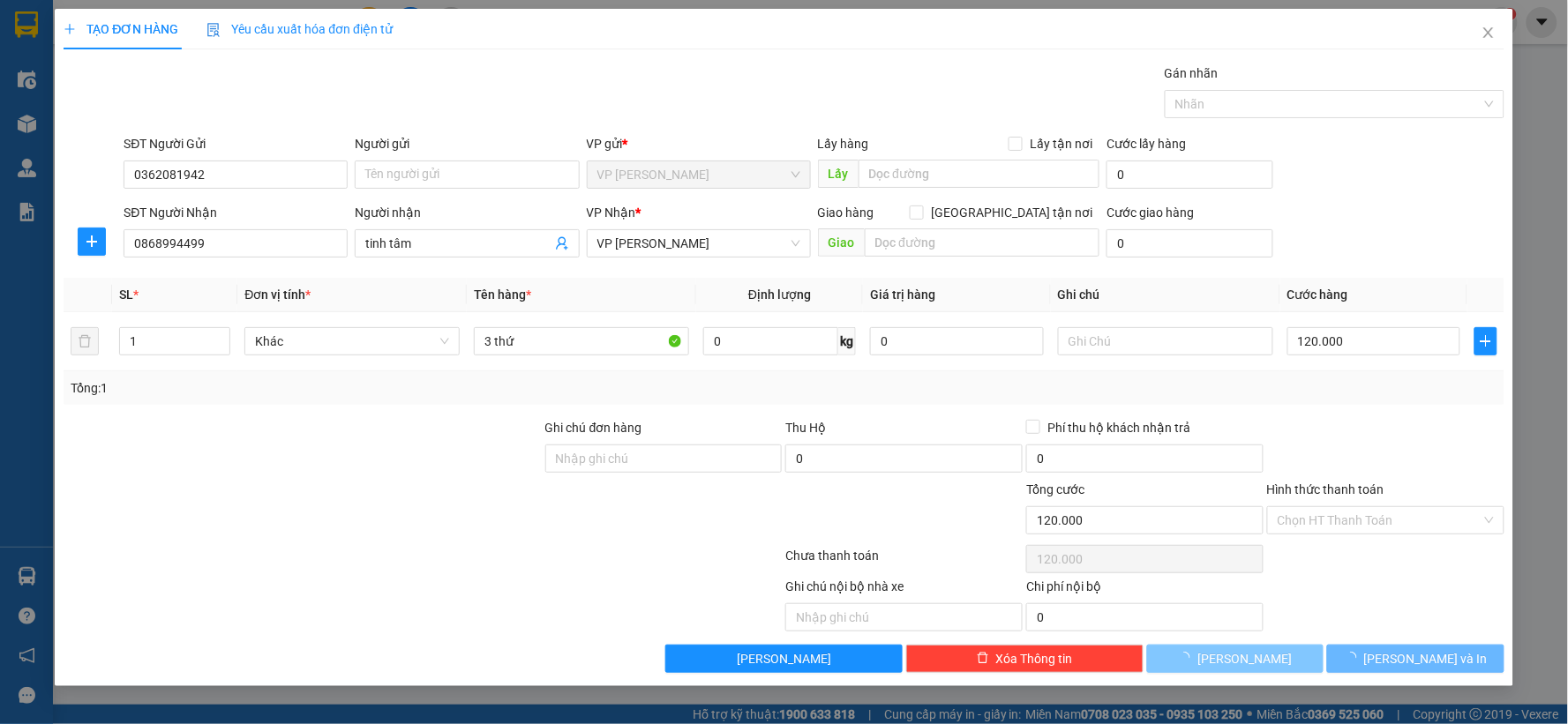
type input "0"
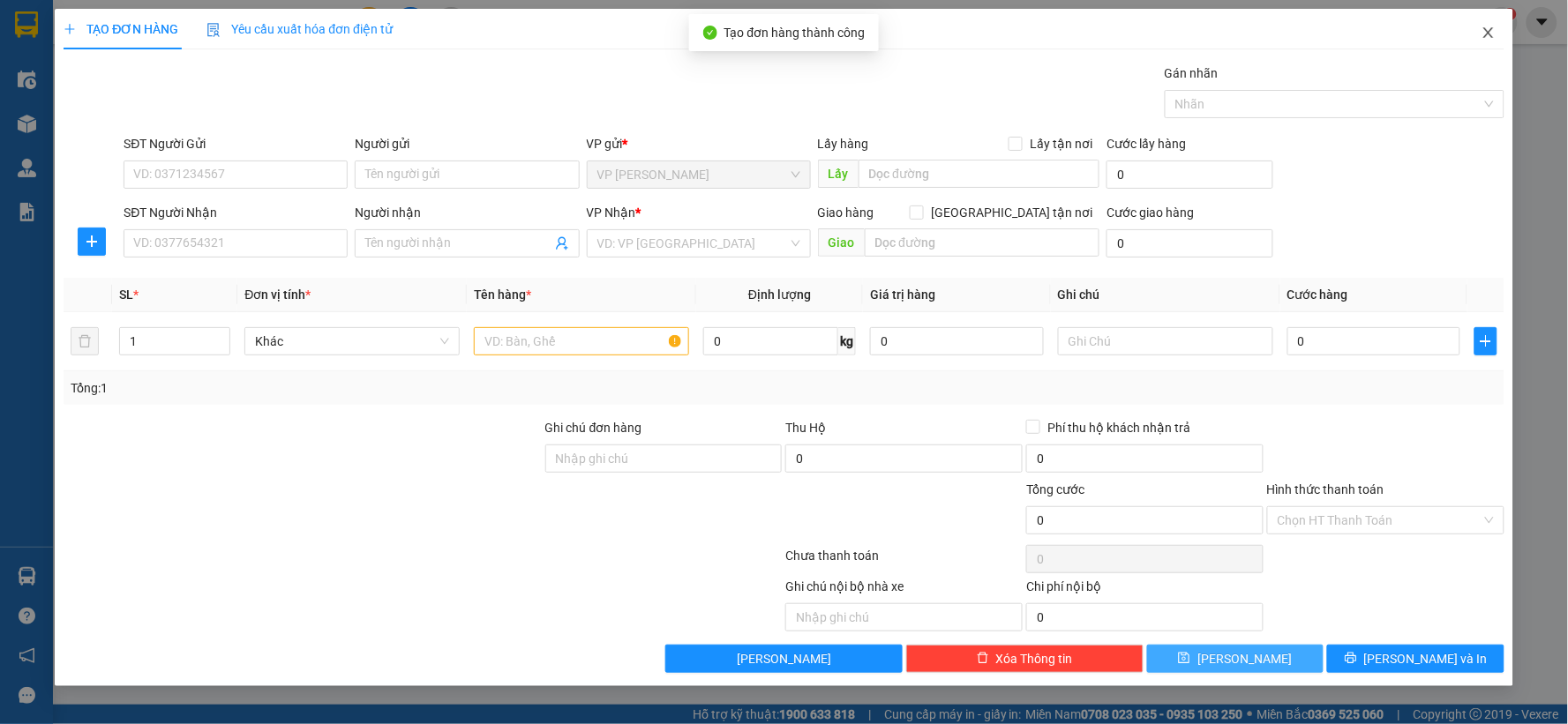
click at [1482, 30] on icon "close" at bounding box center [1488, 33] width 14 height 14
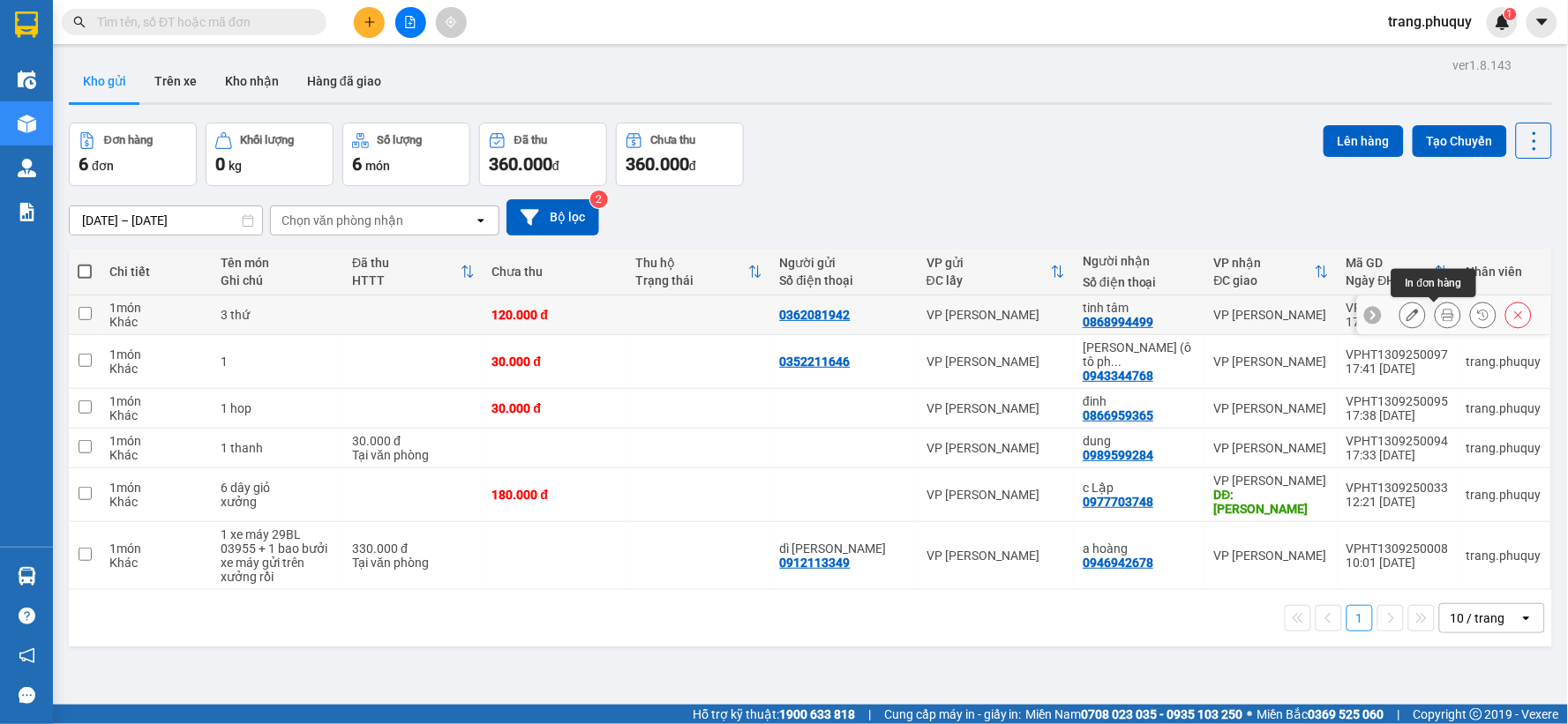
click at [1436, 322] on button at bounding box center [1447, 315] width 25 height 31
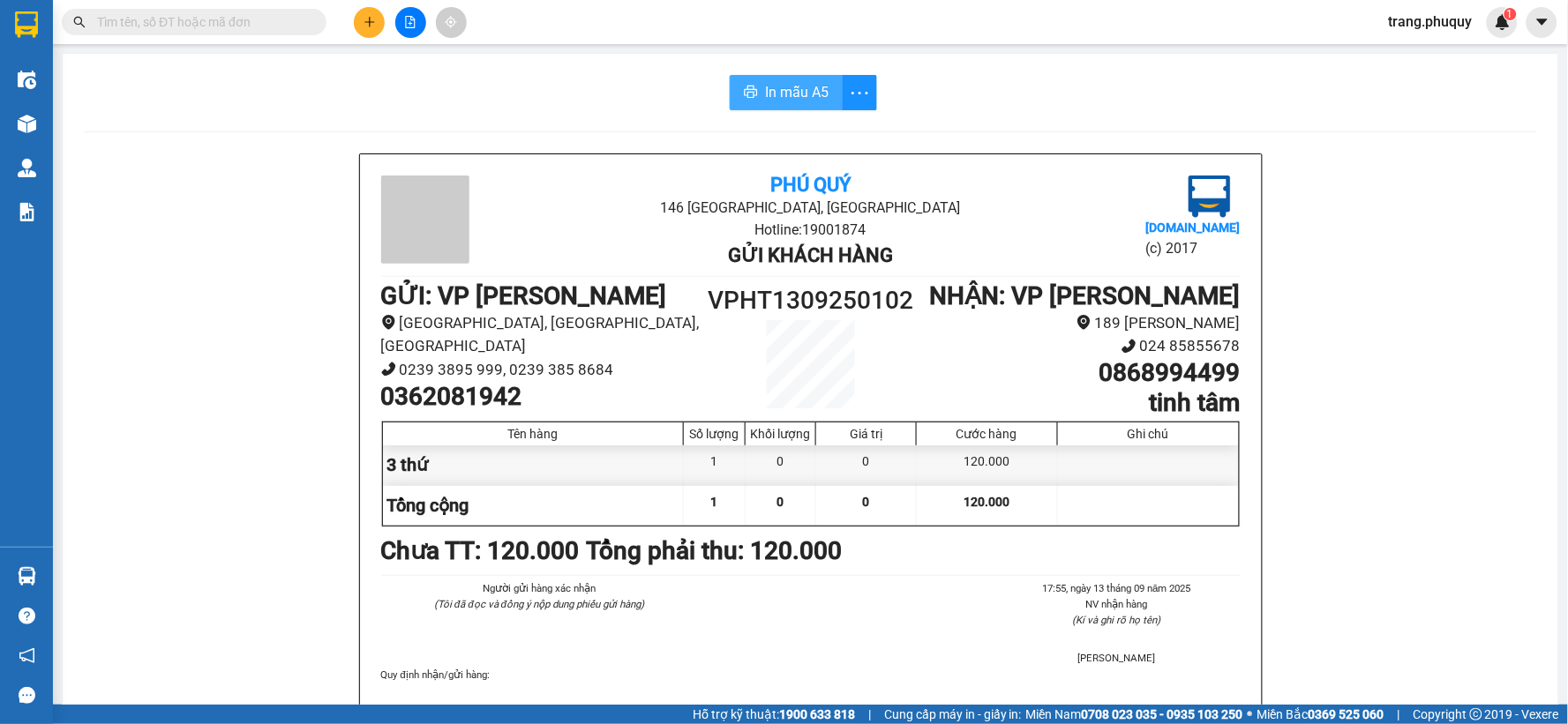
click at [769, 99] on span "In mẫu A5" at bounding box center [797, 92] width 64 height 22
click at [787, 92] on span "In mẫu A5" at bounding box center [797, 92] width 64 height 22
